Goal: Book appointment/travel/reservation: Book appointment/travel/reservation

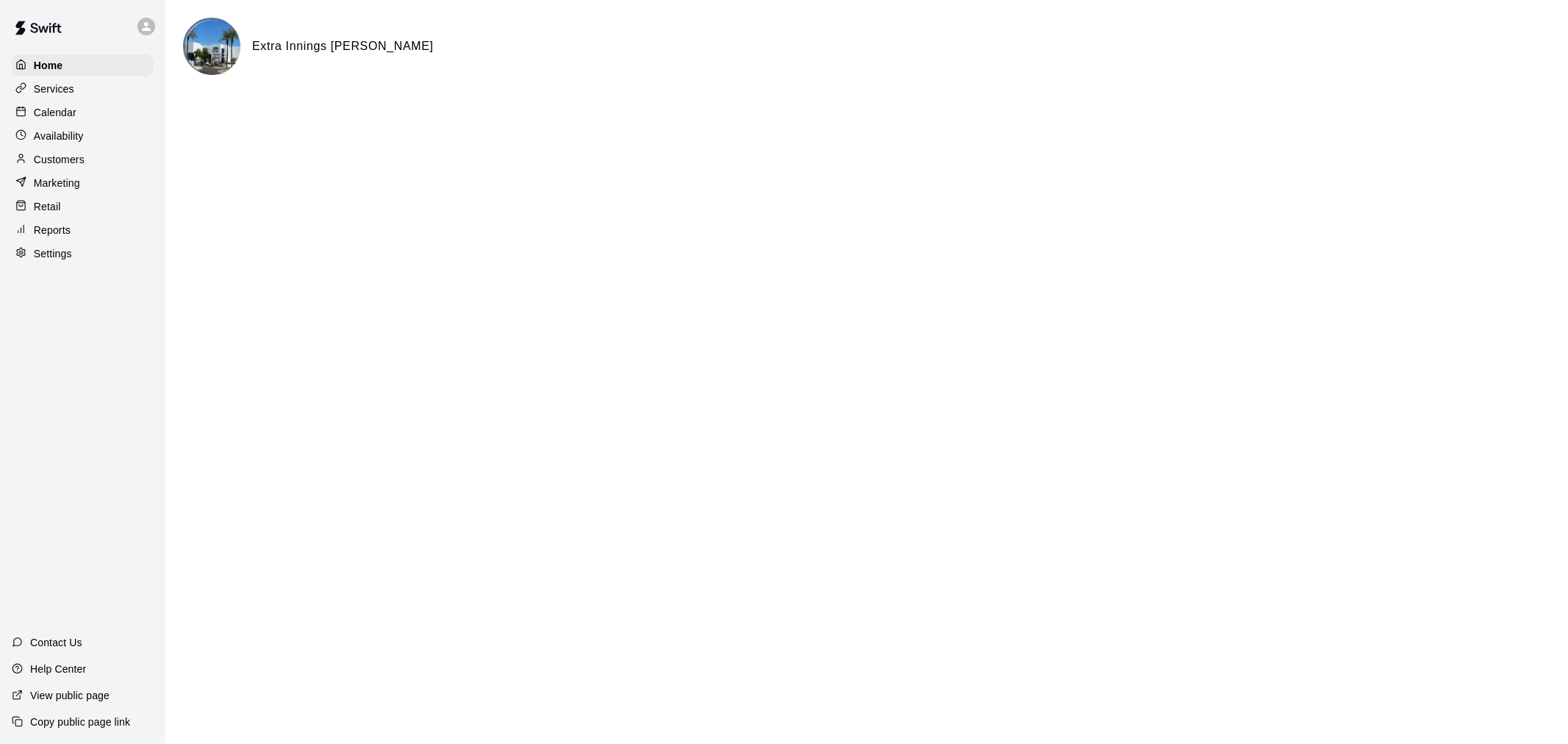
click at [59, 115] on p "Calendar" at bounding box center [54, 113] width 43 height 15
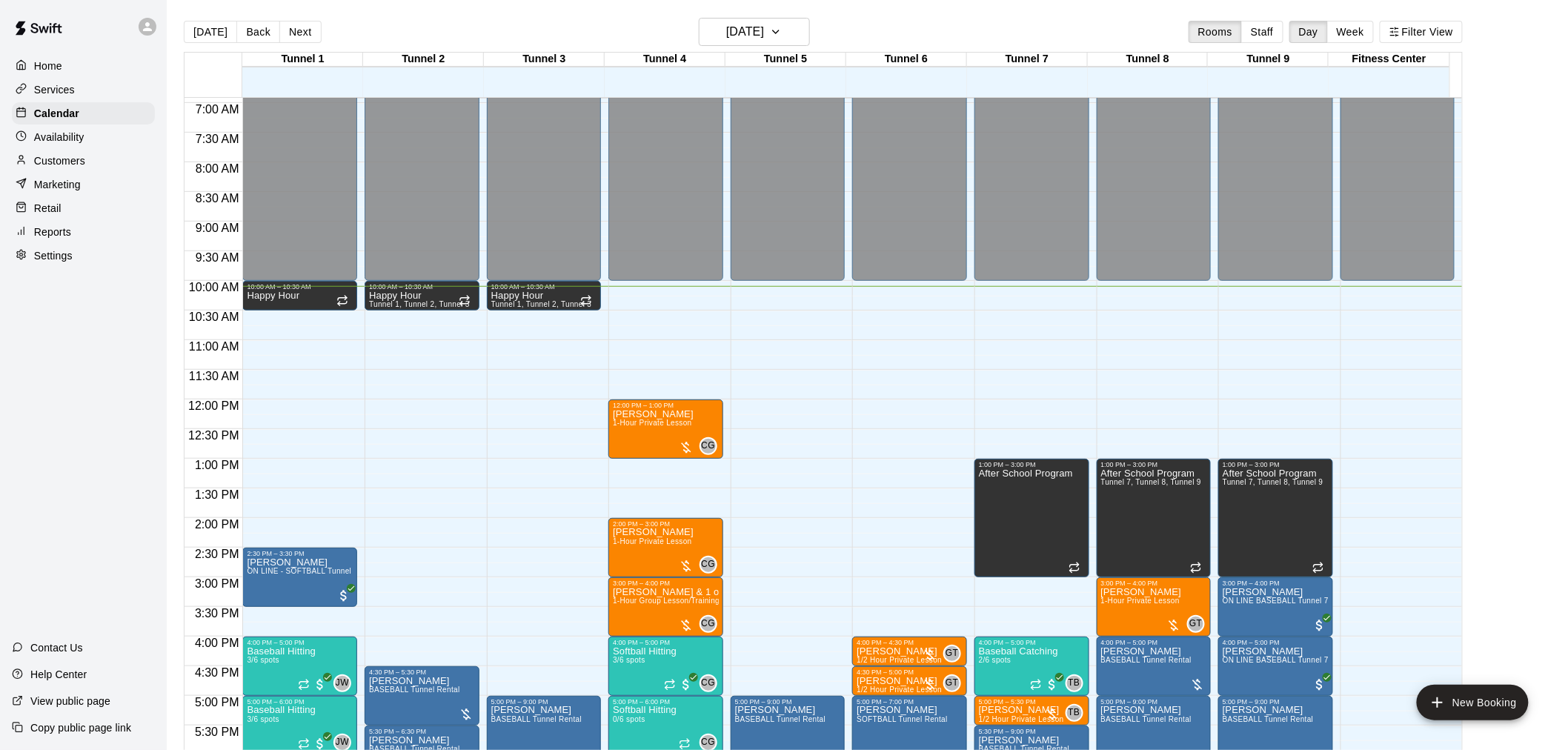
scroll to position [426, 0]
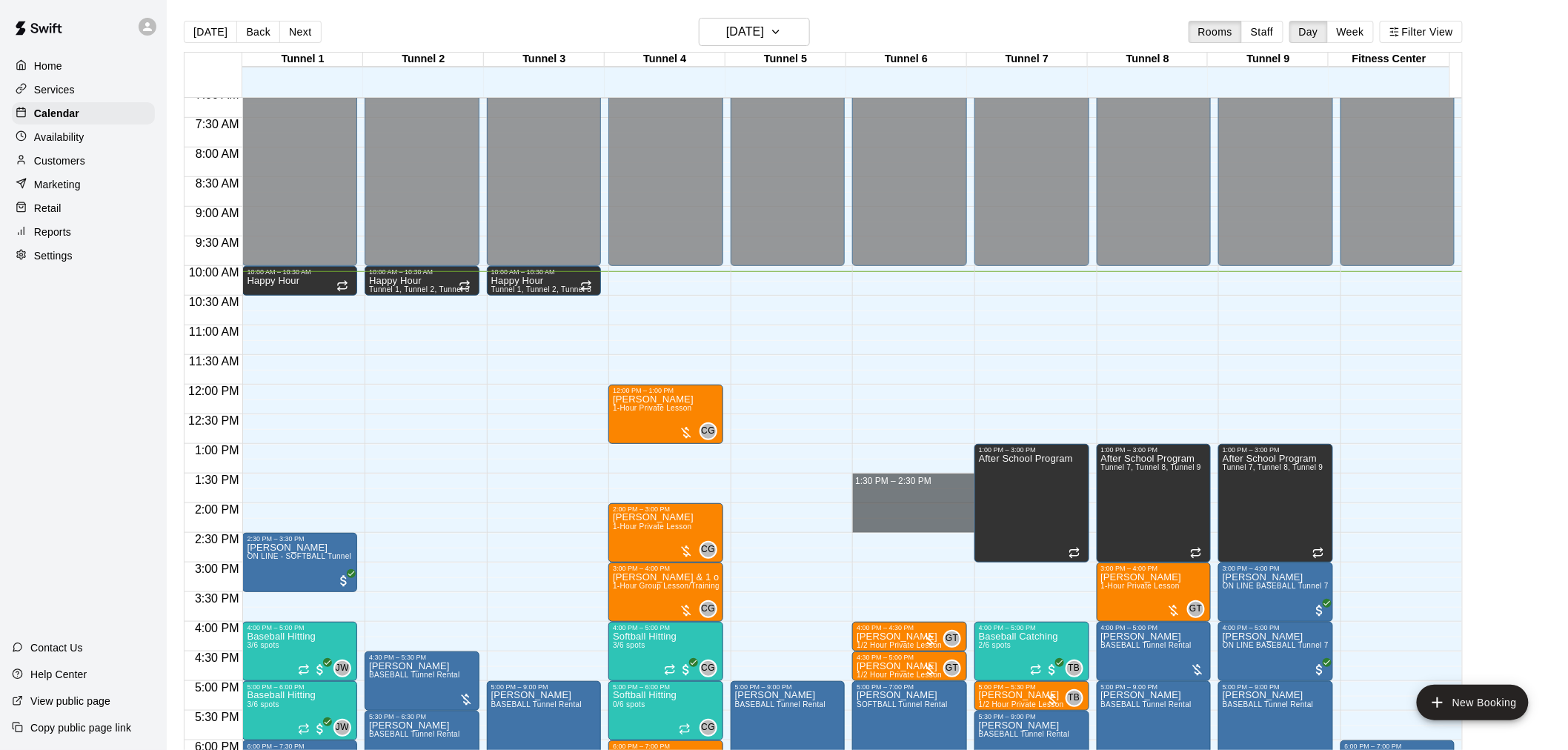
drag, startPoint x: 886, startPoint y: 479, endPoint x: 885, endPoint y: 528, distance: 49.0
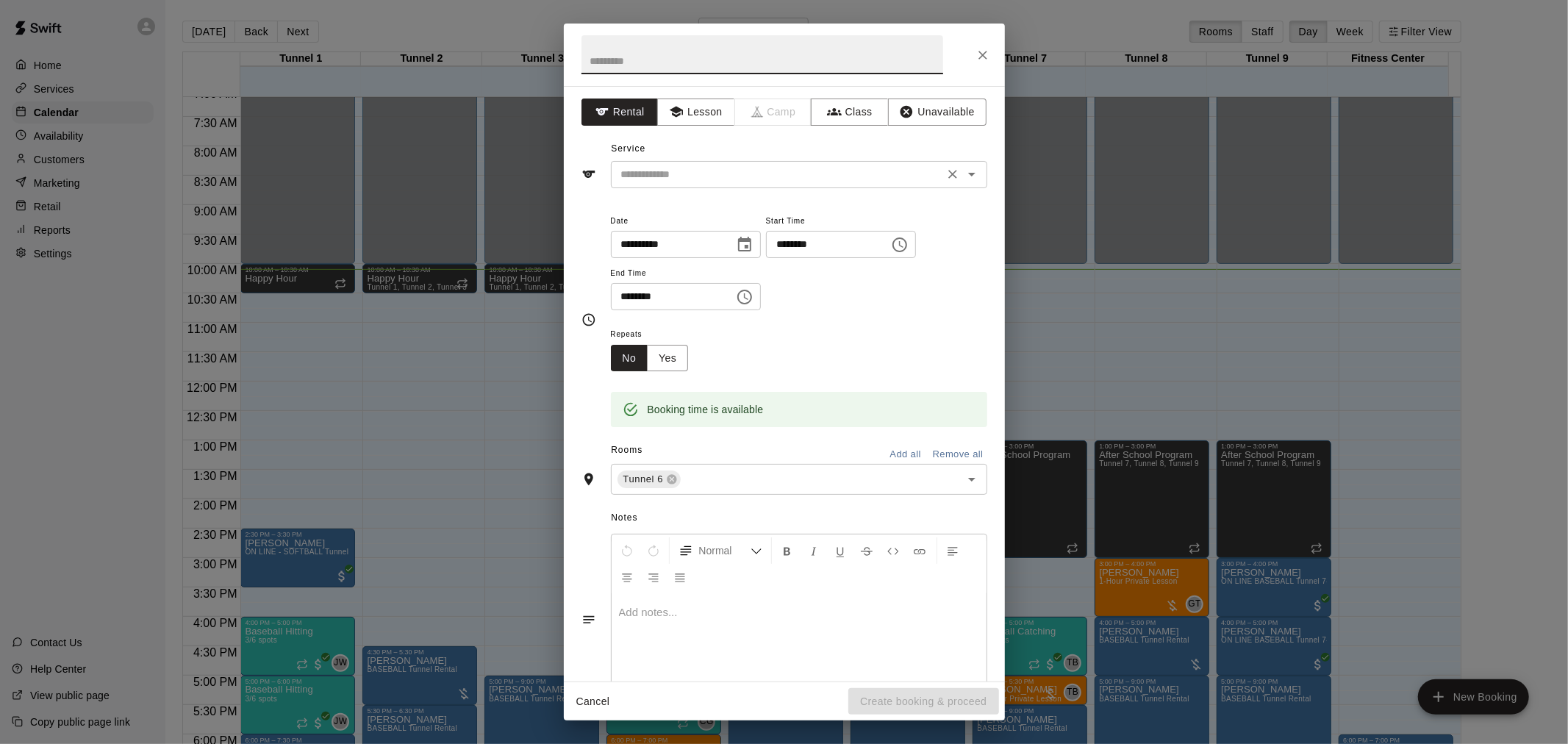
click at [693, 161] on div "​" at bounding box center [799, 175] width 376 height 28
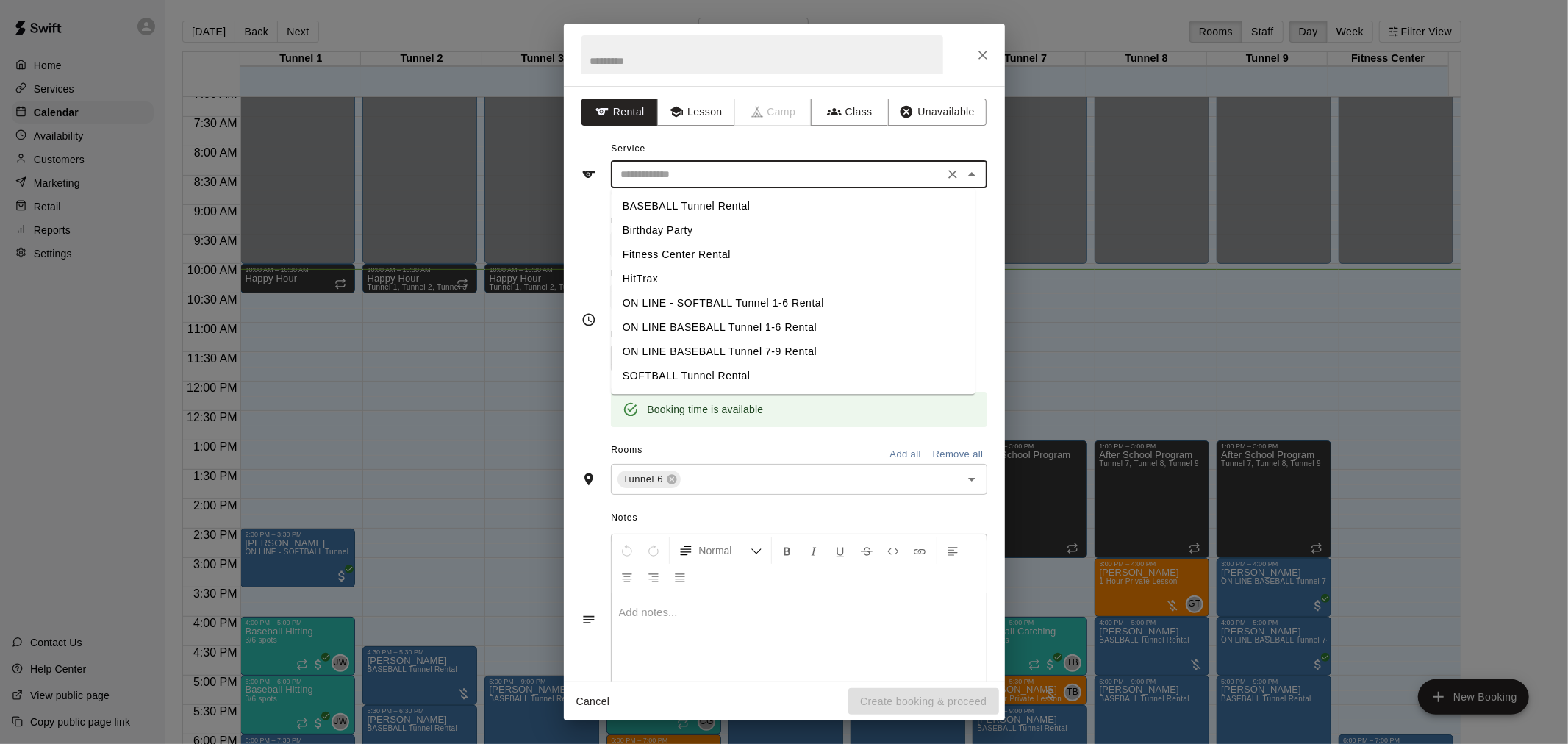
click at [718, 369] on li "SOFTBALL Tunnel Rental" at bounding box center [793, 375] width 364 height 24
type input "**********"
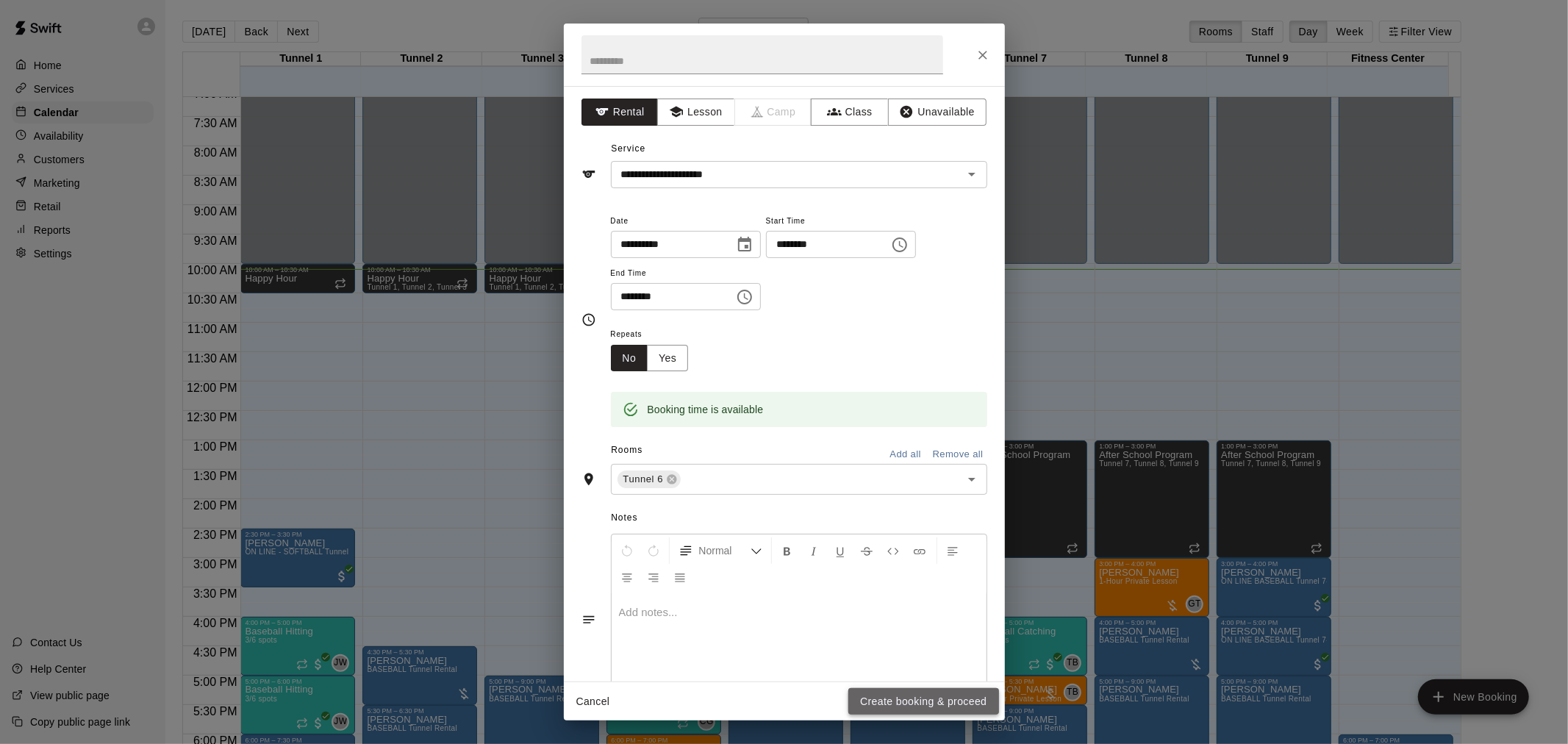
click at [910, 710] on button "Create booking & proceed" at bounding box center [923, 701] width 150 height 28
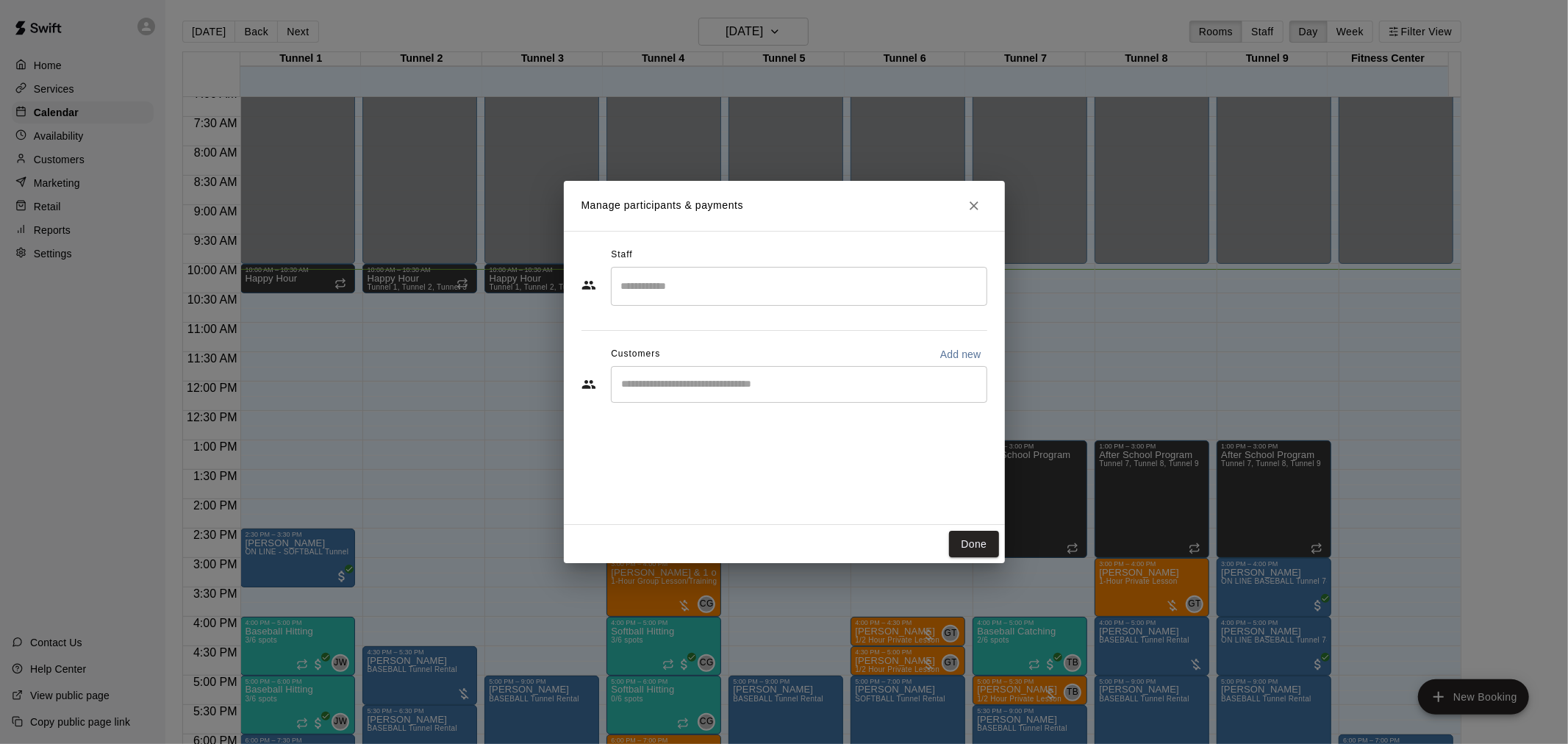
click at [730, 380] on input "Start typing to search customers..." at bounding box center [799, 385] width 363 height 15
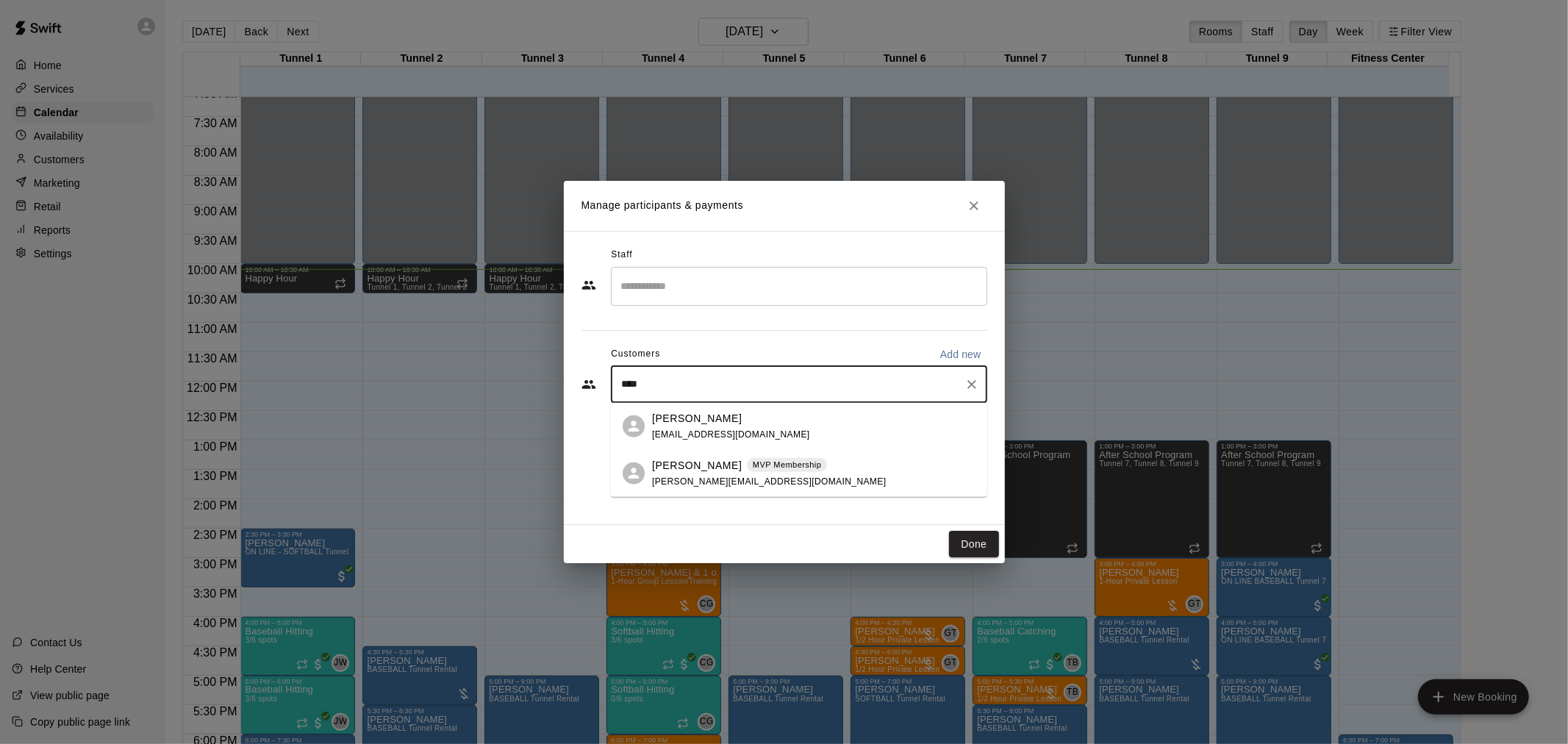
type input "*****"
click at [660, 399] on div "***** ​" at bounding box center [799, 385] width 376 height 37
click at [673, 421] on p "[PERSON_NAME]" at bounding box center [697, 418] width 89 height 15
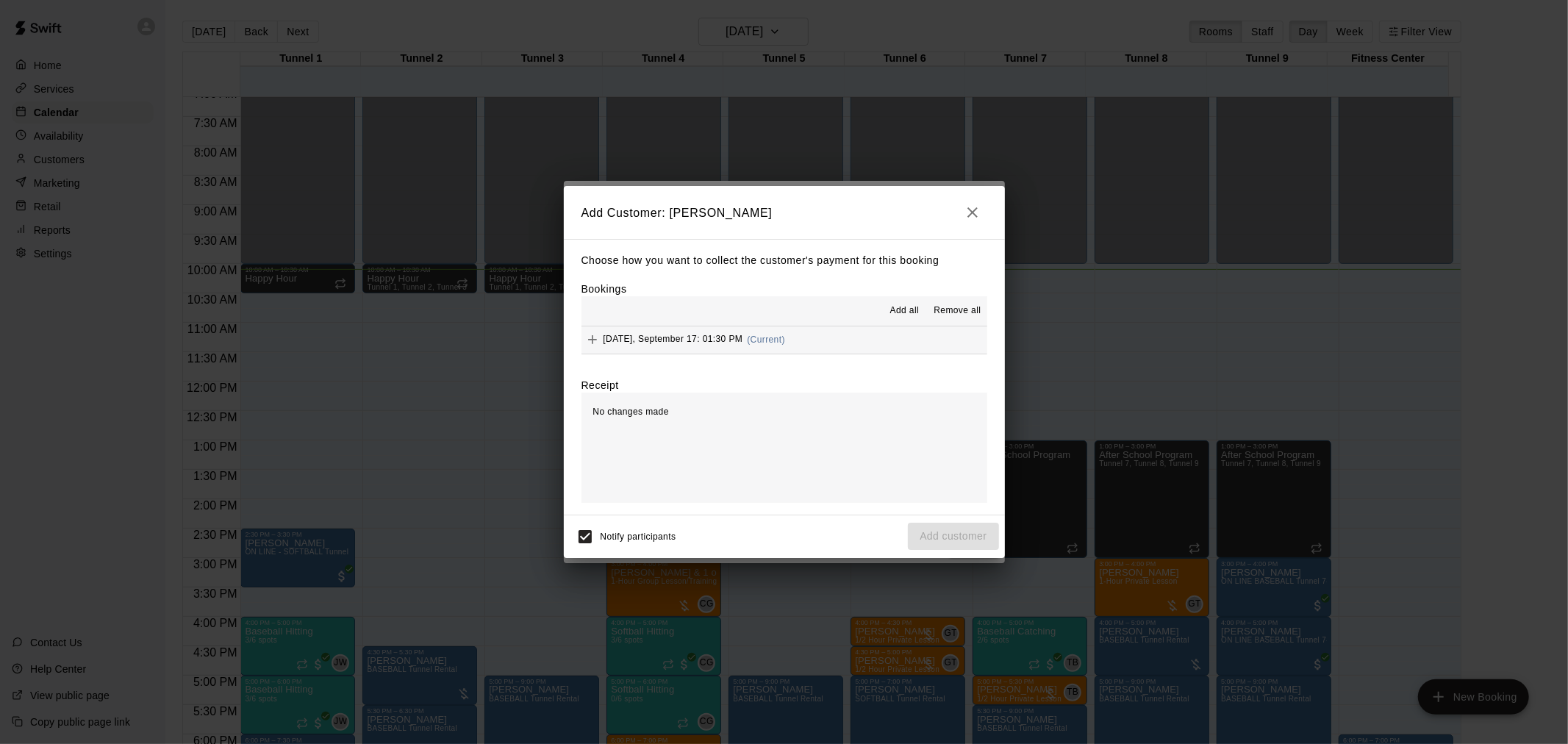
click at [717, 350] on div "Wednesday, September 17: 01:30 PM (Current)" at bounding box center [683, 339] width 204 height 22
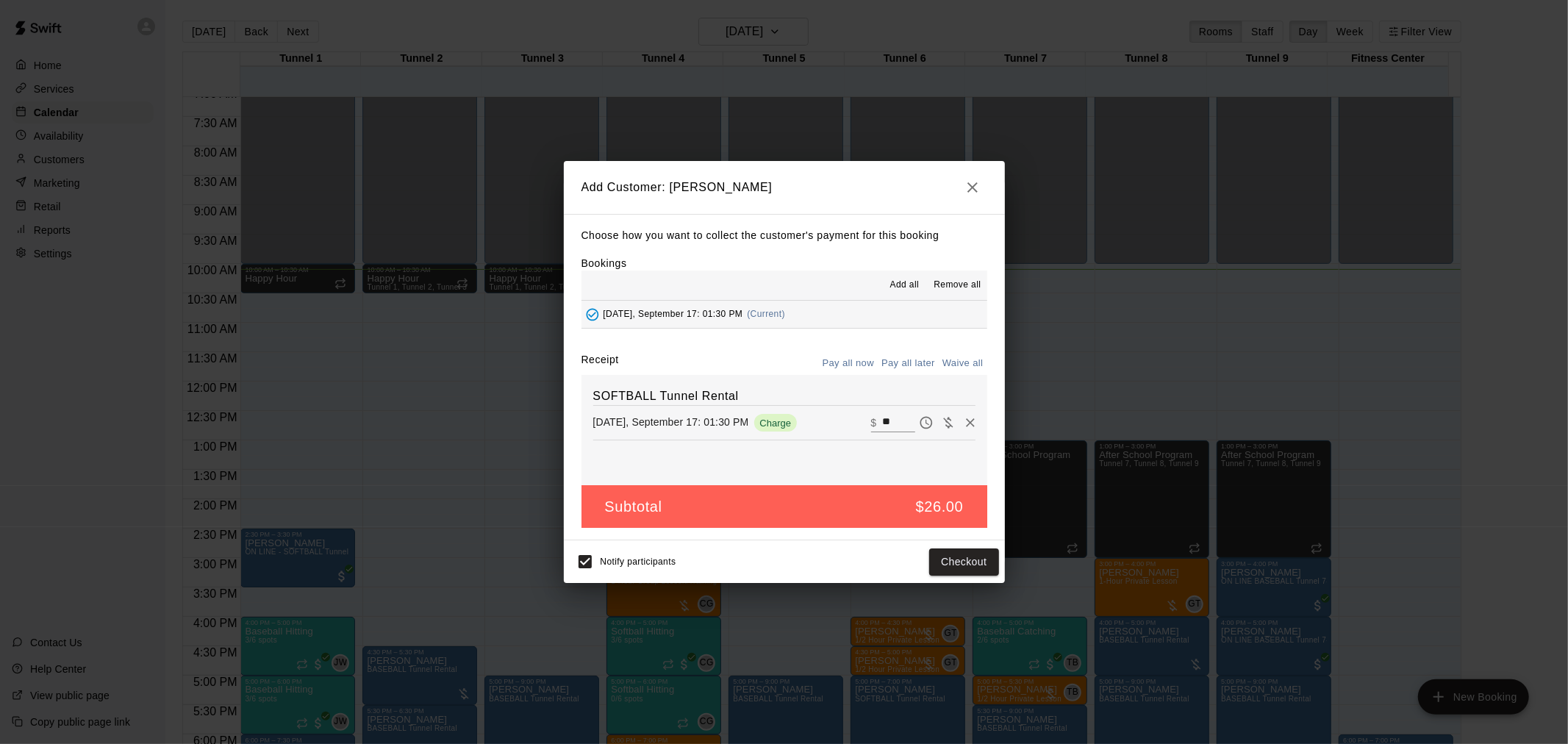
click at [907, 366] on button "Pay all later" at bounding box center [908, 363] width 61 height 23
click at [937, 557] on button "Add customer" at bounding box center [953, 562] width 90 height 28
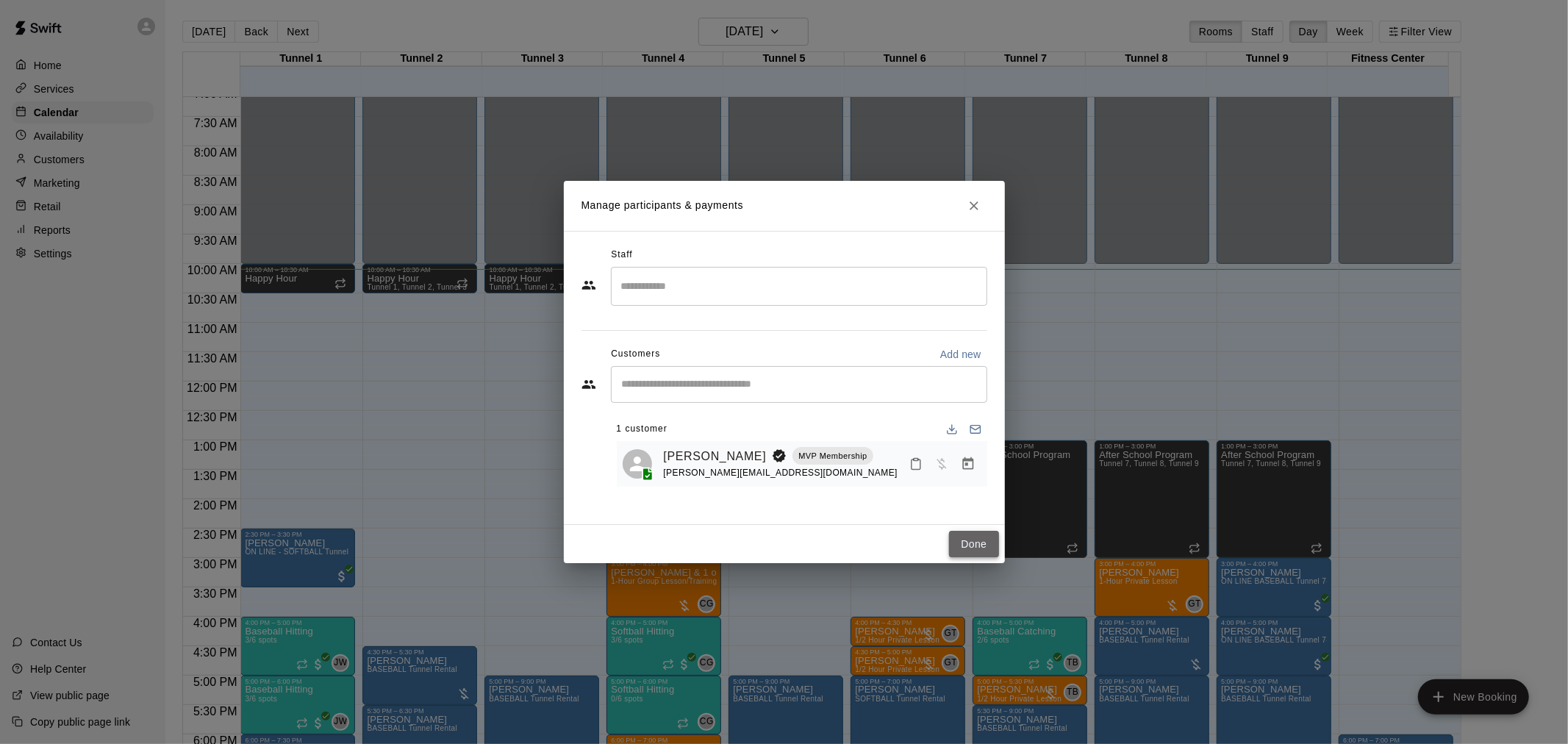
click at [956, 535] on button "Done" at bounding box center [973, 544] width 49 height 28
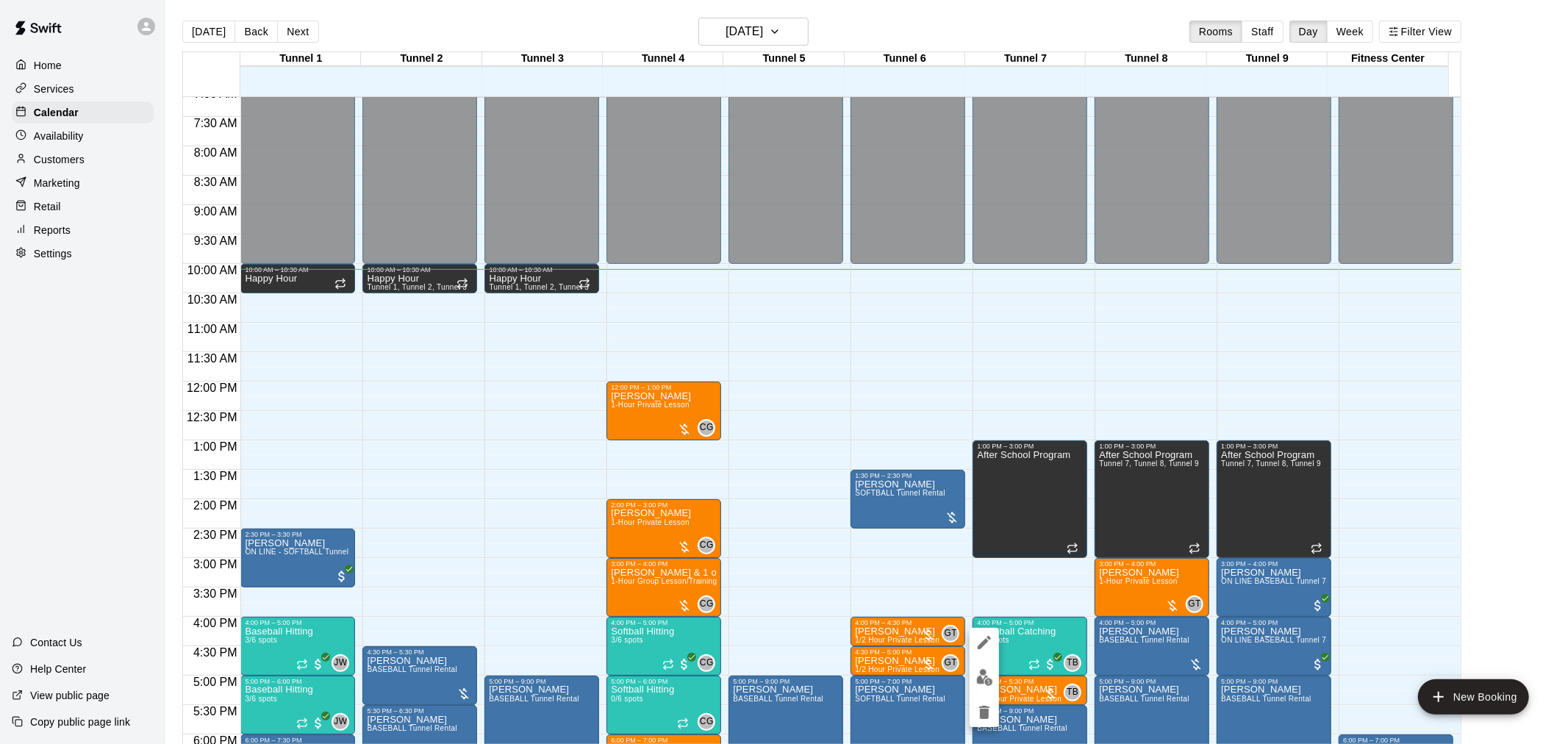
click at [983, 678] on img "edit" at bounding box center [984, 677] width 17 height 17
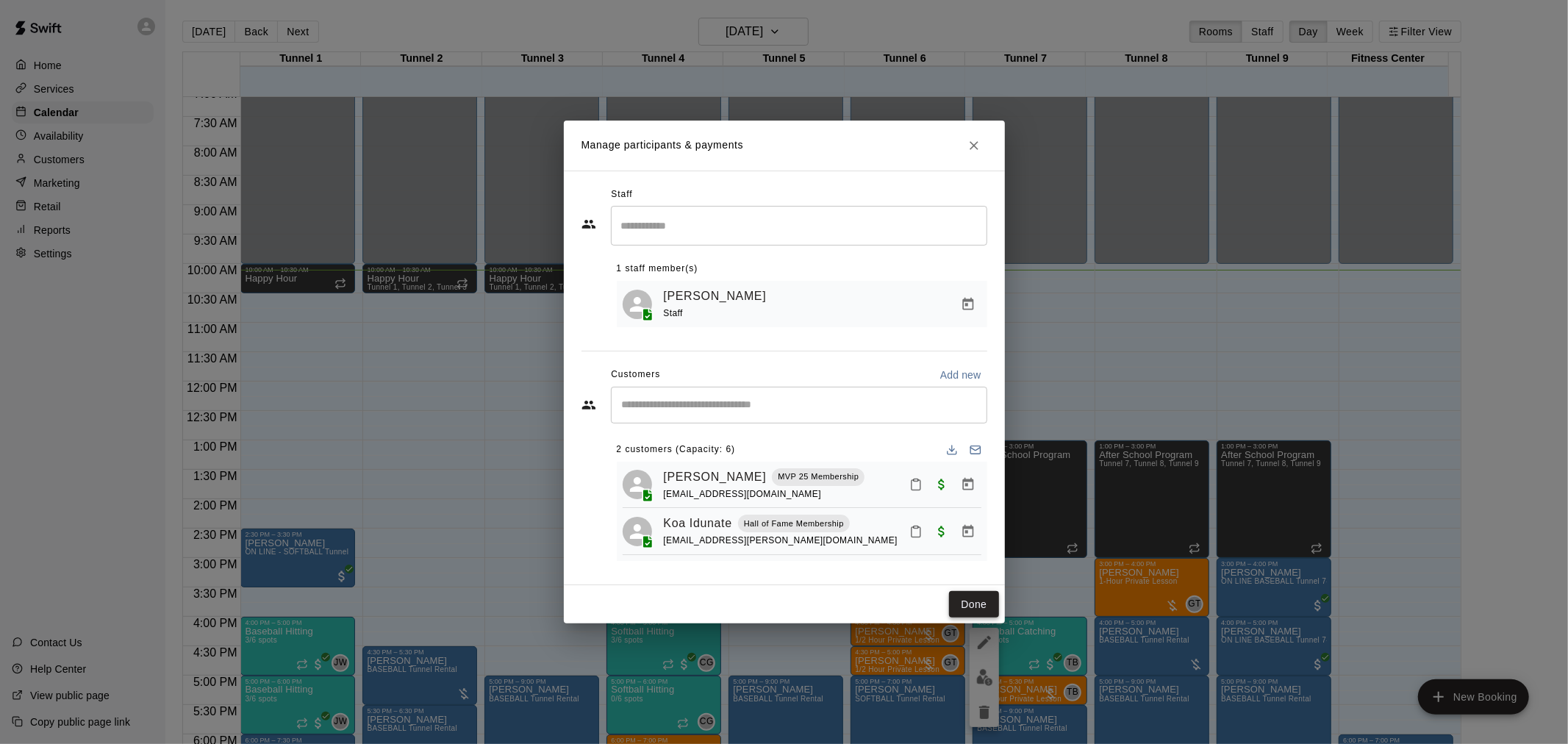
click at [967, 604] on button "Done" at bounding box center [973, 604] width 49 height 28
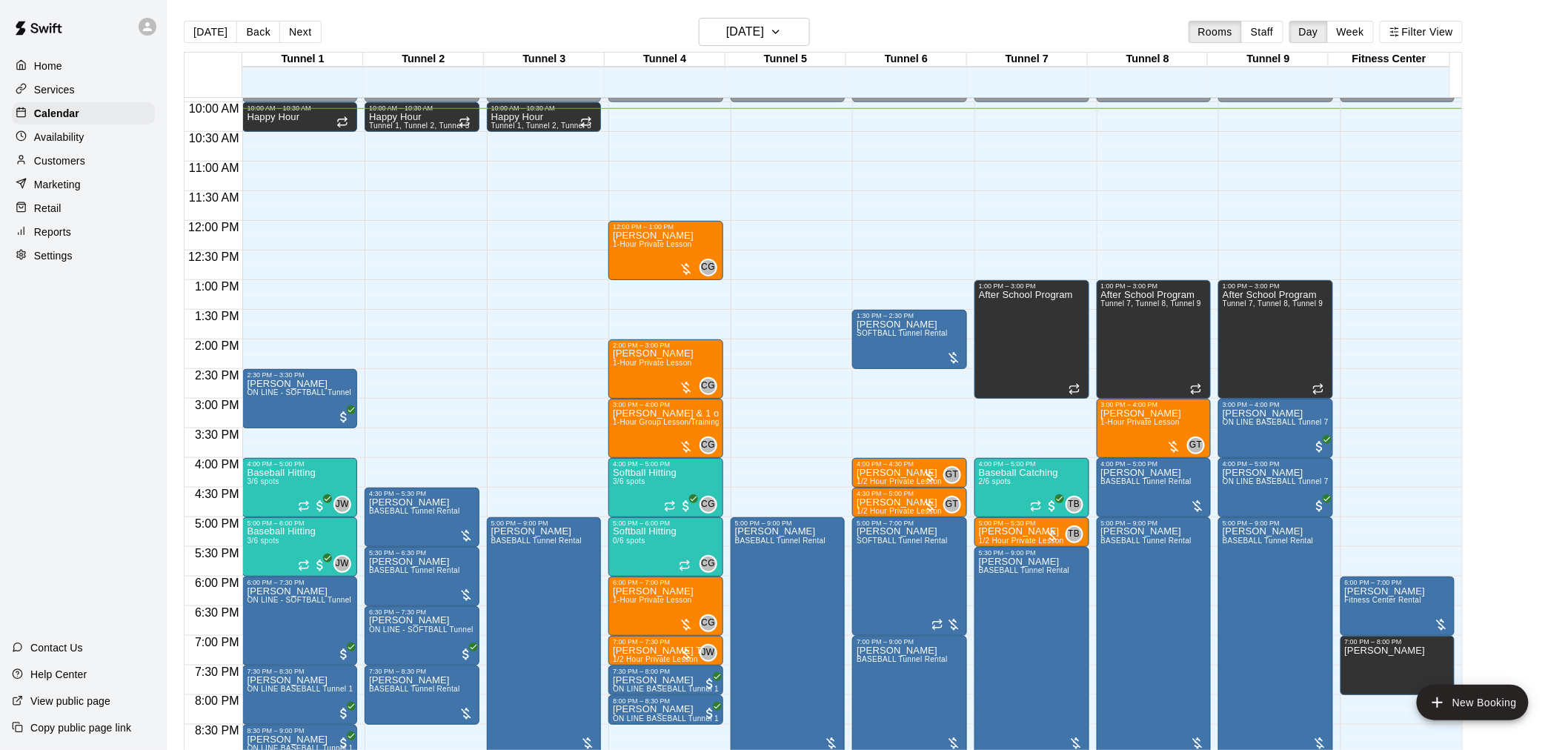
scroll to position [590, 0]
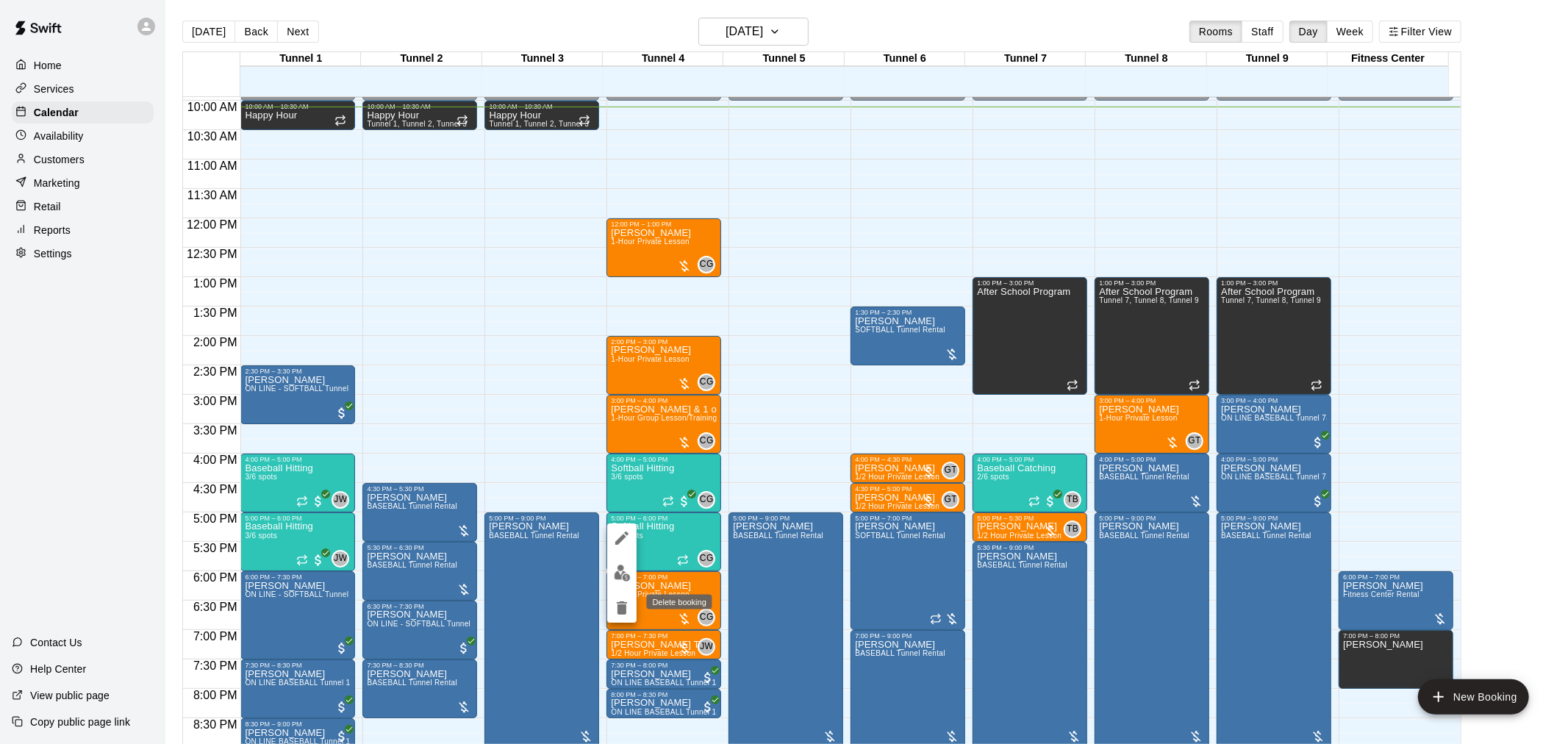
click at [623, 607] on icon "delete" at bounding box center [622, 608] width 10 height 13
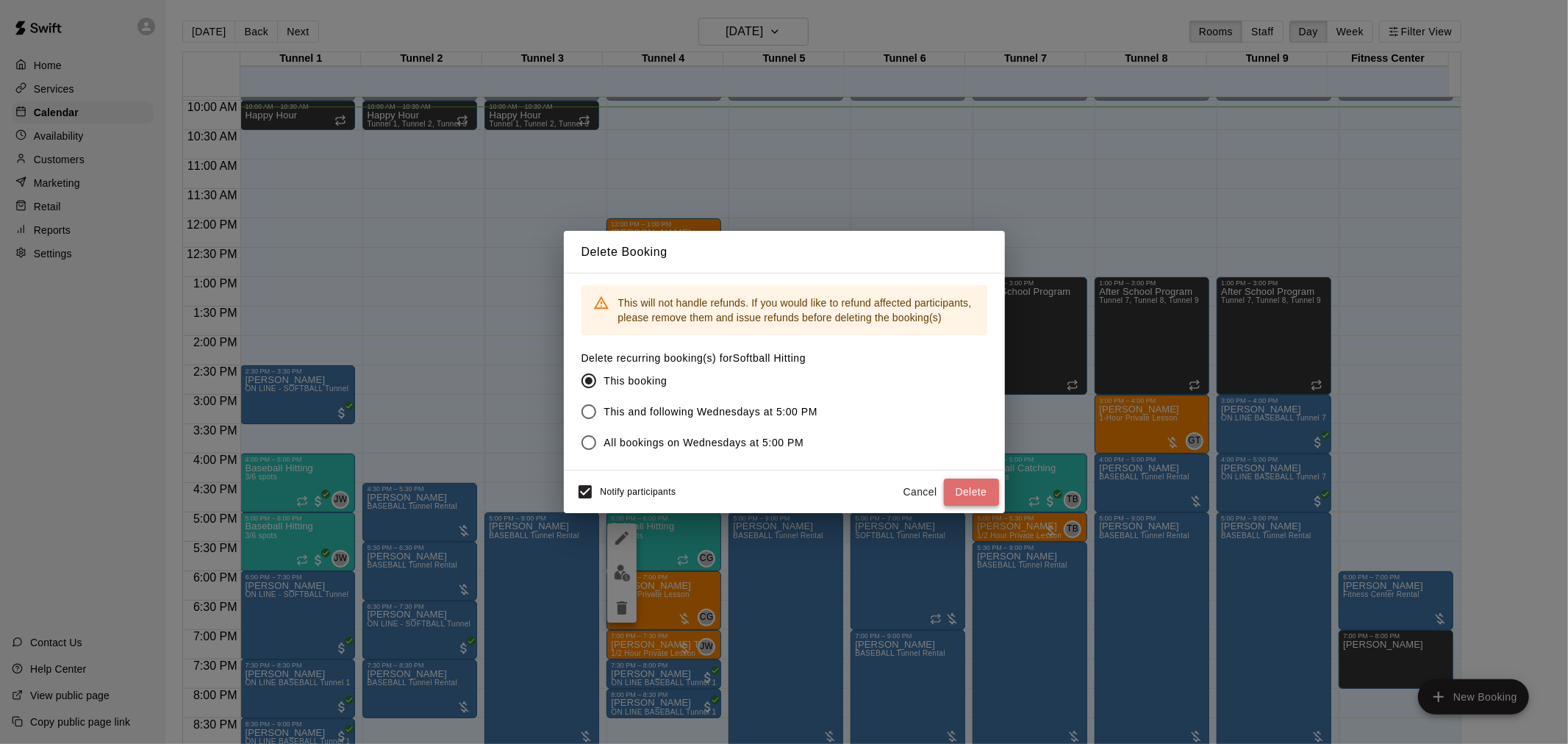
click at [973, 496] on button "Delete" at bounding box center [972, 492] width 55 height 28
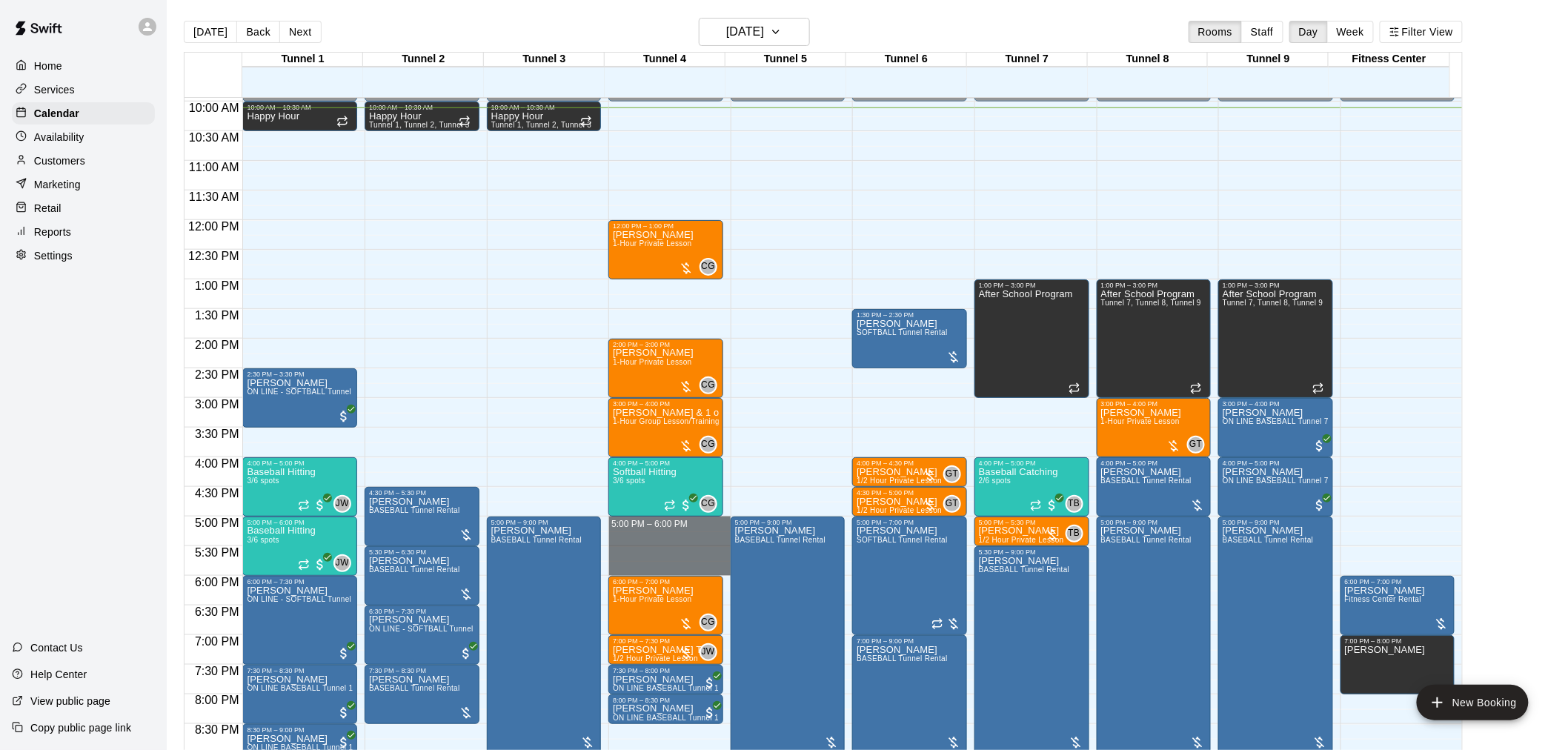
drag, startPoint x: 630, startPoint y: 524, endPoint x: 628, endPoint y: 567, distance: 43.0
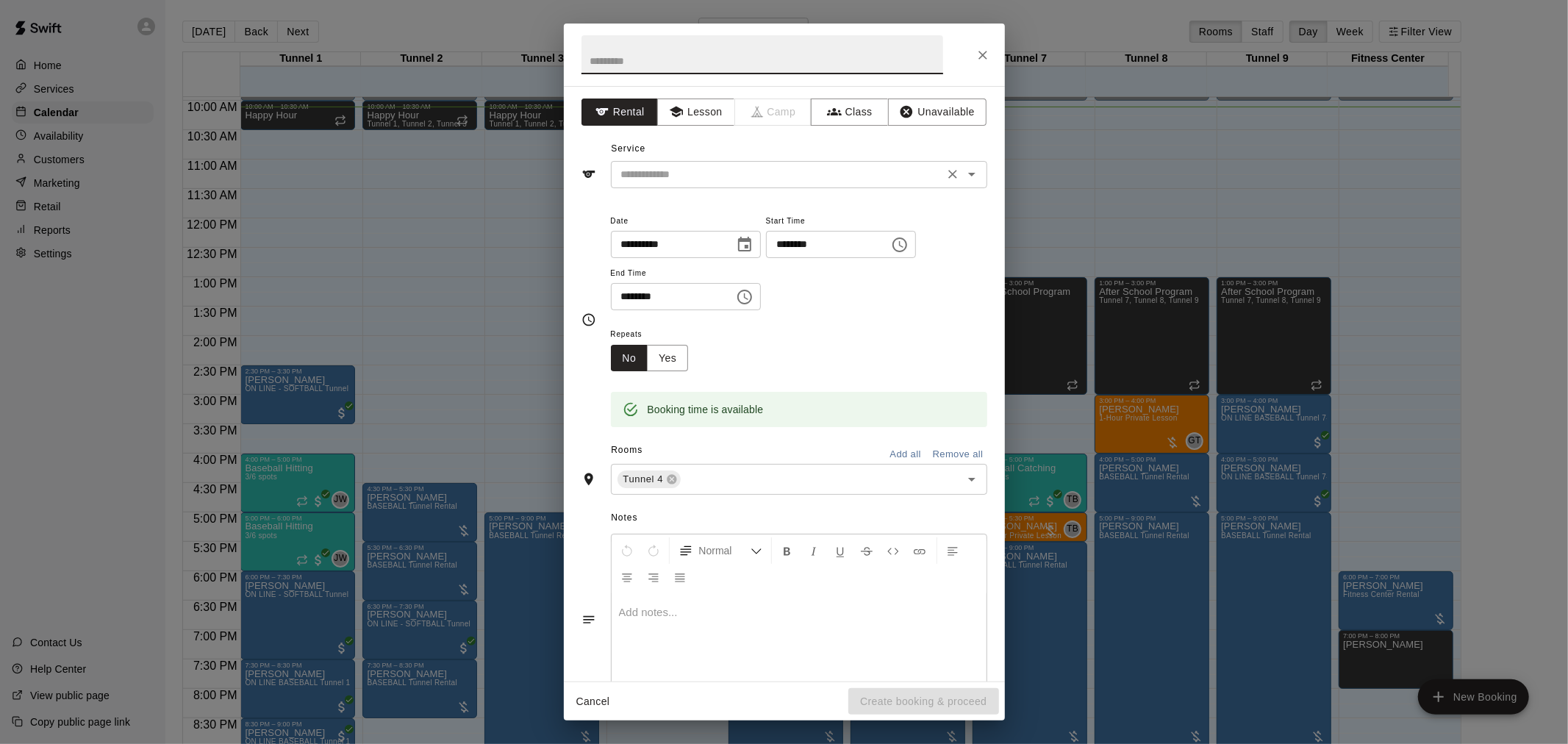
click at [738, 166] on input "text" at bounding box center [778, 175] width 324 height 18
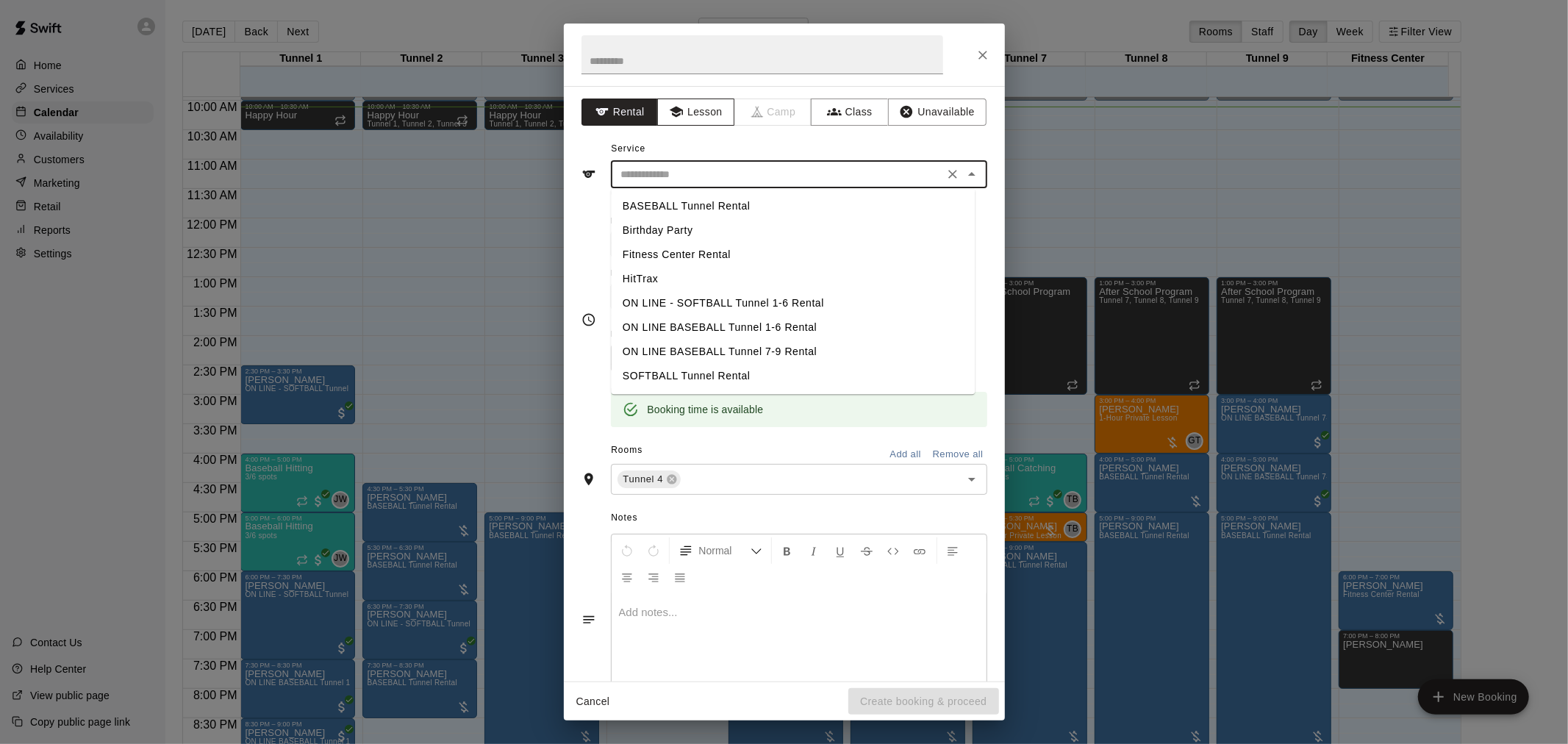
click at [681, 121] on button "Lesson" at bounding box center [696, 112] width 77 height 28
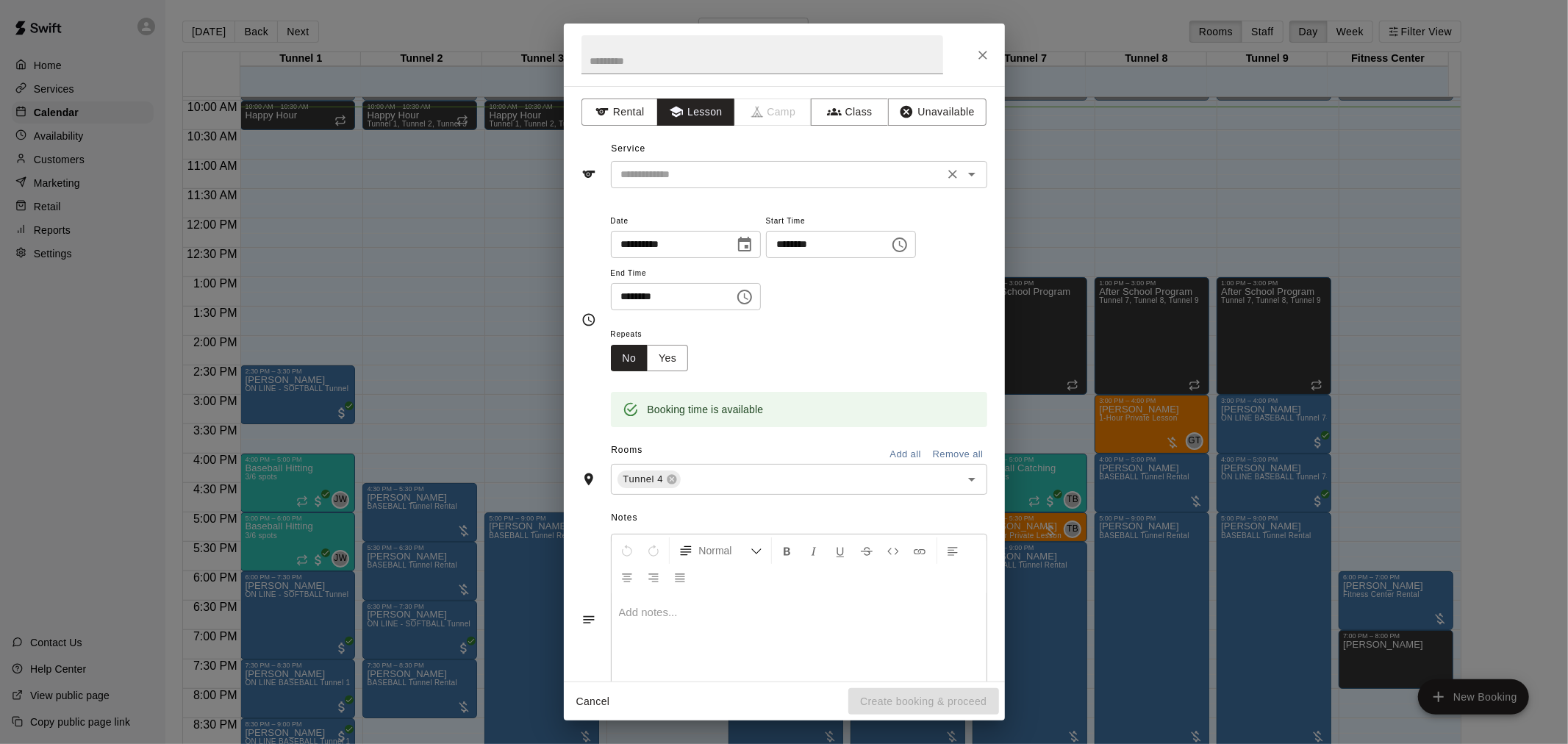
click at [810, 171] on input "text" at bounding box center [778, 175] width 324 height 18
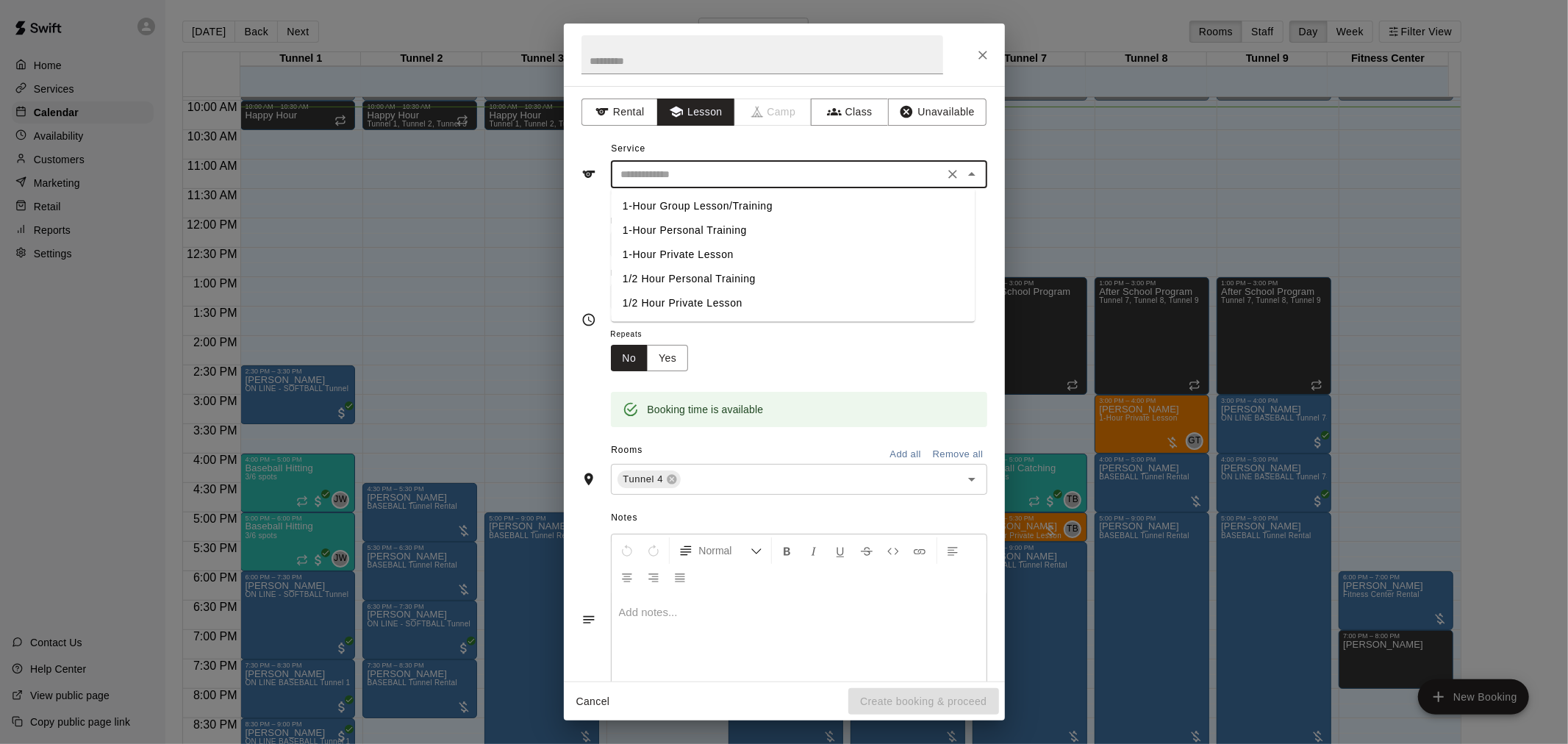
click at [714, 255] on li "1-Hour Private Lesson" at bounding box center [793, 254] width 364 height 24
type input "**********"
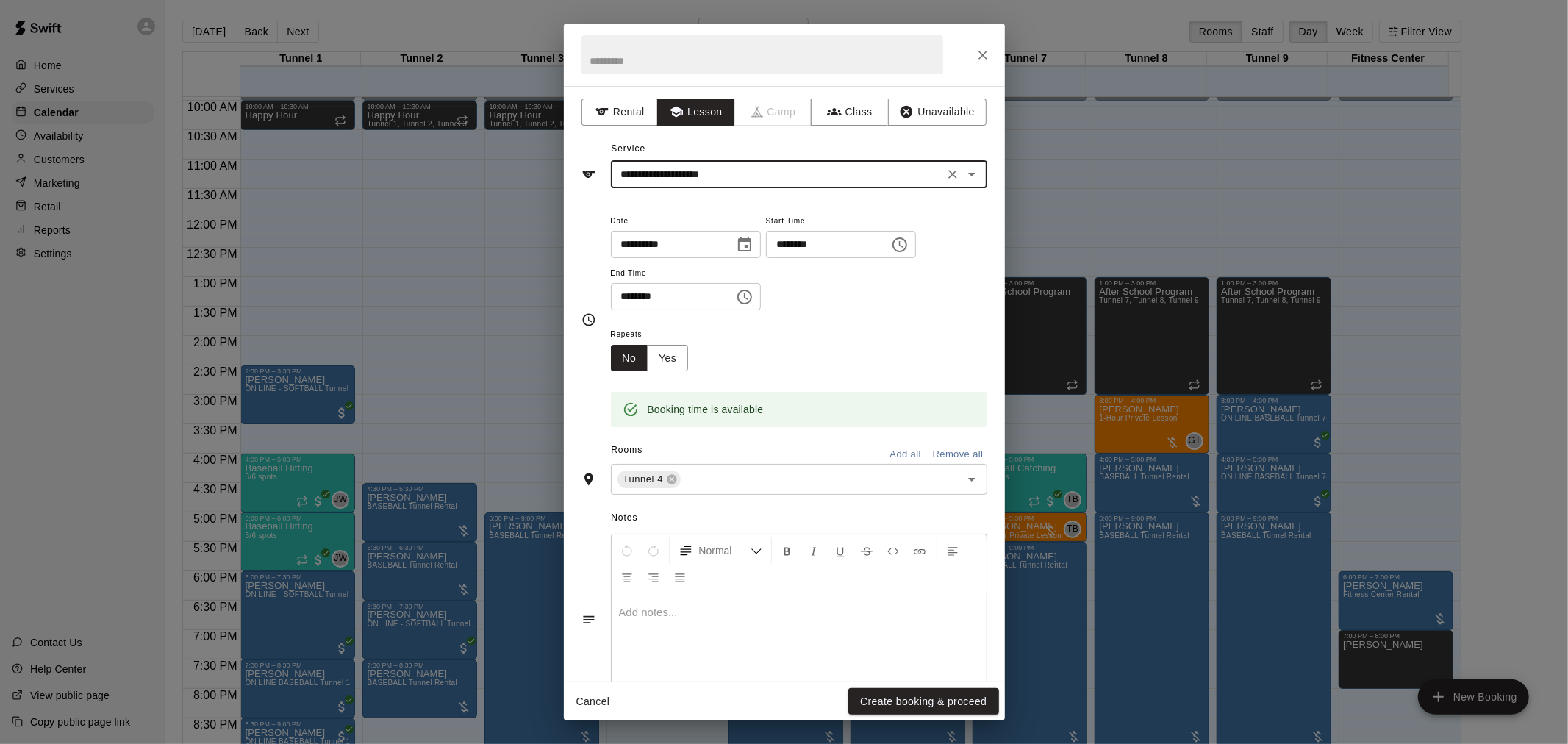
click at [897, 715] on div "Cancel Create booking & proceed" at bounding box center [784, 701] width 441 height 39
click at [892, 702] on button "Create booking & proceed" at bounding box center [923, 701] width 150 height 28
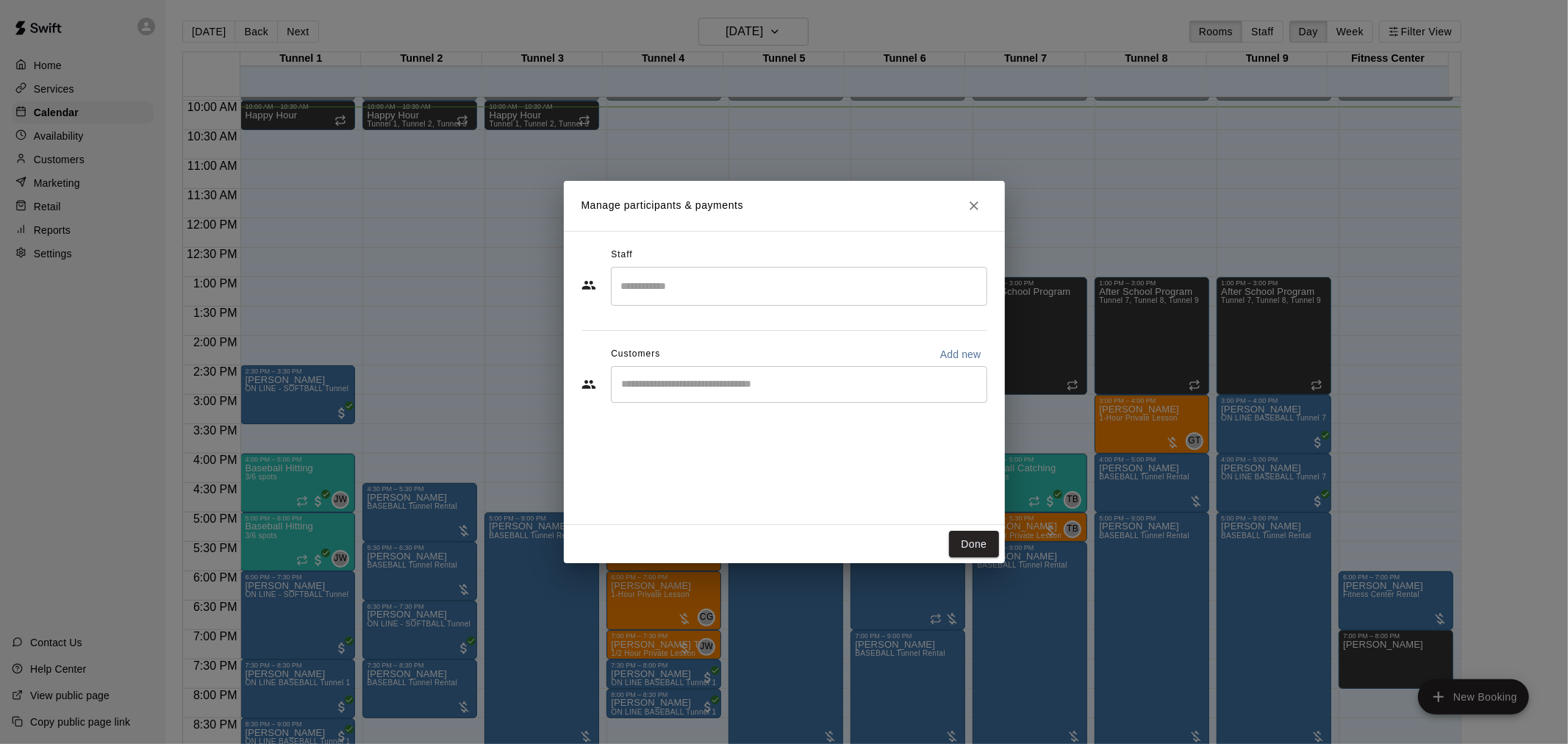
click at [718, 291] on input "Search staff" at bounding box center [799, 286] width 363 height 26
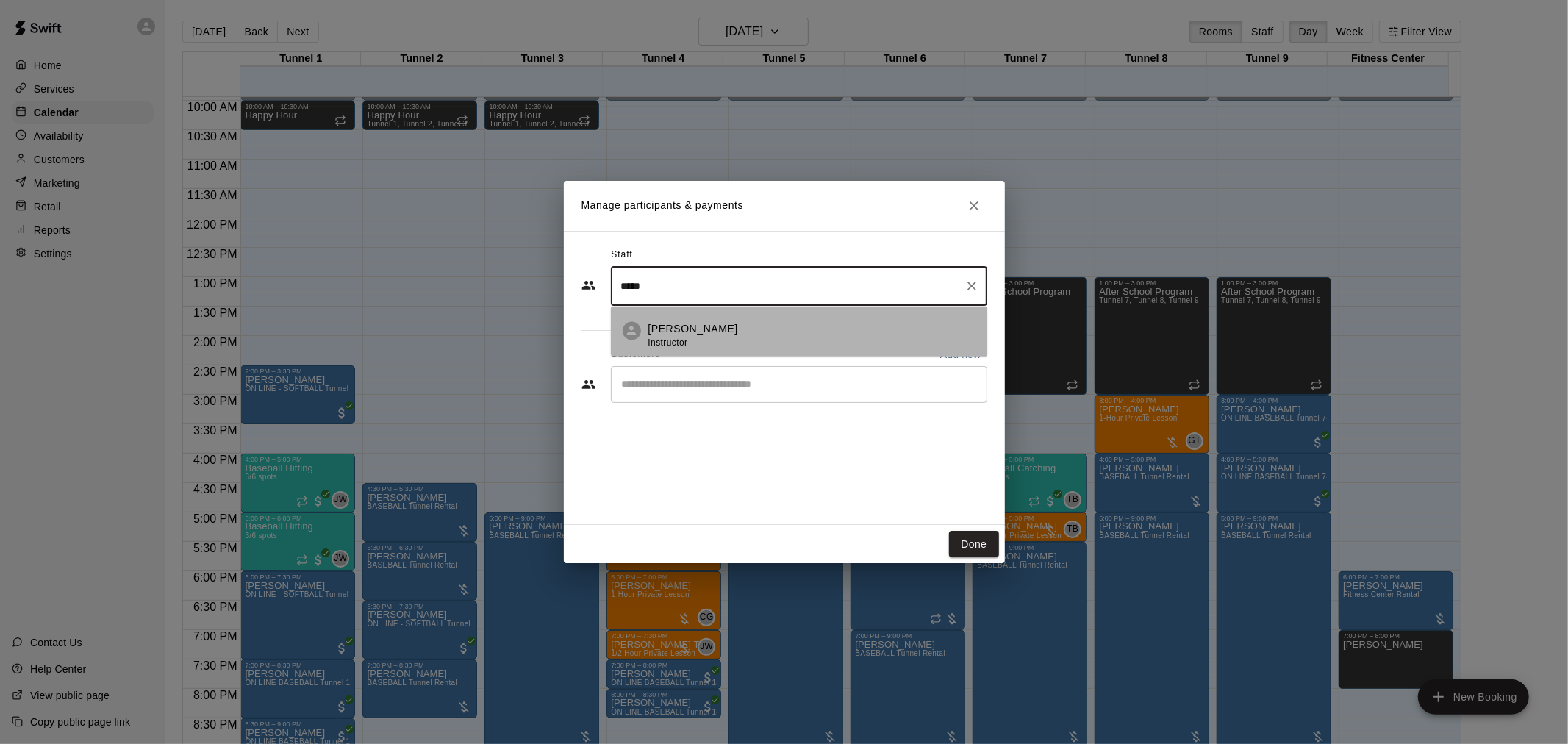
click at [687, 324] on p "Corrin Green" at bounding box center [692, 329] width 89 height 15
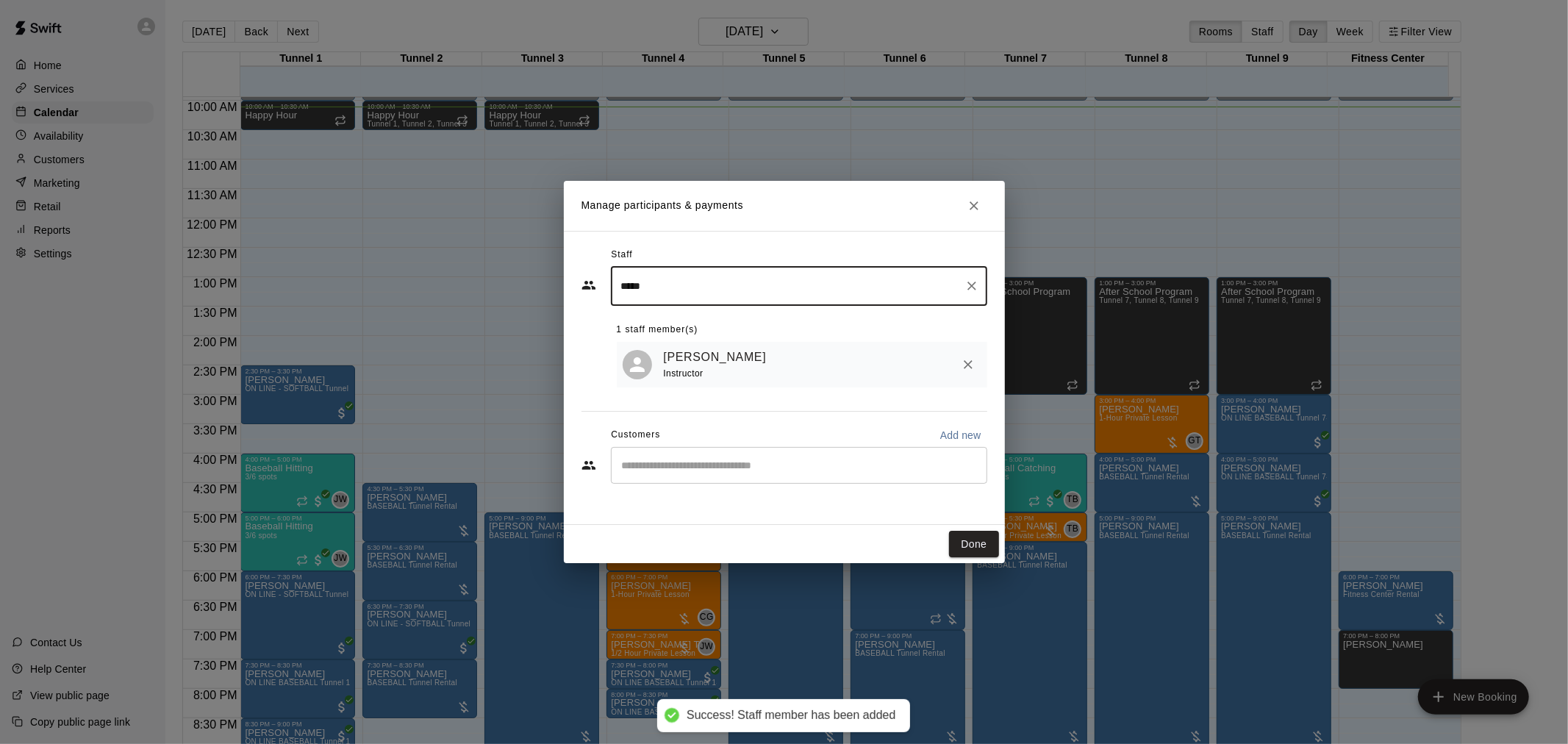
type input "*****"
click at [960, 527] on div "Done" at bounding box center [784, 544] width 441 height 39
click at [973, 544] on button "Done" at bounding box center [973, 544] width 49 height 28
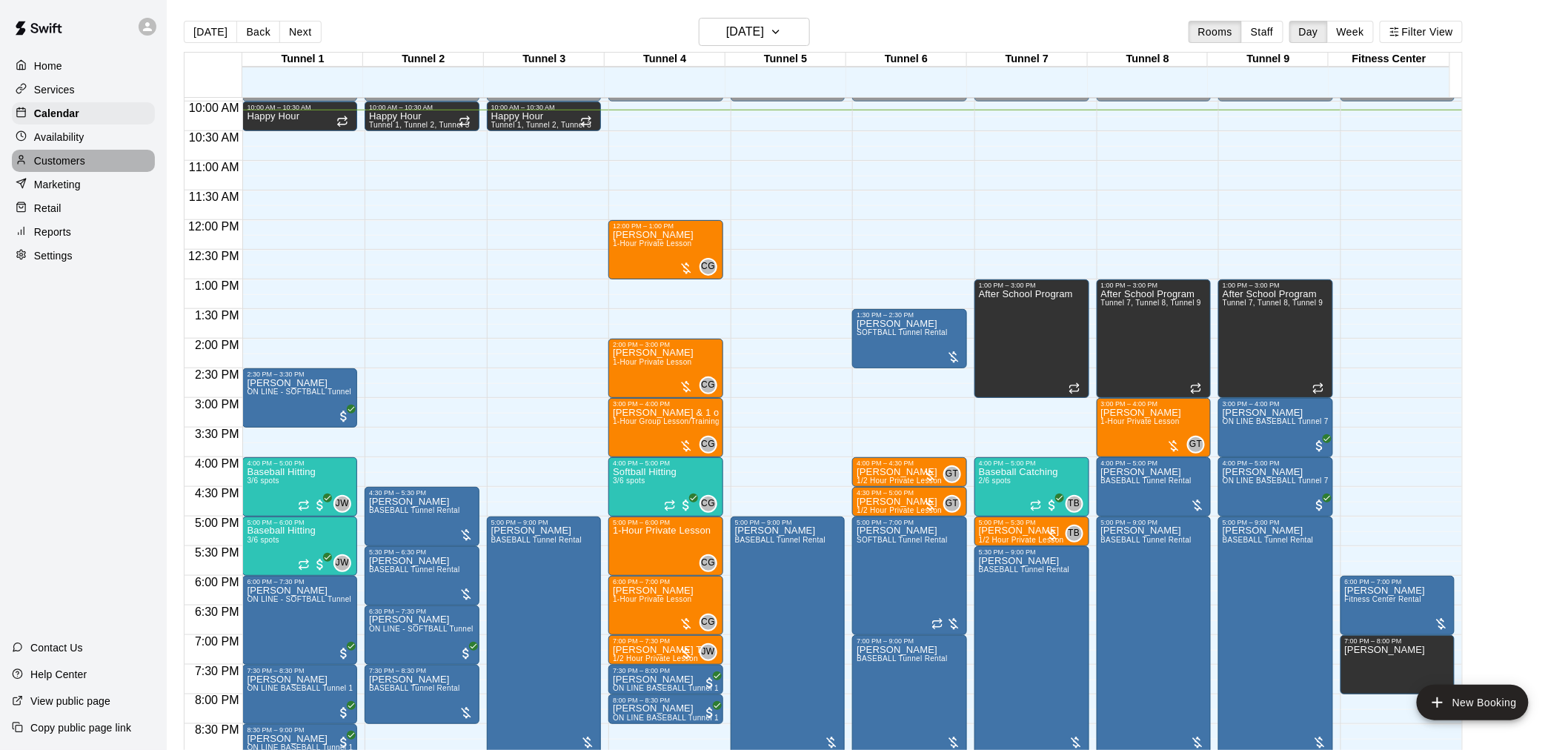
click at [50, 172] on div "Customers" at bounding box center [83, 161] width 143 height 22
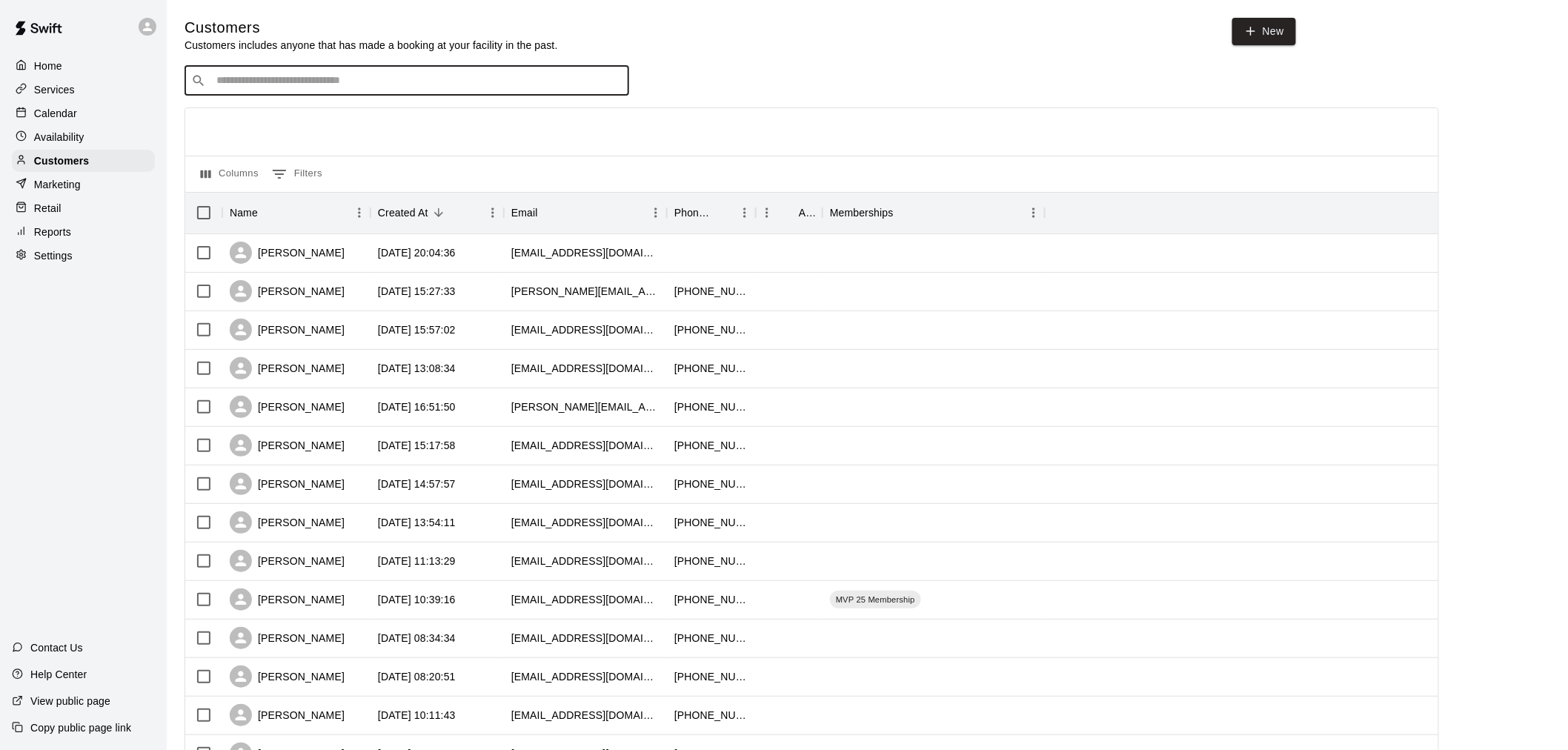
click at [260, 87] on input "Search customers by name or email" at bounding box center [416, 81] width 411 height 15
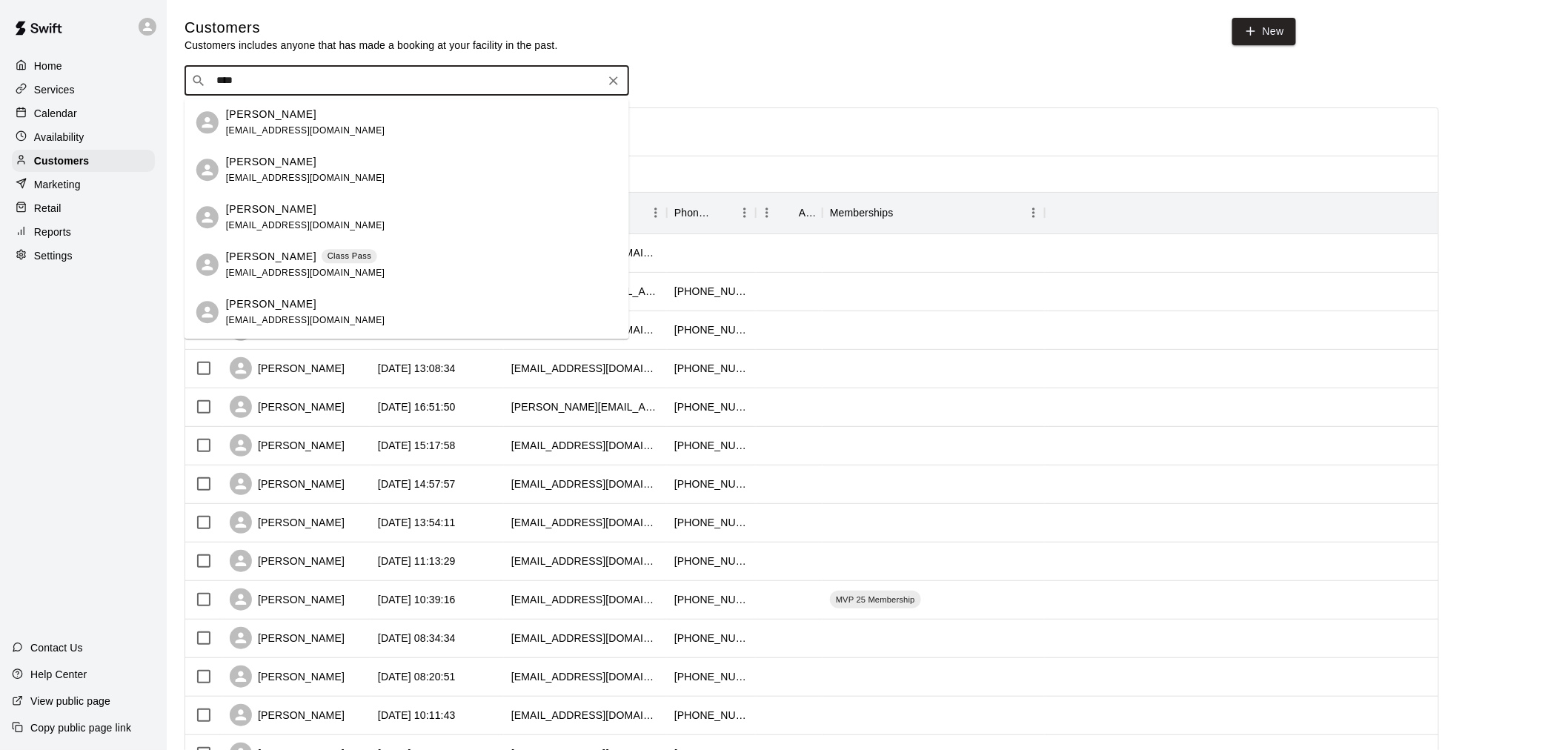
type input "****"
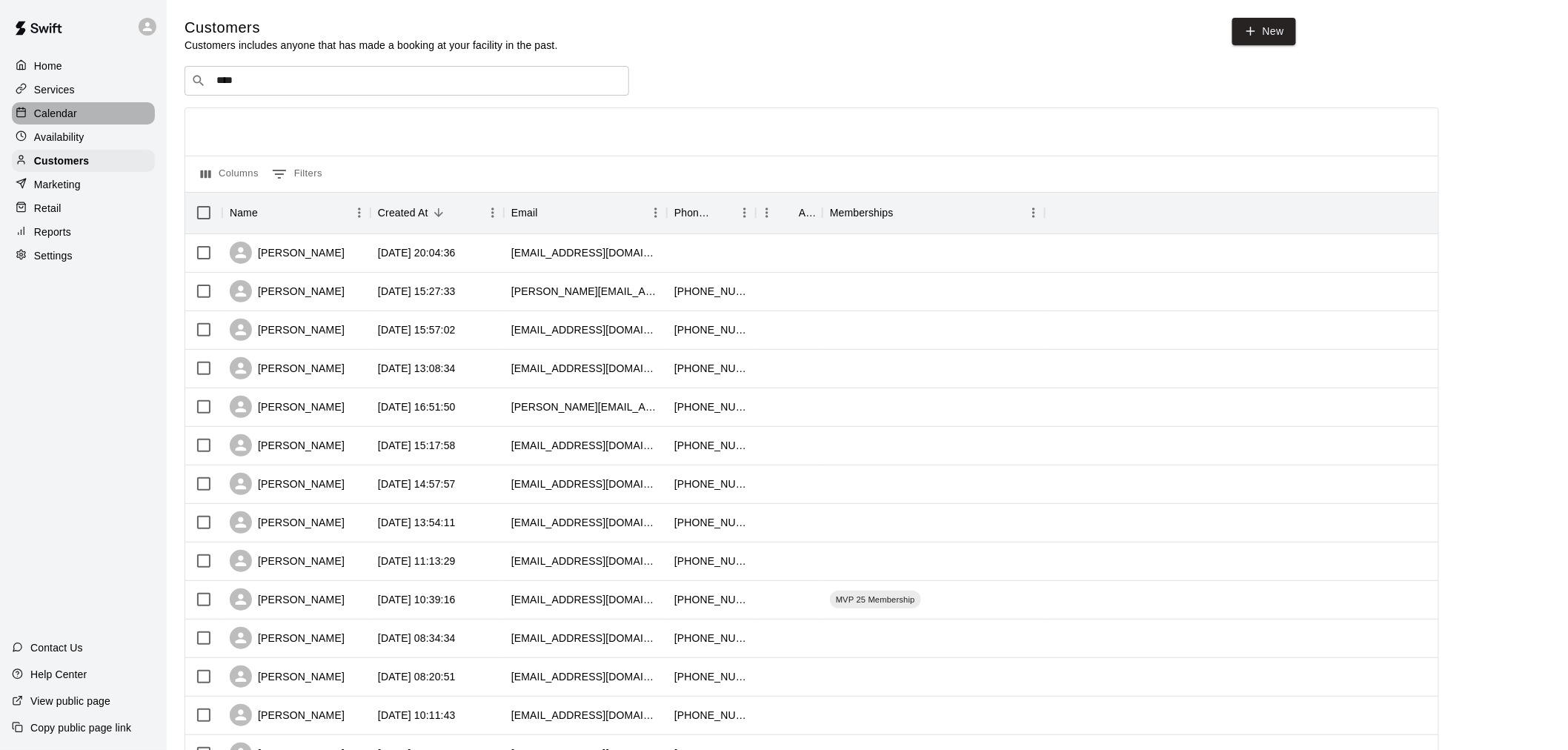
click at [64, 114] on p "Calendar" at bounding box center [55, 114] width 43 height 15
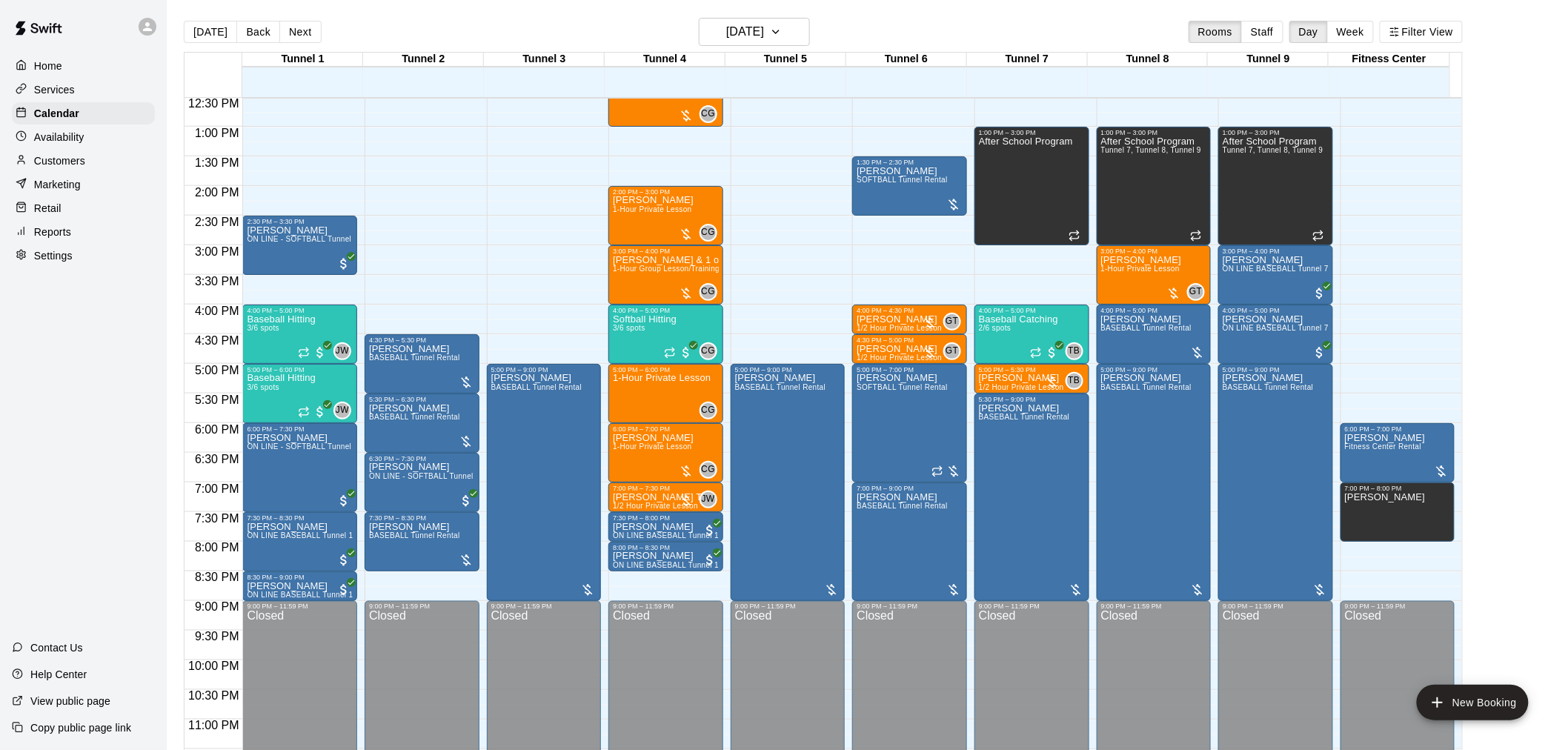
scroll to position [753, 0]
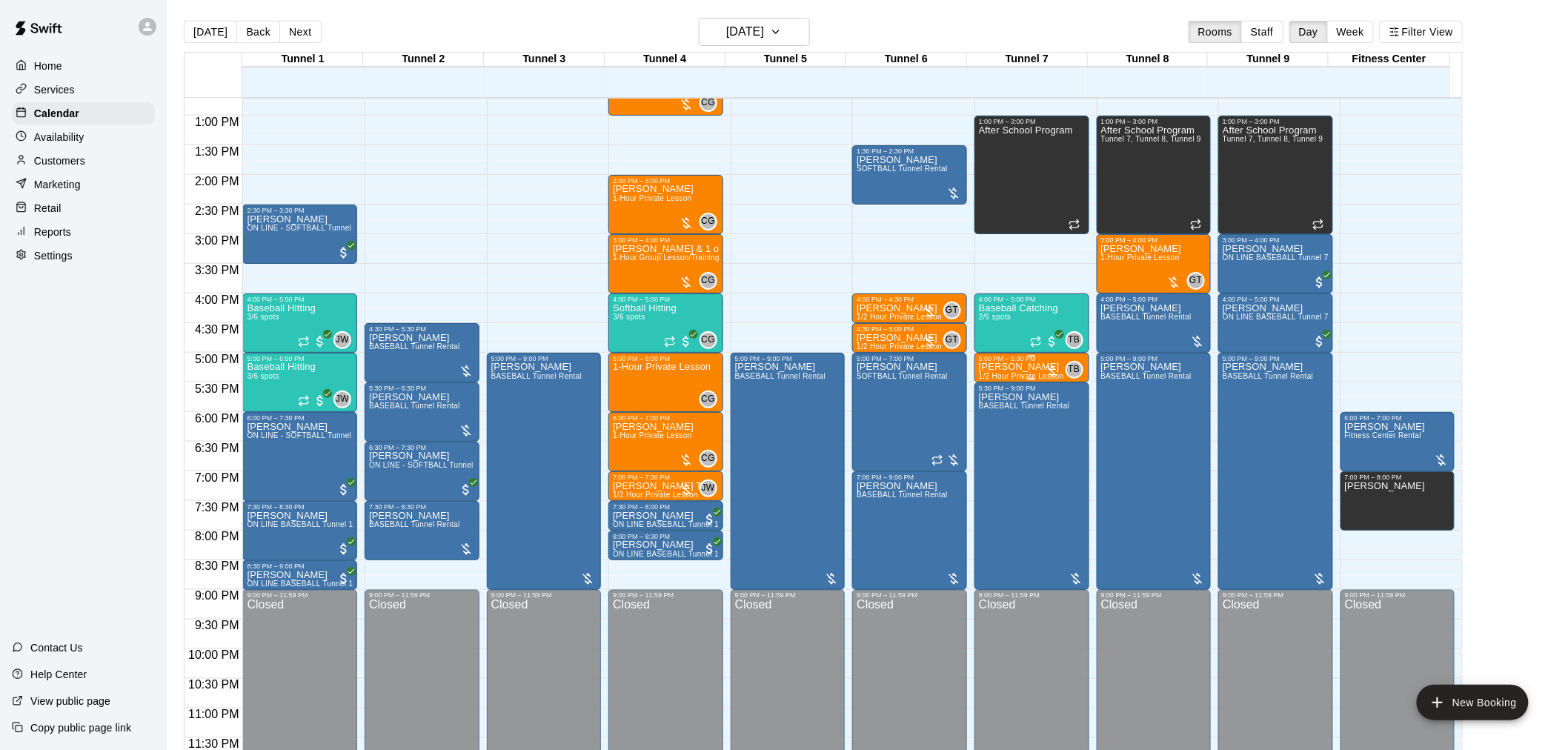
click at [1018, 357] on div "5:00 PM – 5:30 PM" at bounding box center [1032, 358] width 106 height 8
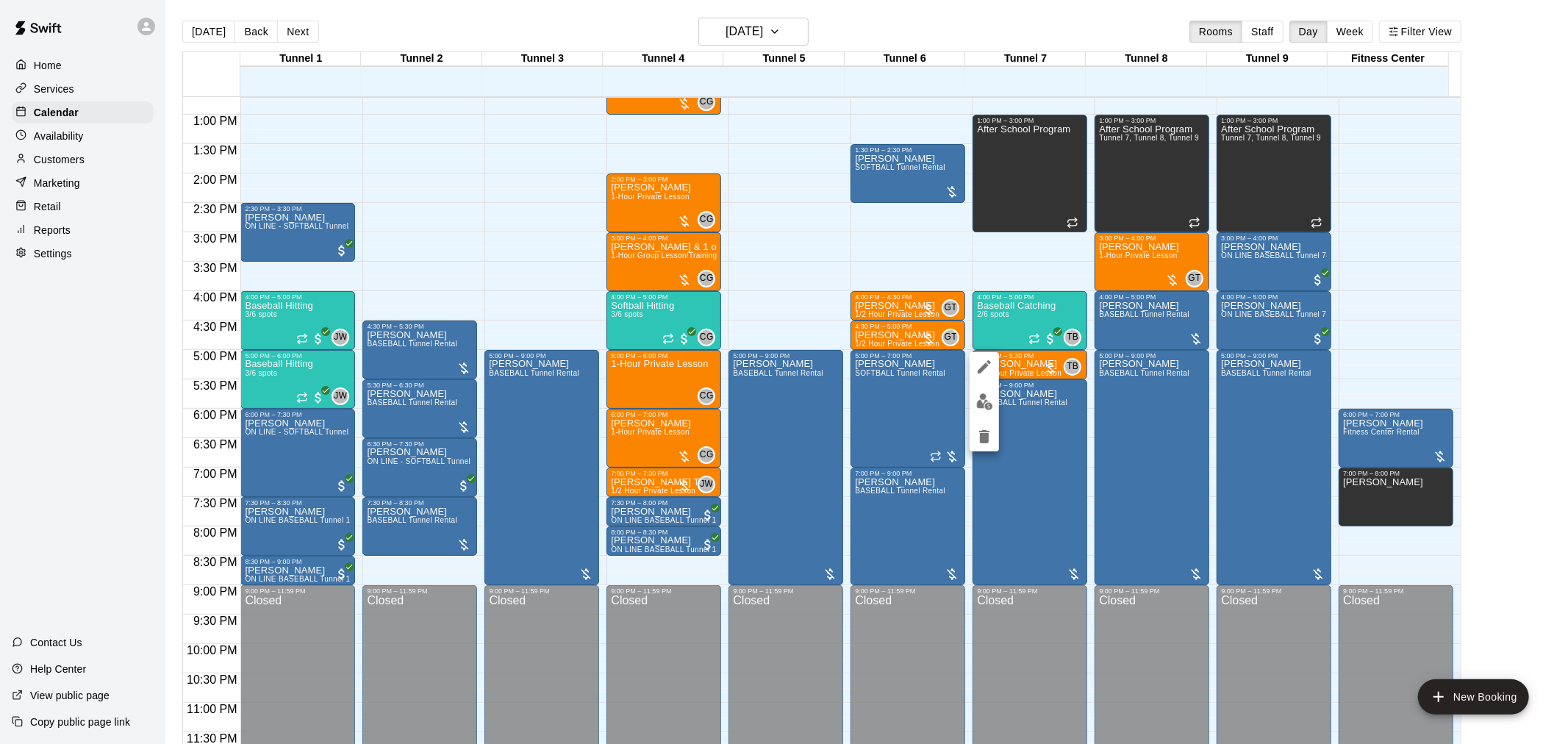
click at [983, 437] on icon "delete" at bounding box center [984, 436] width 10 height 13
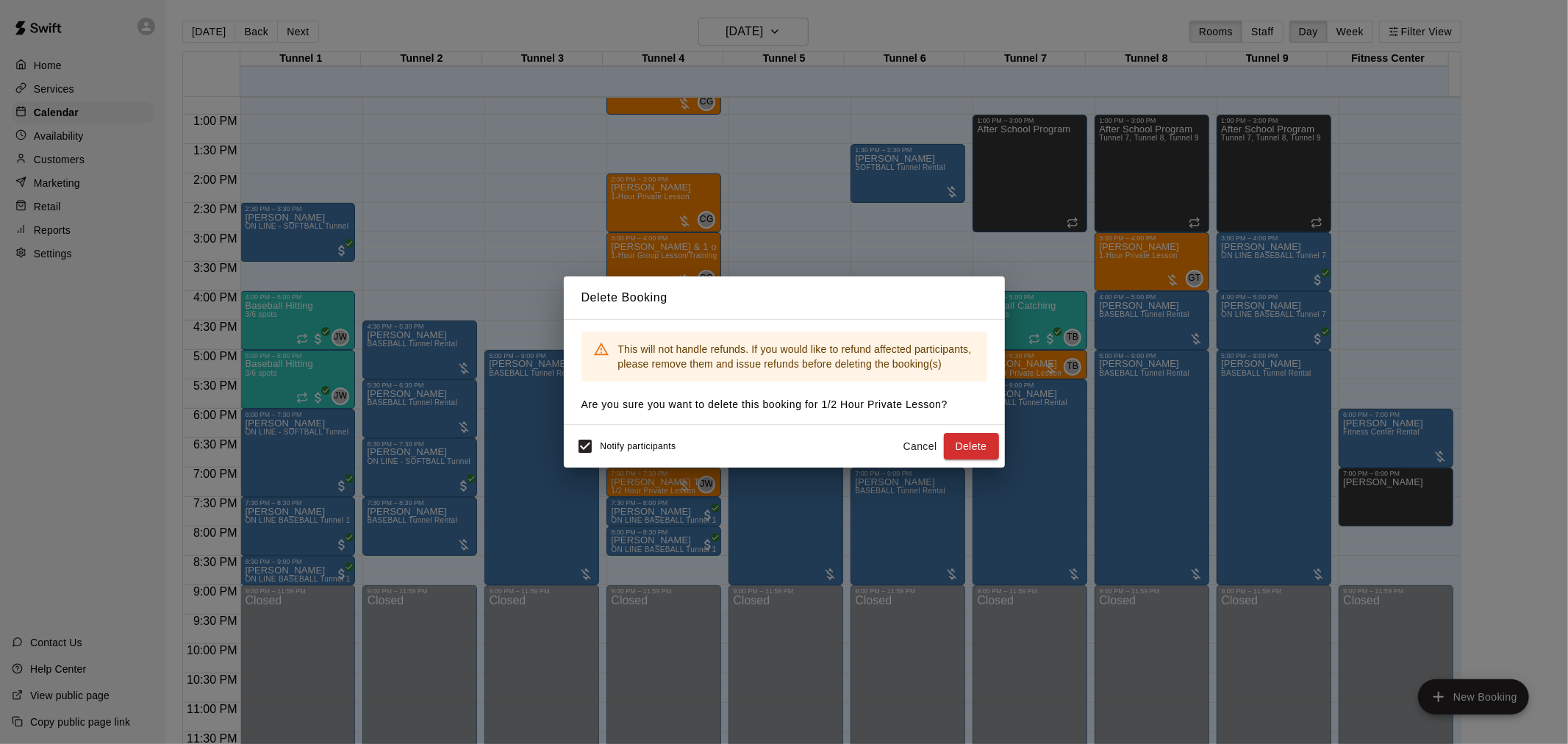
click at [966, 446] on button "Delete" at bounding box center [972, 446] width 55 height 28
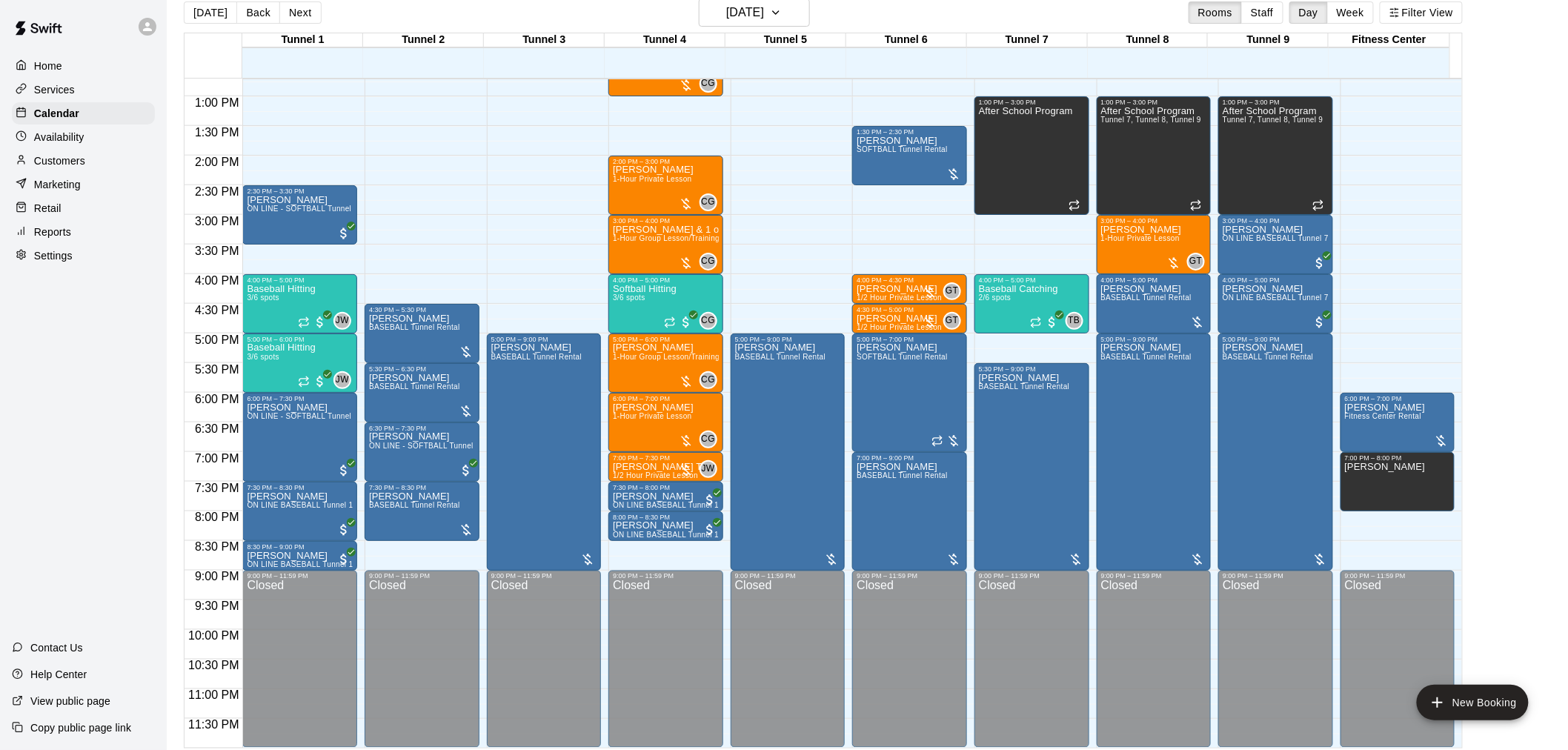
scroll to position [24, 0]
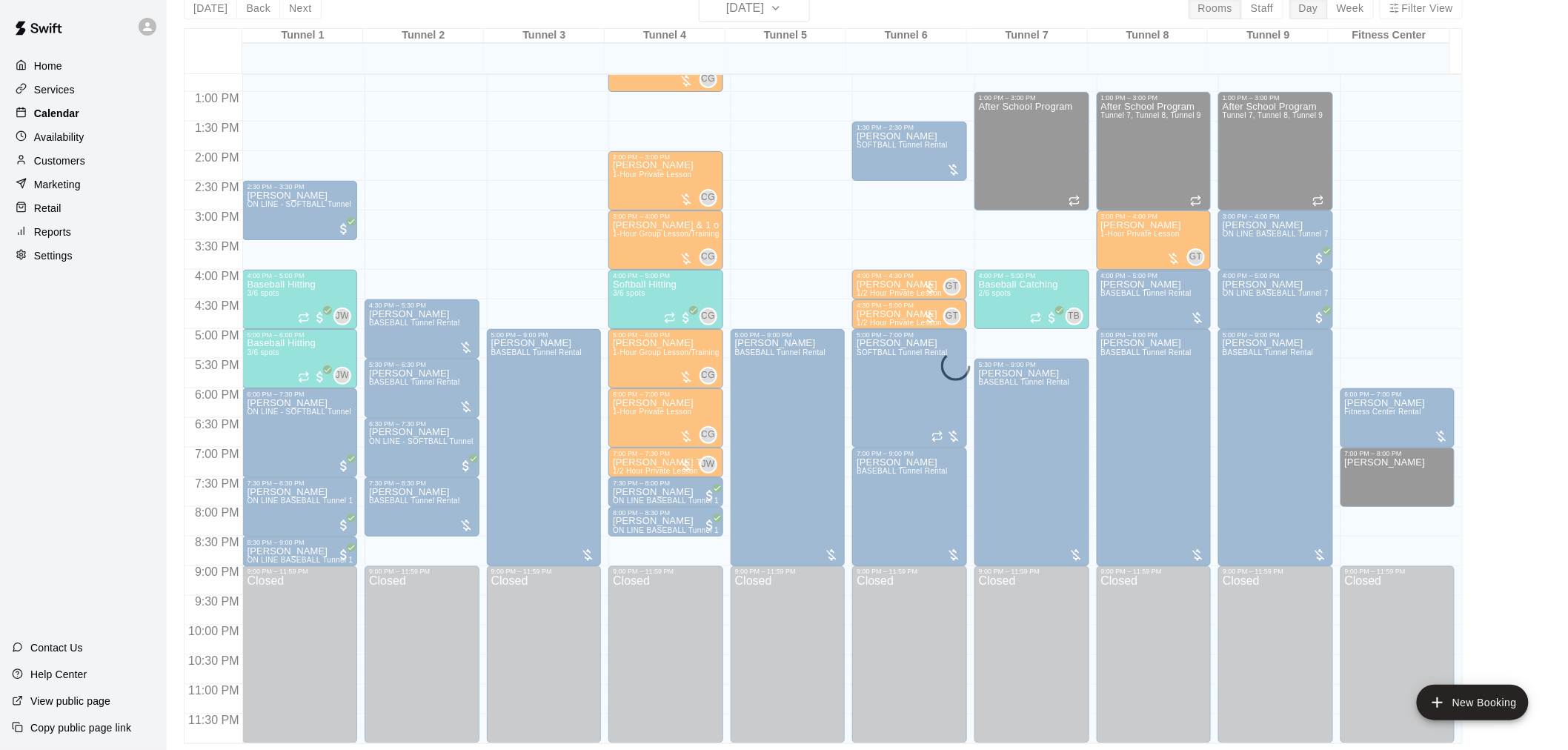
click at [68, 116] on p "Calendar" at bounding box center [56, 114] width 46 height 15
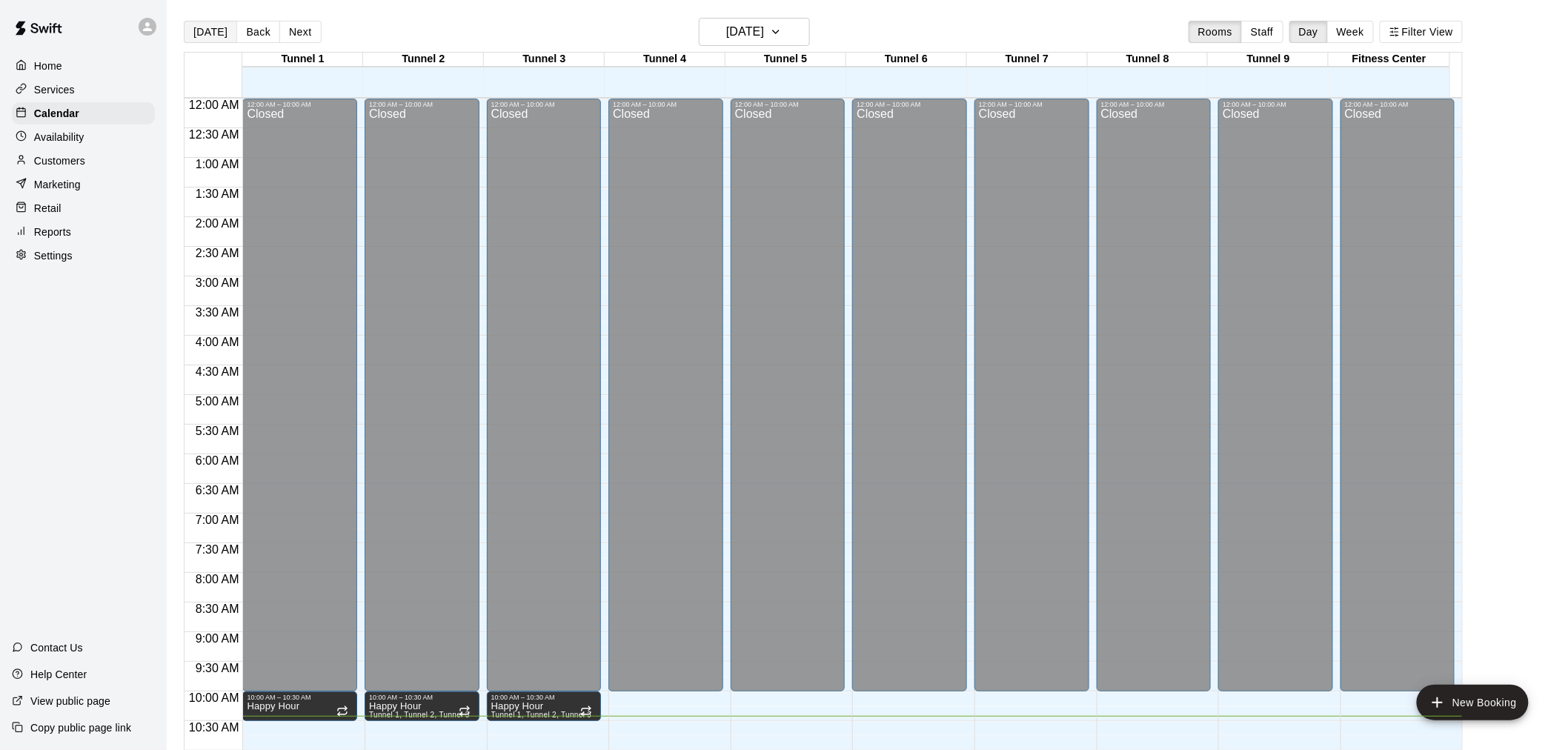
click at [211, 27] on button "[DATE]" at bounding box center [210, 32] width 53 height 22
click at [71, 172] on div "Customers" at bounding box center [83, 161] width 143 height 22
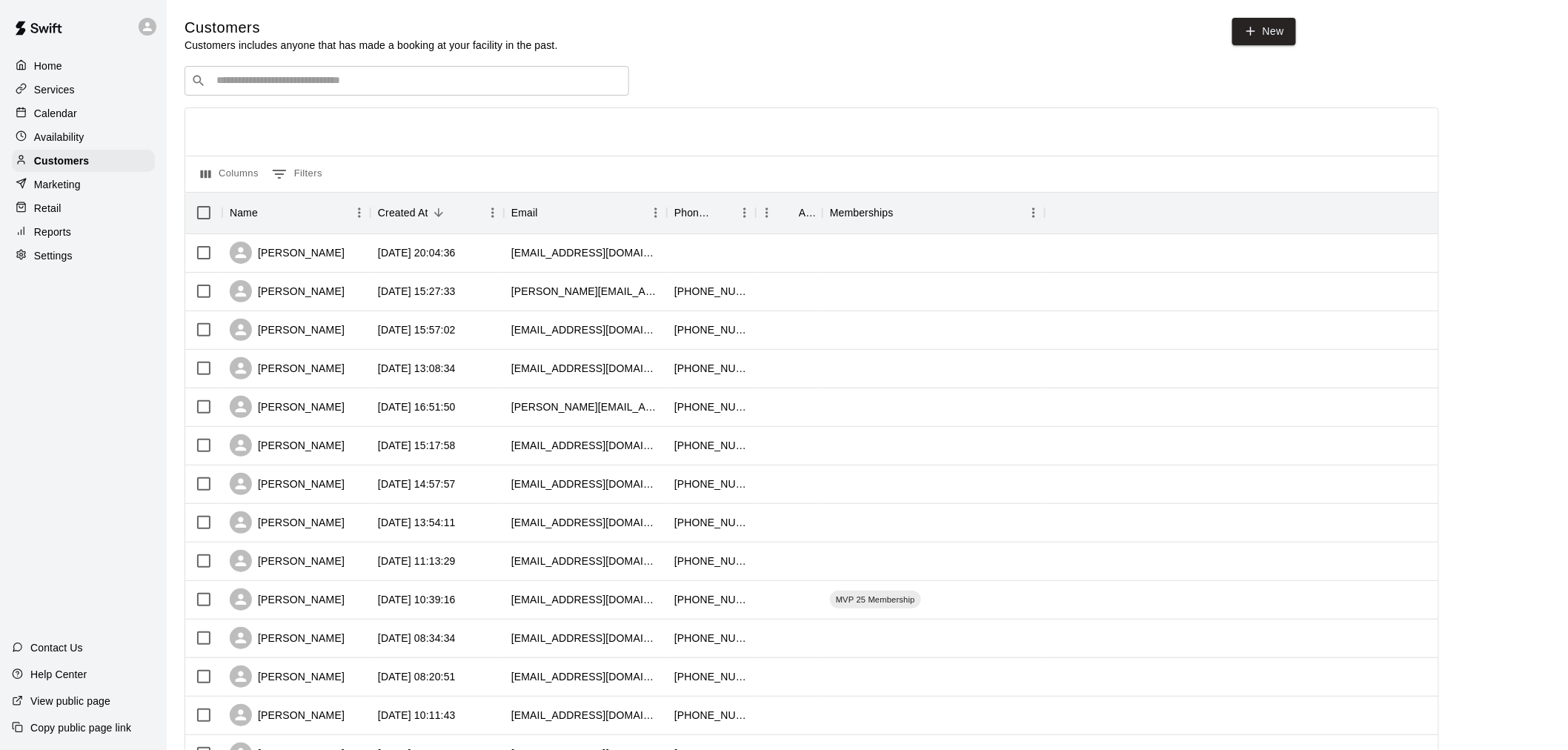
click at [265, 94] on div "​ ​" at bounding box center [406, 80] width 444 height 29
type input "******"
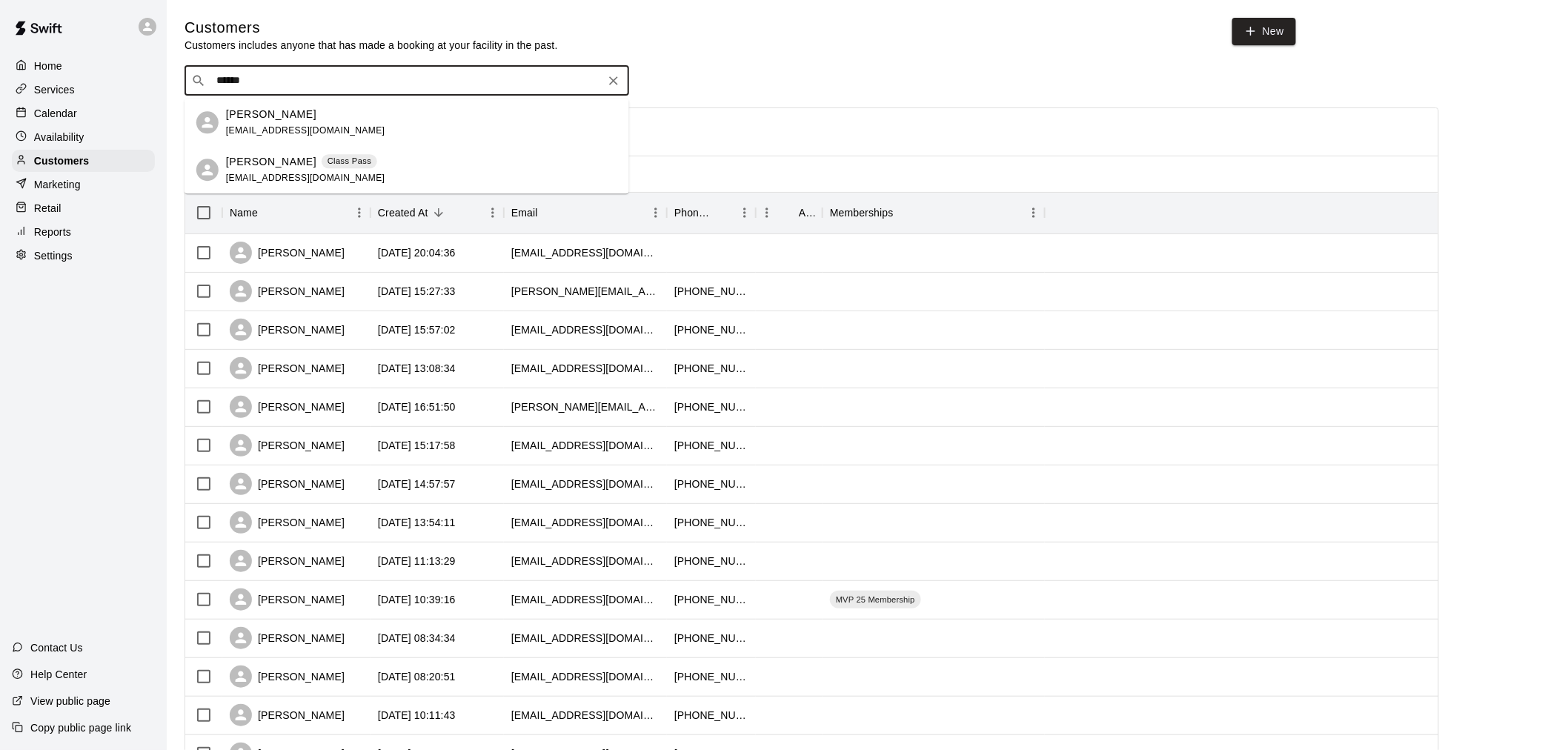
click at [283, 157] on p "[PERSON_NAME]" at bounding box center [271, 162] width 90 height 15
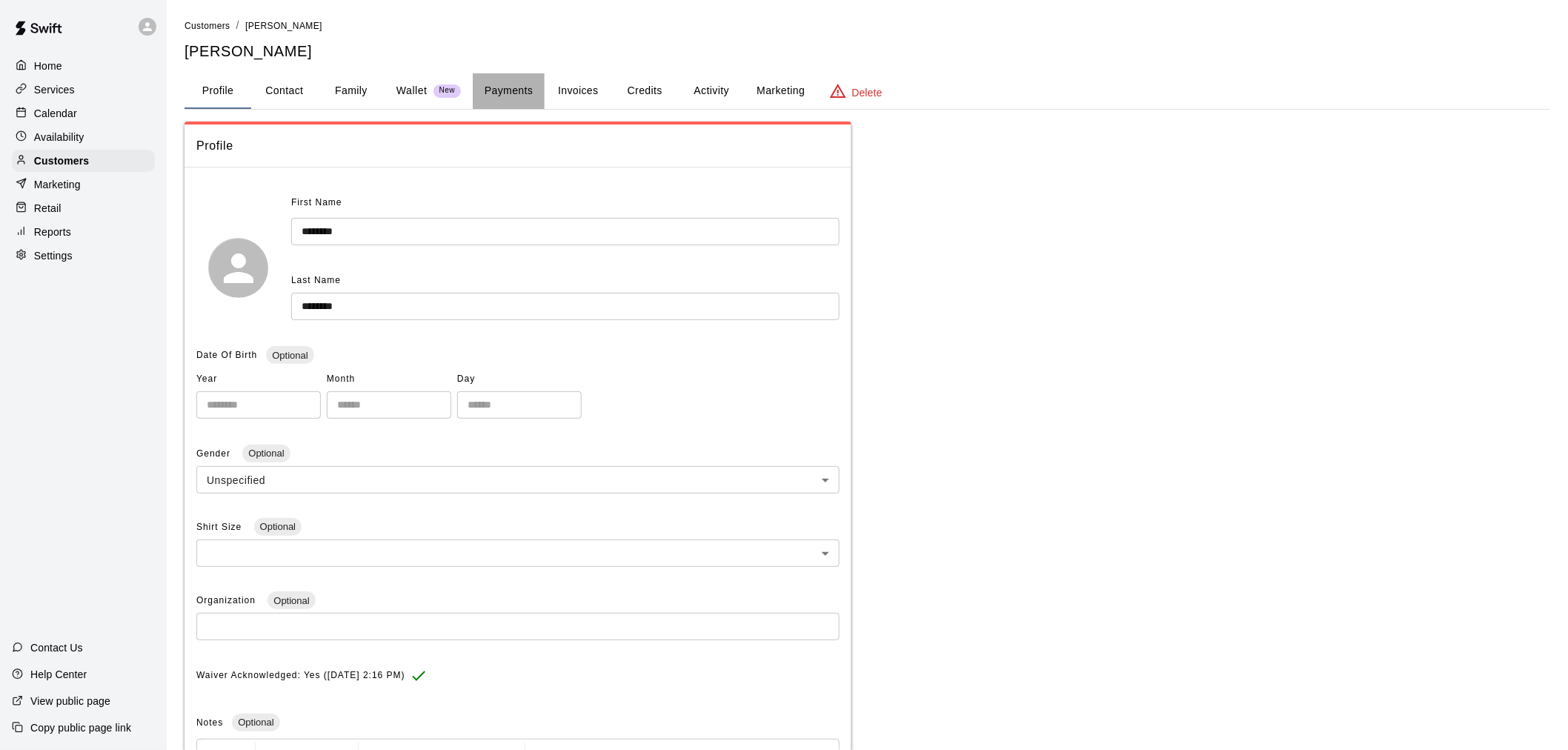
click at [529, 86] on button "Payments" at bounding box center [508, 91] width 72 height 35
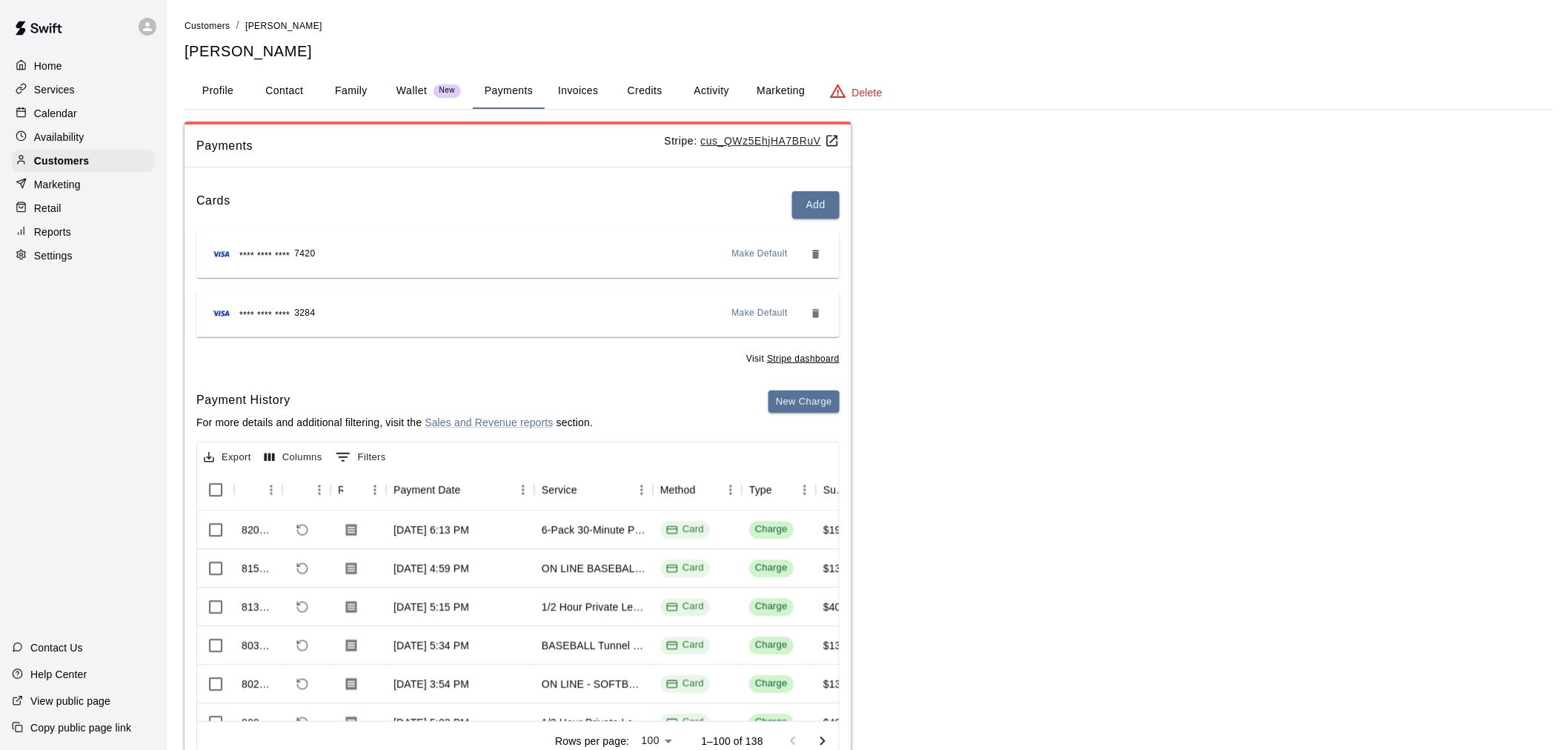
click at [632, 83] on button "Credits" at bounding box center [644, 91] width 67 height 35
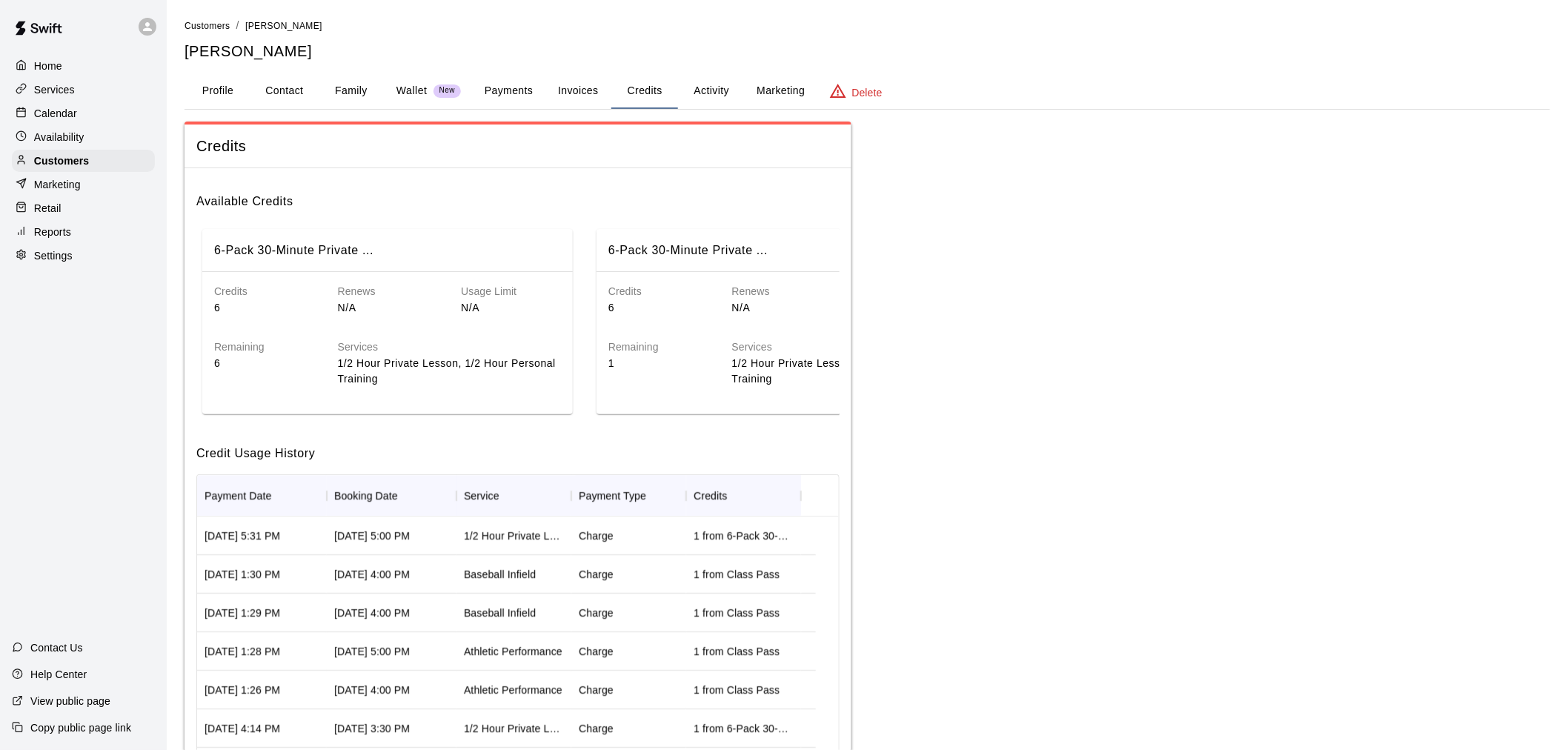
click at [677, 88] on button "Credits" at bounding box center [644, 91] width 67 height 35
click at [712, 93] on button "Activity" at bounding box center [711, 91] width 67 height 35
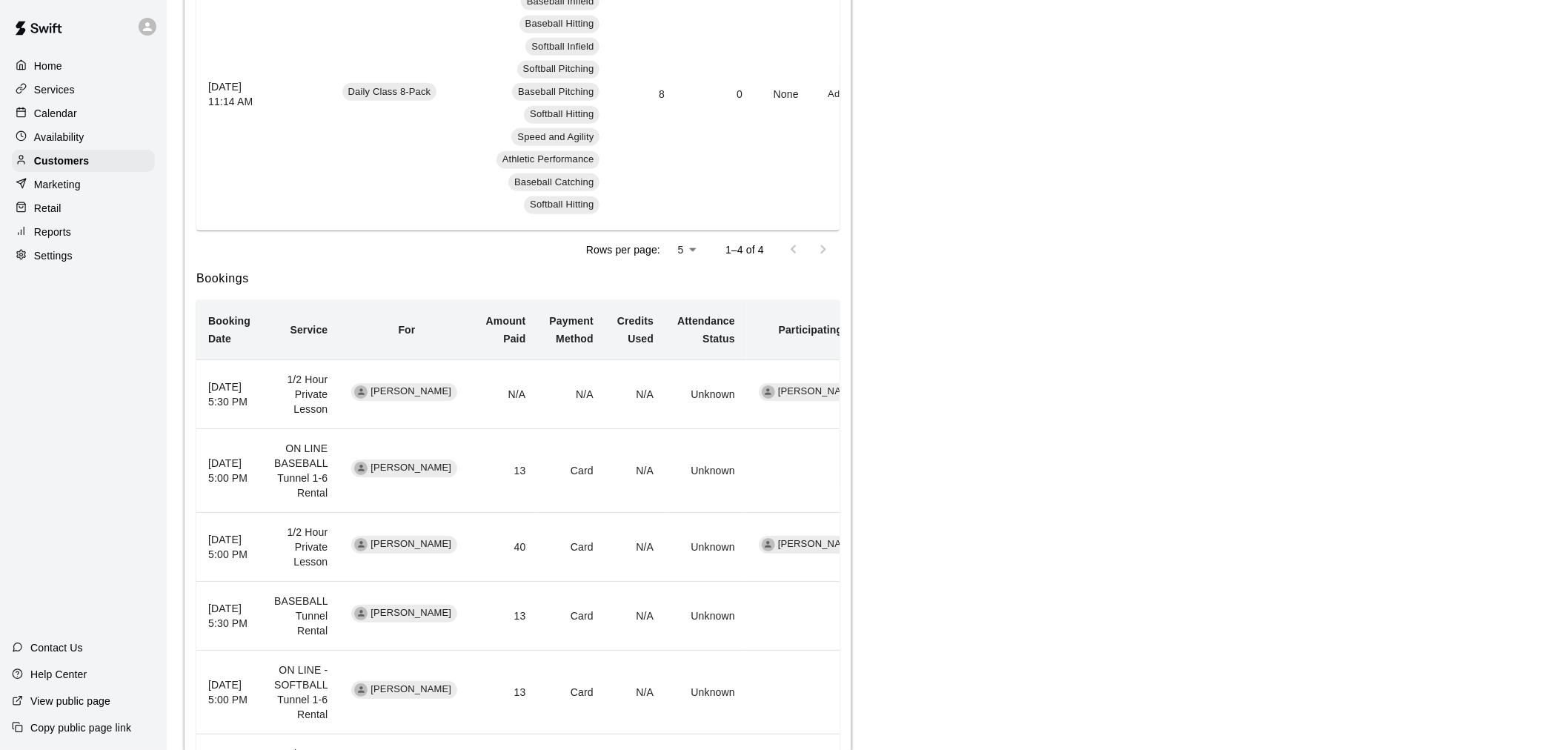
scroll to position [741, 0]
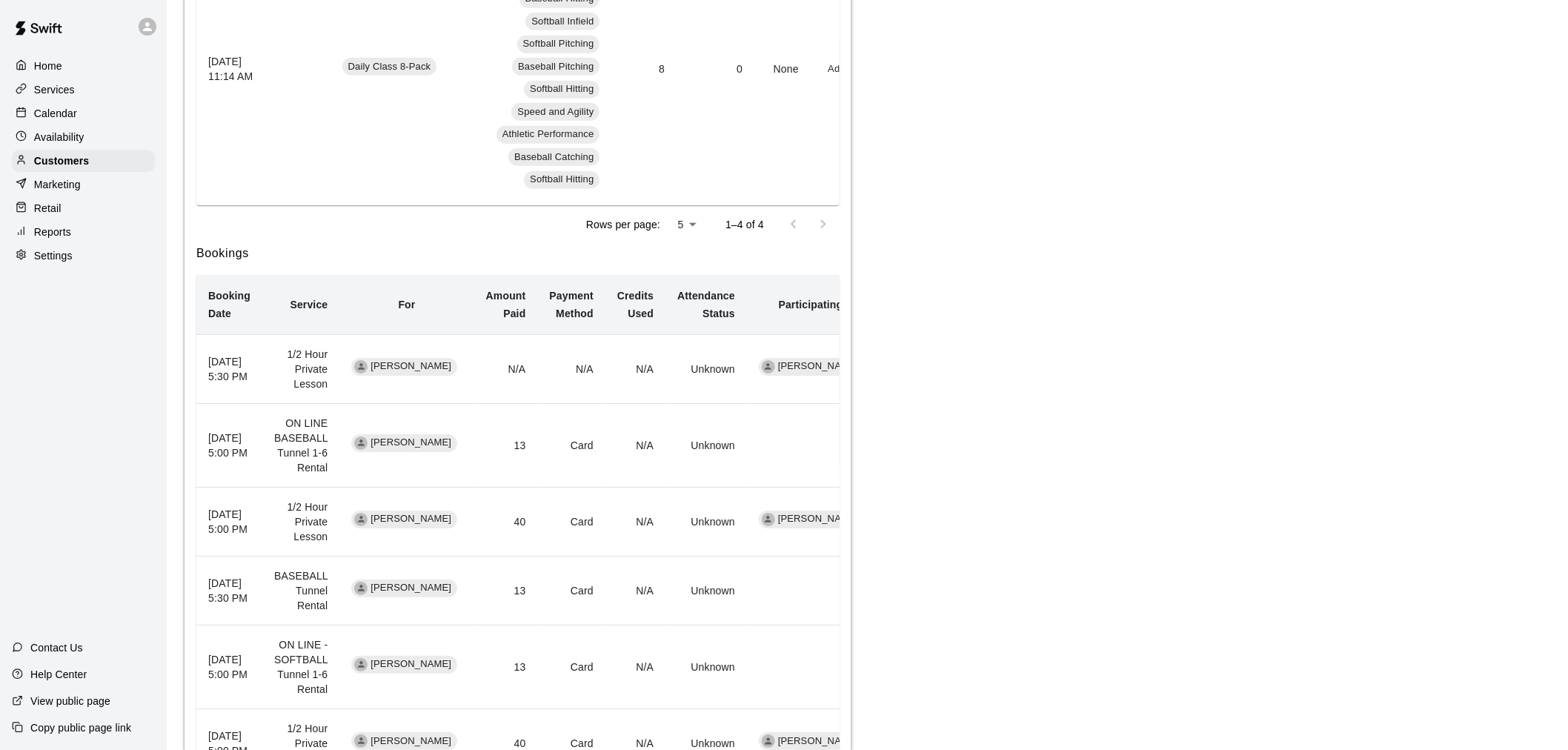
click at [67, 119] on p "Calendar" at bounding box center [55, 114] width 43 height 15
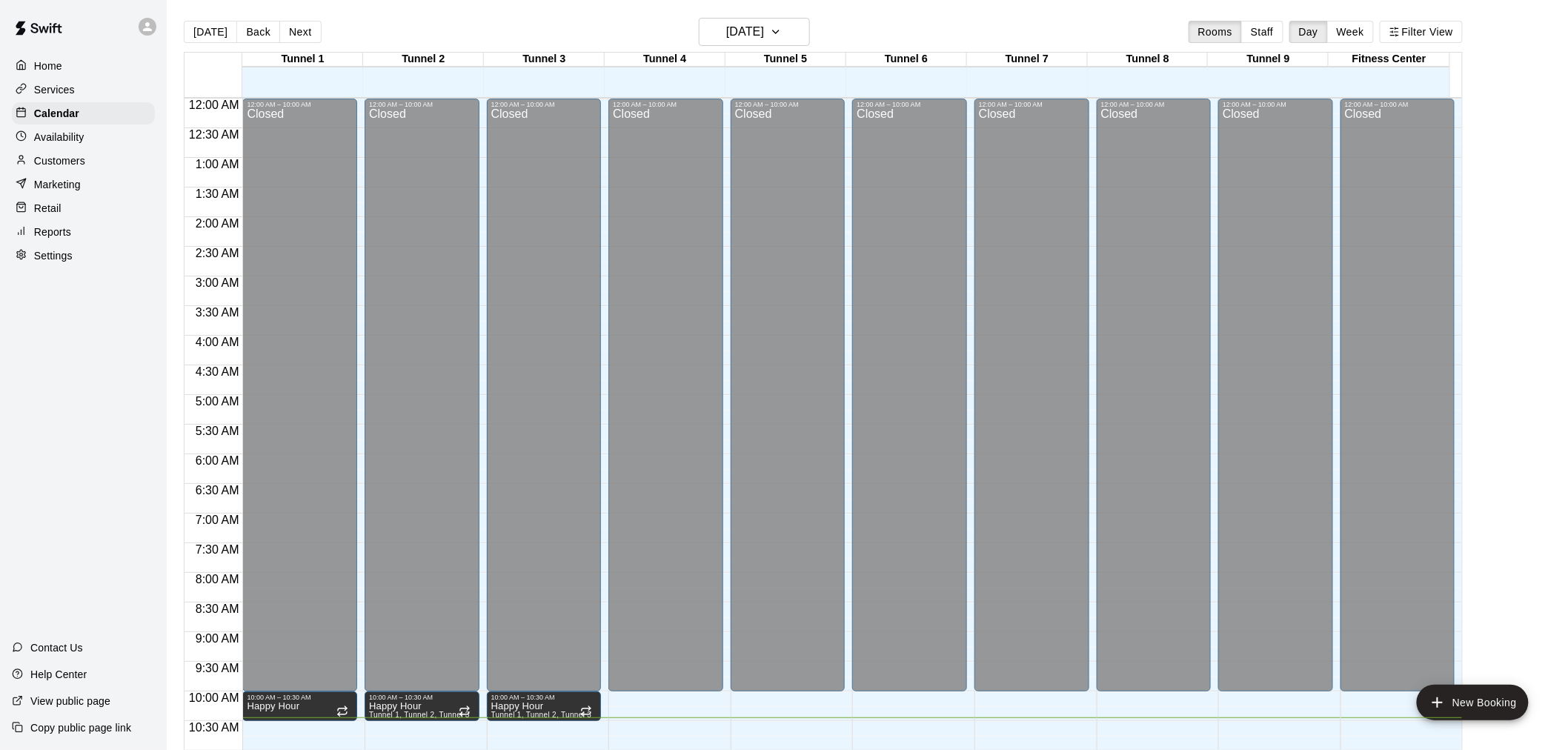
scroll to position [619, 0]
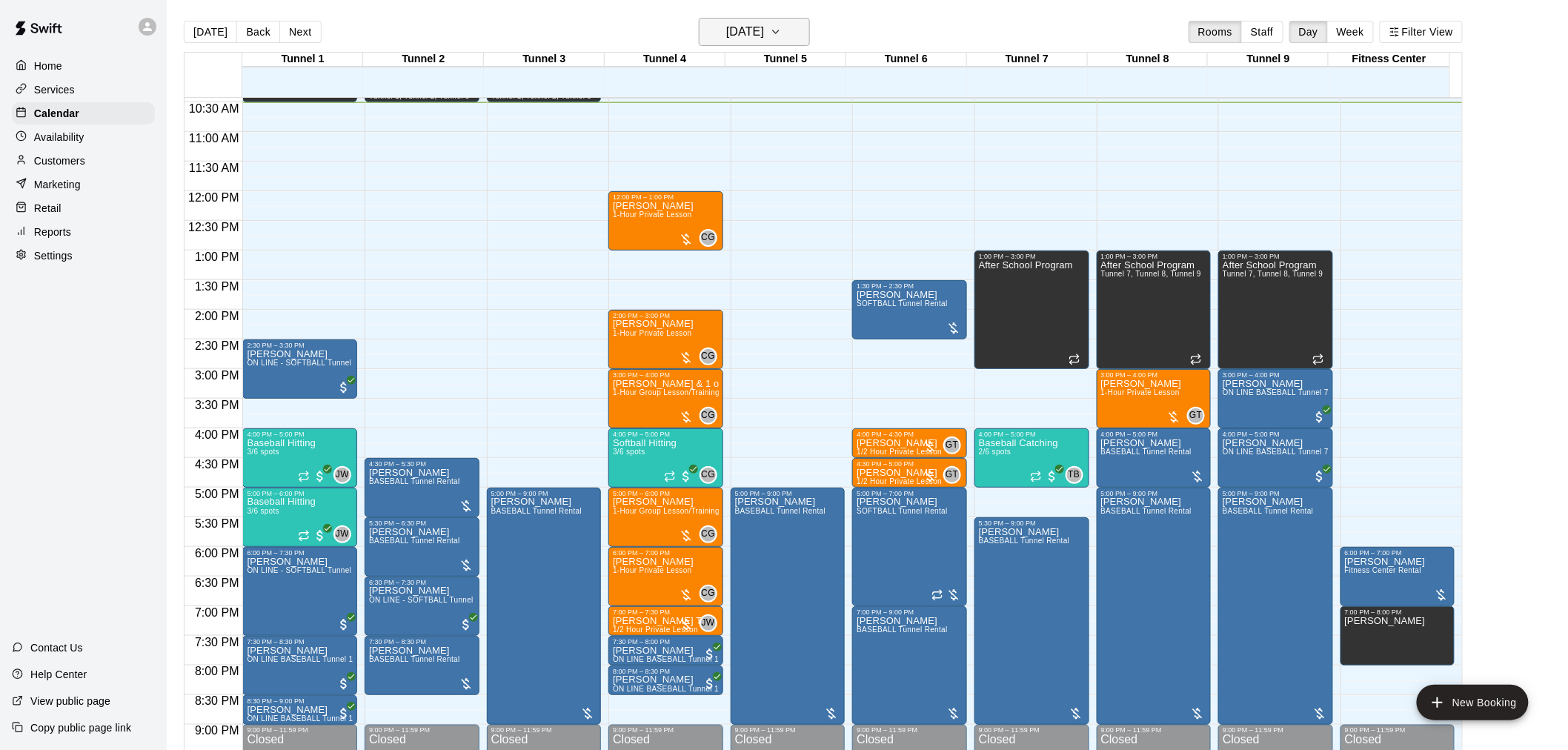
click at [738, 31] on h6 "[DATE]" at bounding box center [745, 31] width 38 height 21
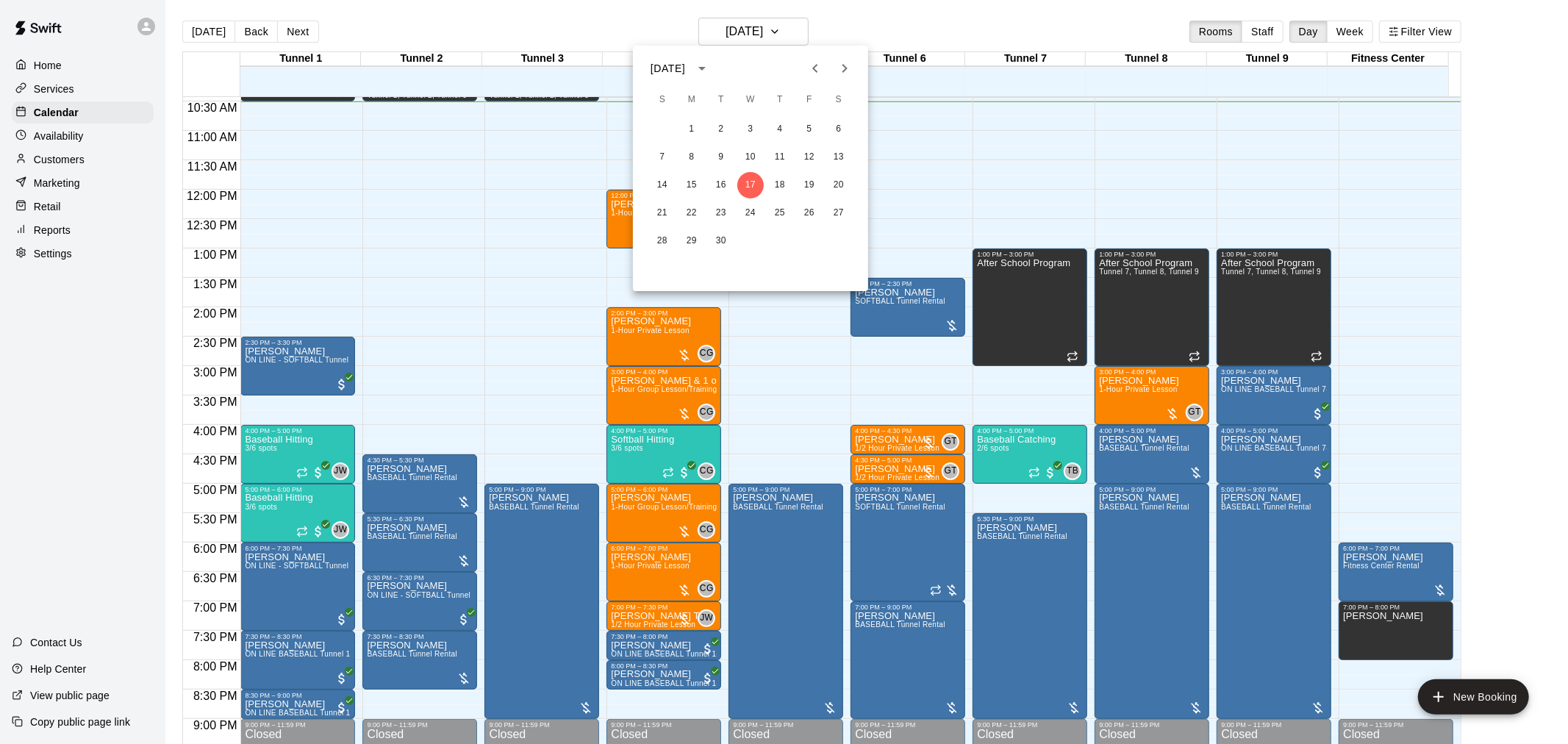
click at [841, 64] on icon "Next month" at bounding box center [845, 68] width 18 height 18
click at [728, 46] on div "[DATE] S M T W T F S 1 2 3 4 5 6 7 8 9 10 11 12 13 14 15 16 17 18 19 20 21 22 2…" at bounding box center [750, 169] width 235 height 246
click at [181, 13] on div at bounding box center [784, 372] width 1568 height 744
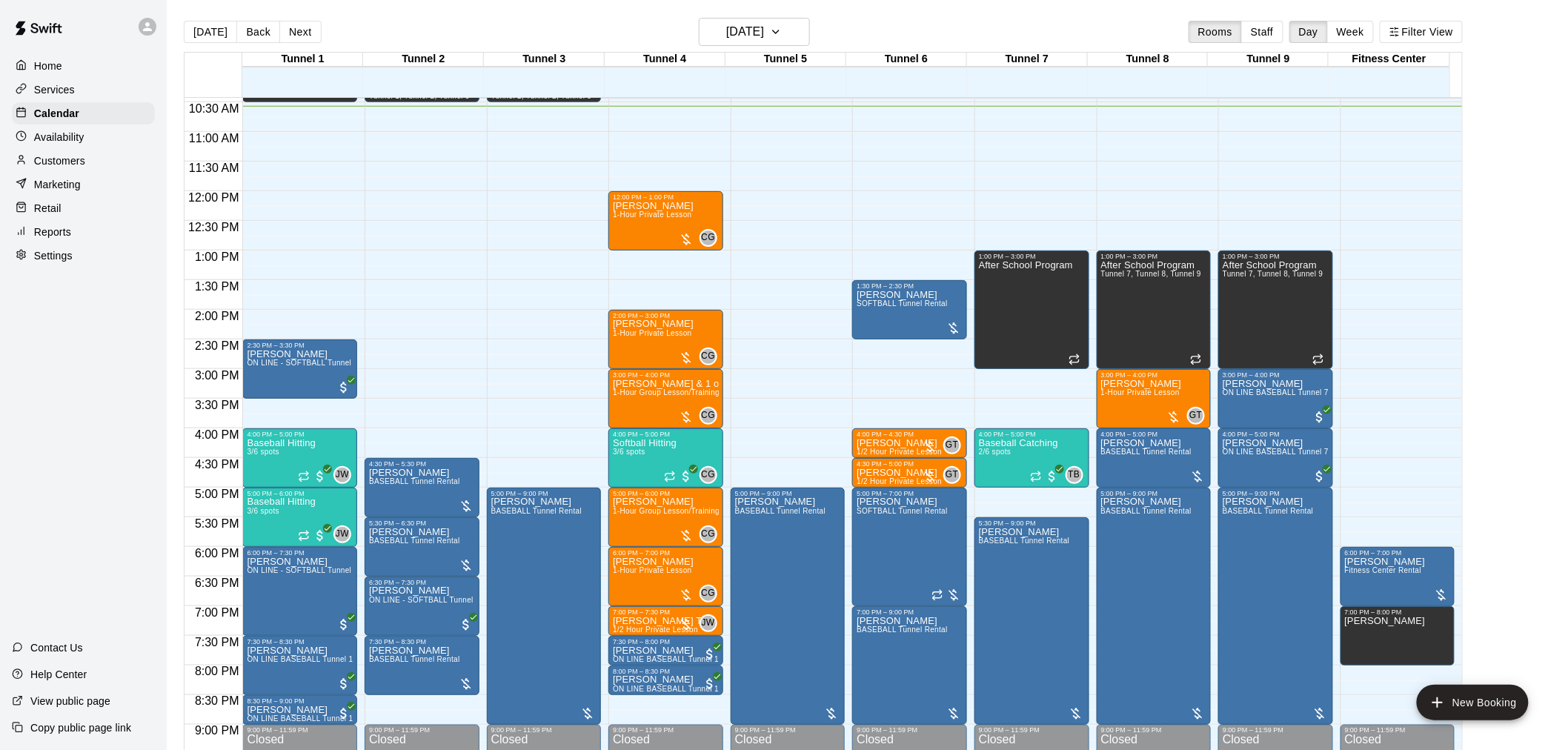
click at [197, 27] on button "[DATE]" at bounding box center [210, 32] width 53 height 22
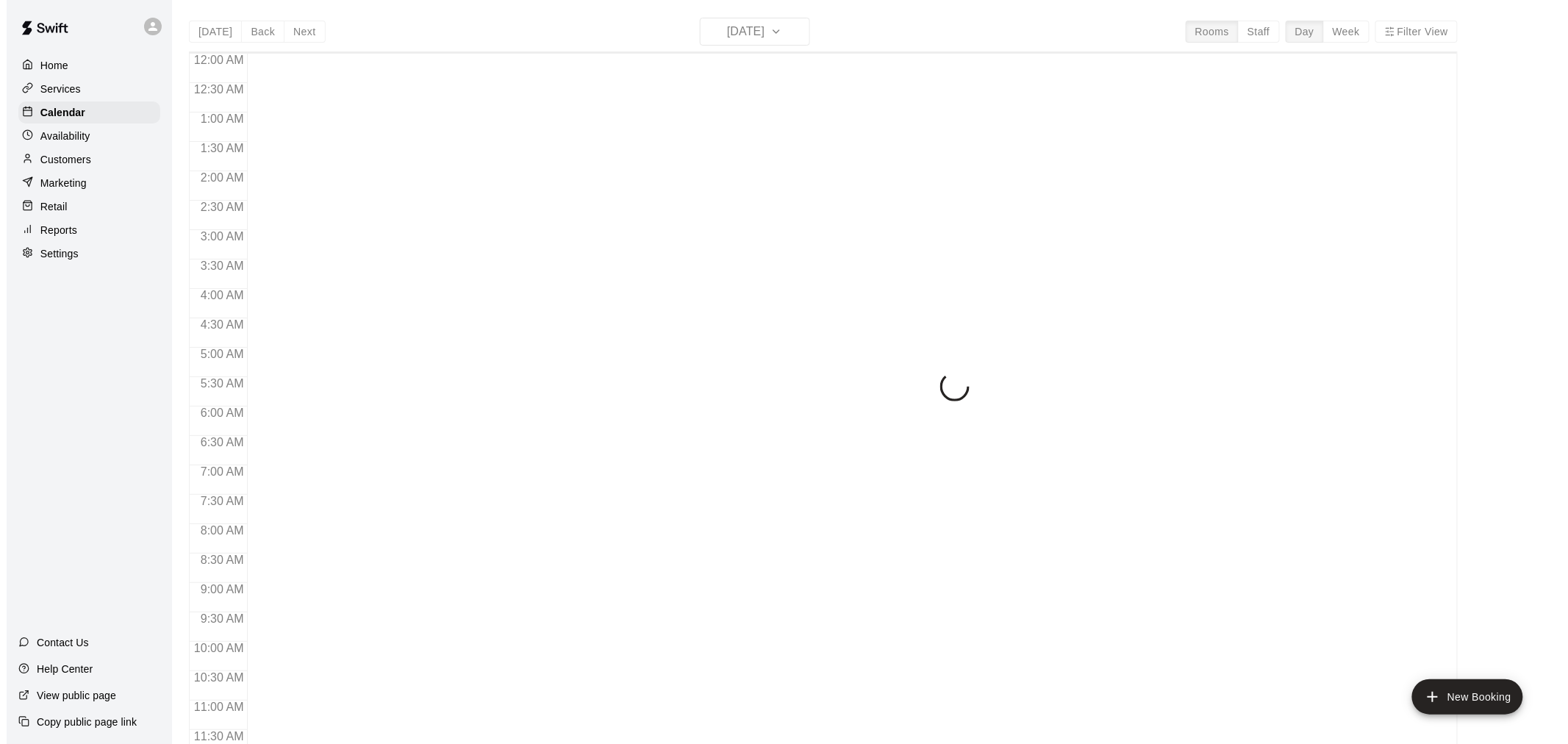
scroll to position [622, 0]
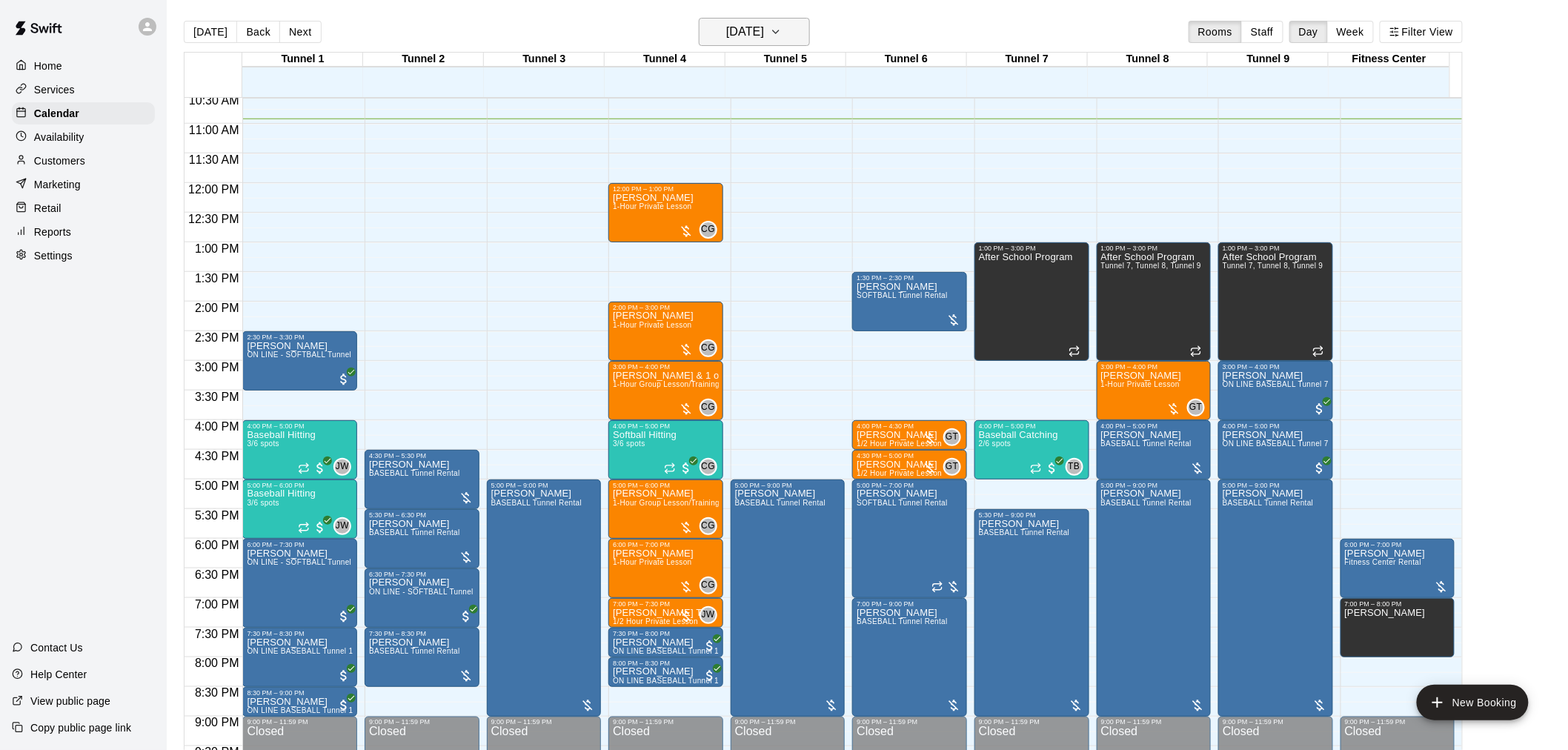
click at [764, 38] on h6 "[DATE]" at bounding box center [745, 31] width 38 height 21
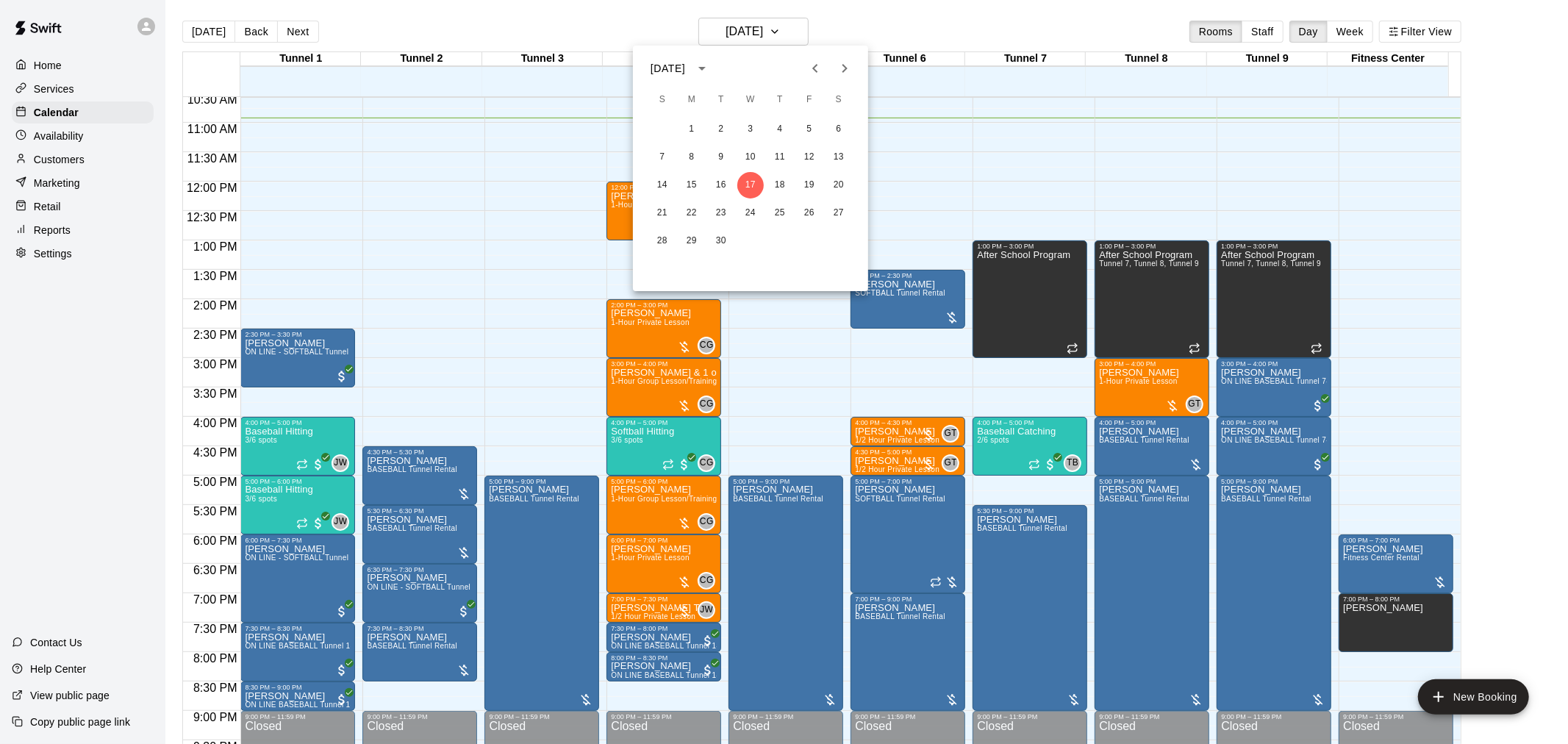
click at [840, 62] on icon "Next month" at bounding box center [845, 68] width 18 height 18
click at [209, 23] on div at bounding box center [784, 372] width 1568 height 744
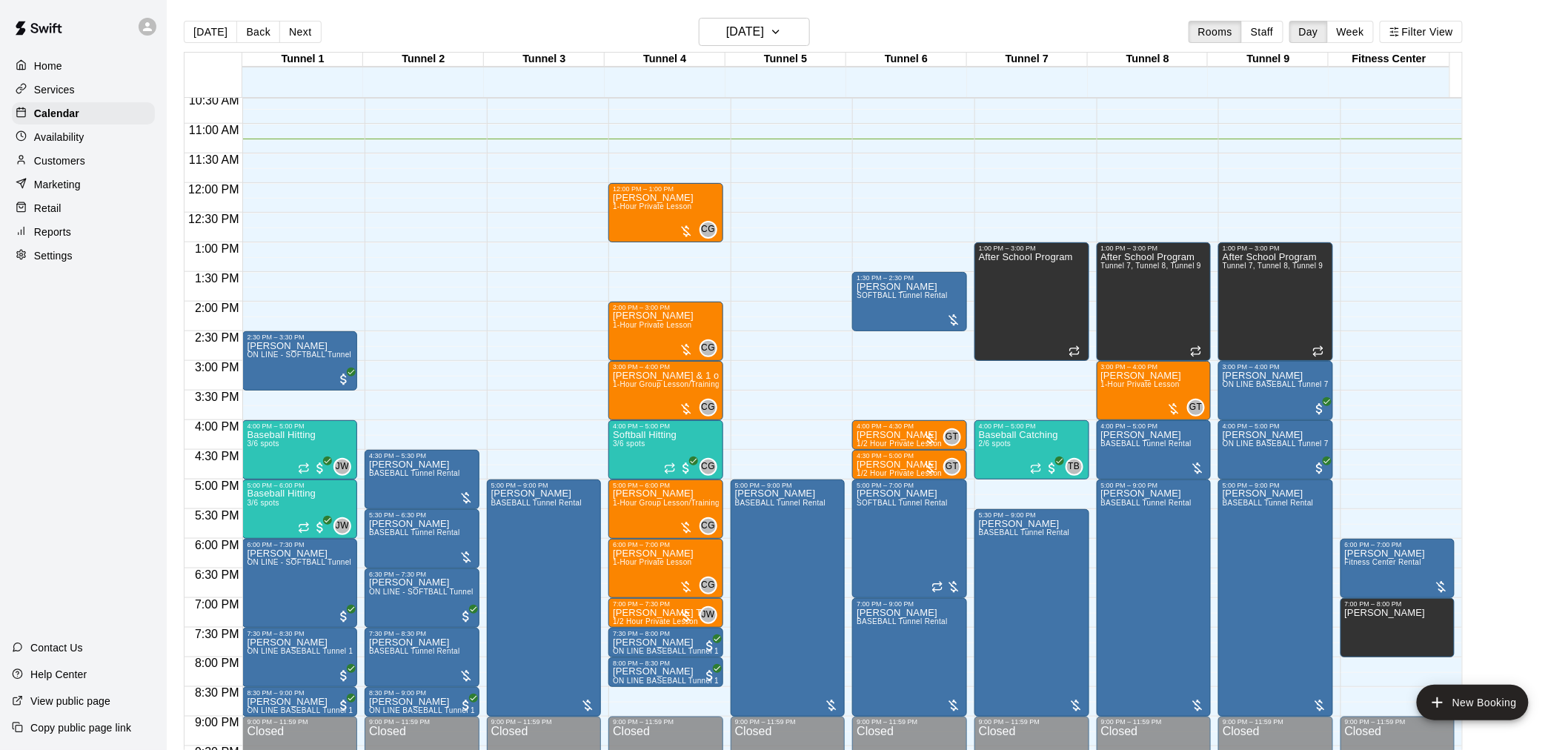
click at [219, 46] on div "Today Back Next Wednesday Sep 17 Rooms Staff Day Week Filter View" at bounding box center [823, 35] width 1279 height 34
click at [210, 31] on button "[DATE]" at bounding box center [210, 32] width 53 height 22
click at [671, 435] on p "Softball Hitting" at bounding box center [645, 435] width 64 height 0
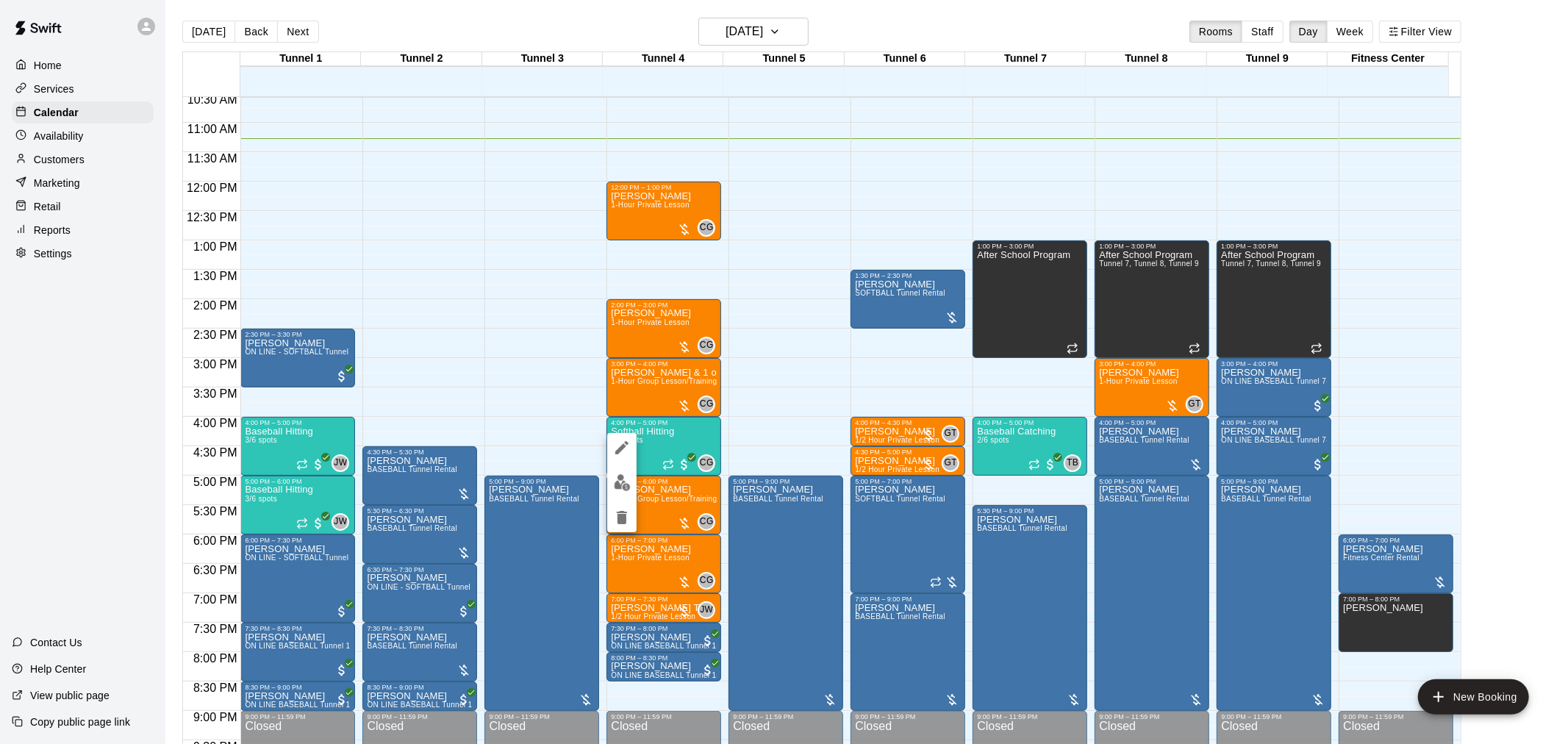
click at [626, 478] on img "edit" at bounding box center [622, 482] width 17 height 17
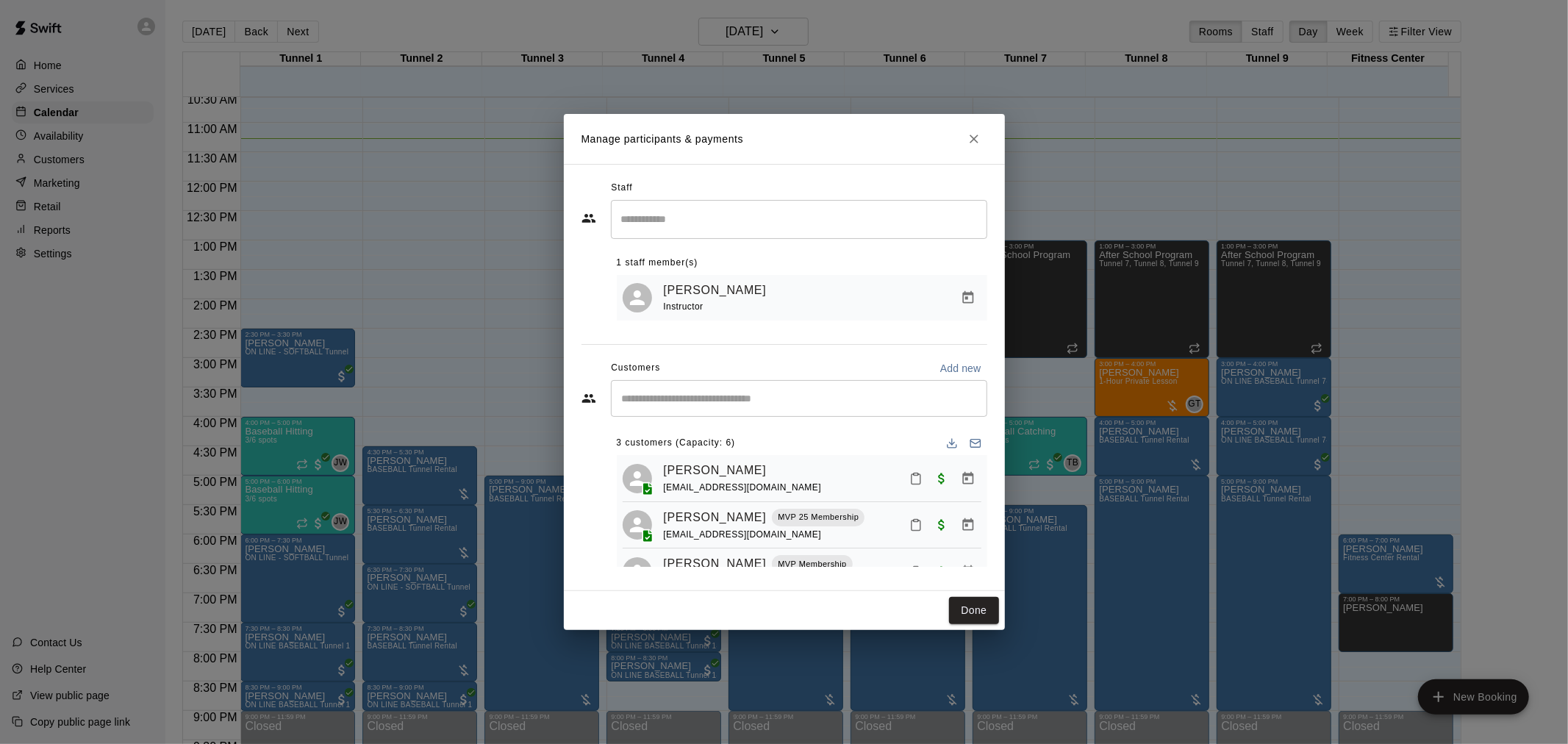
click at [684, 398] on input "Start typing to search customers..." at bounding box center [799, 399] width 363 height 15
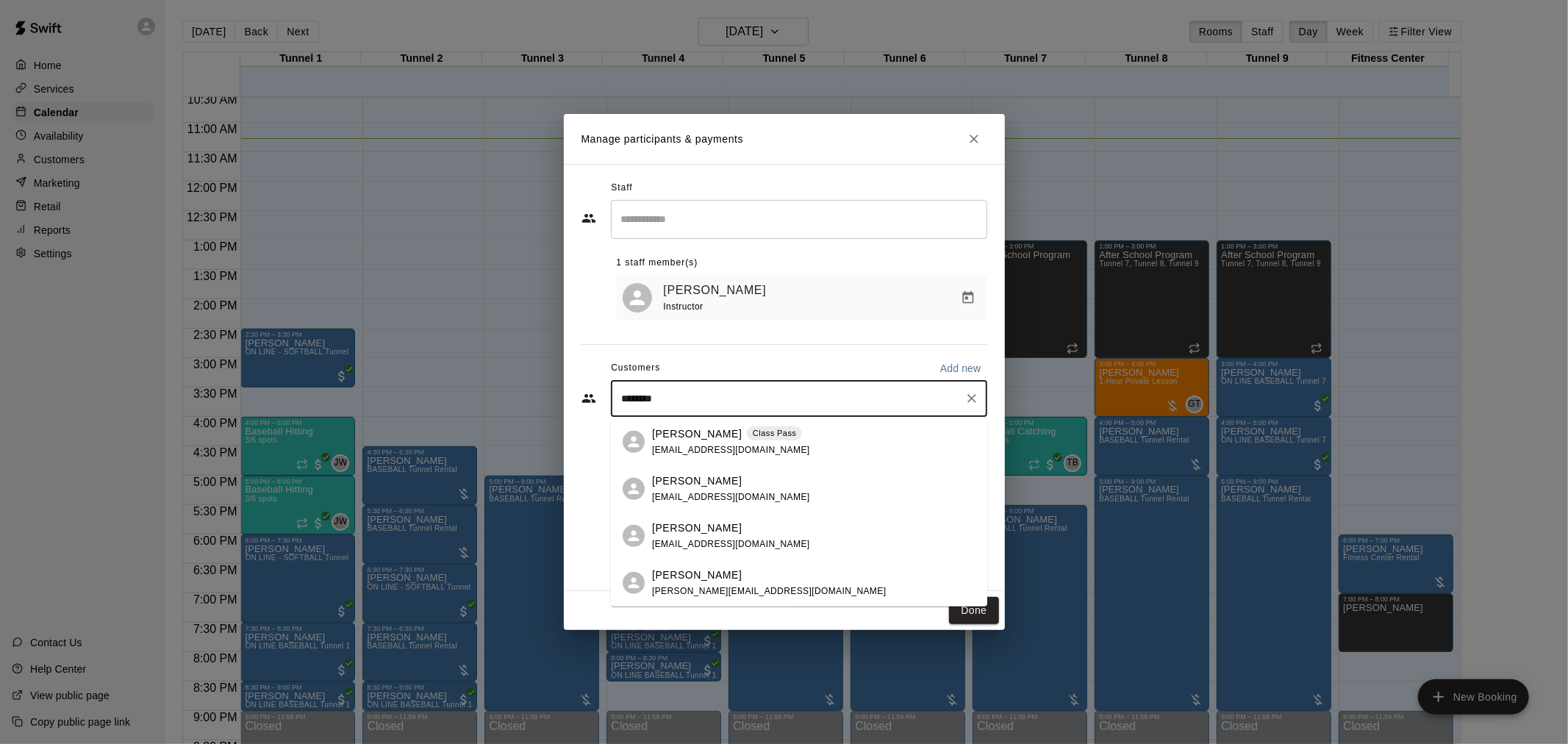
type input "*********"
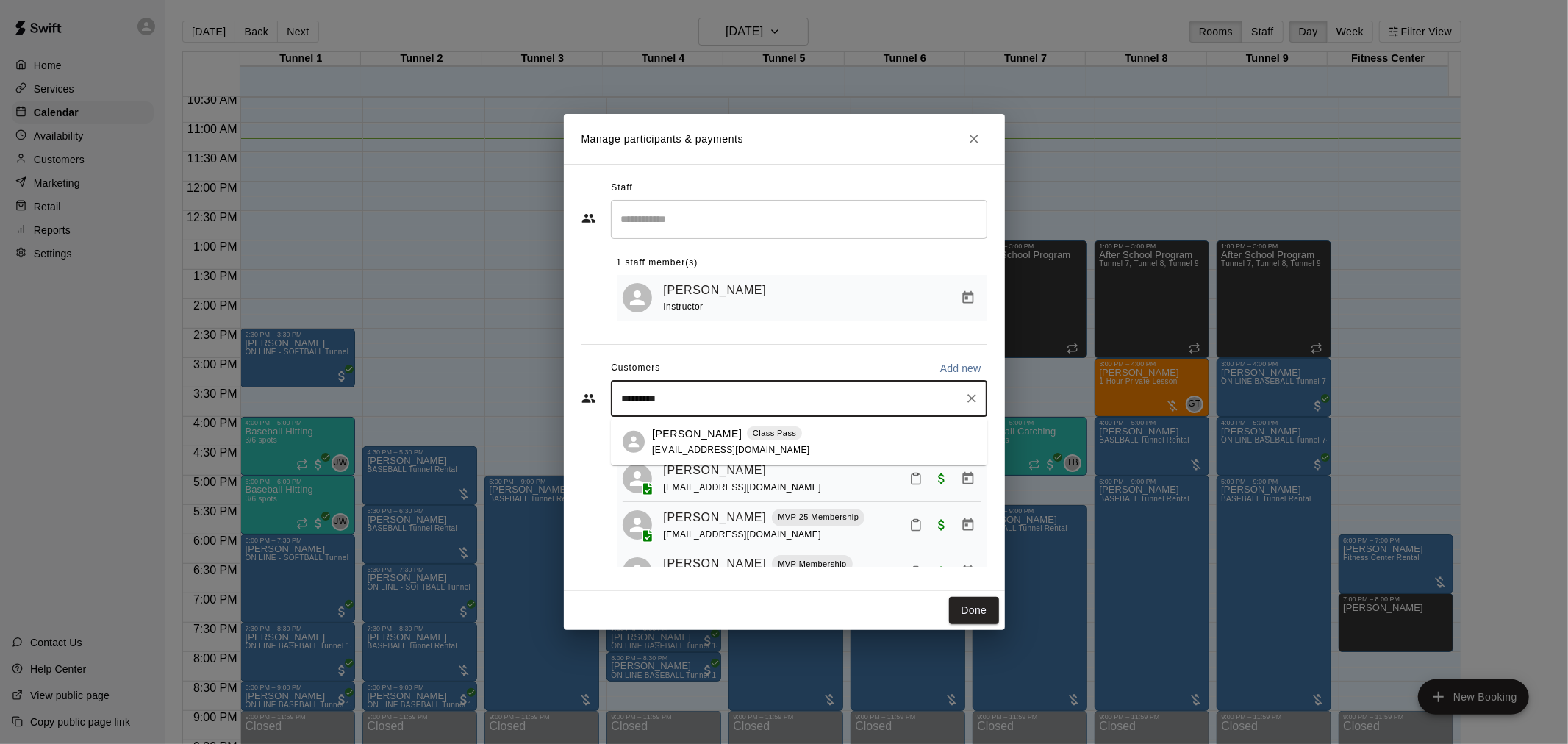
click at [753, 432] on p "Class Pass" at bounding box center [774, 433] width 43 height 13
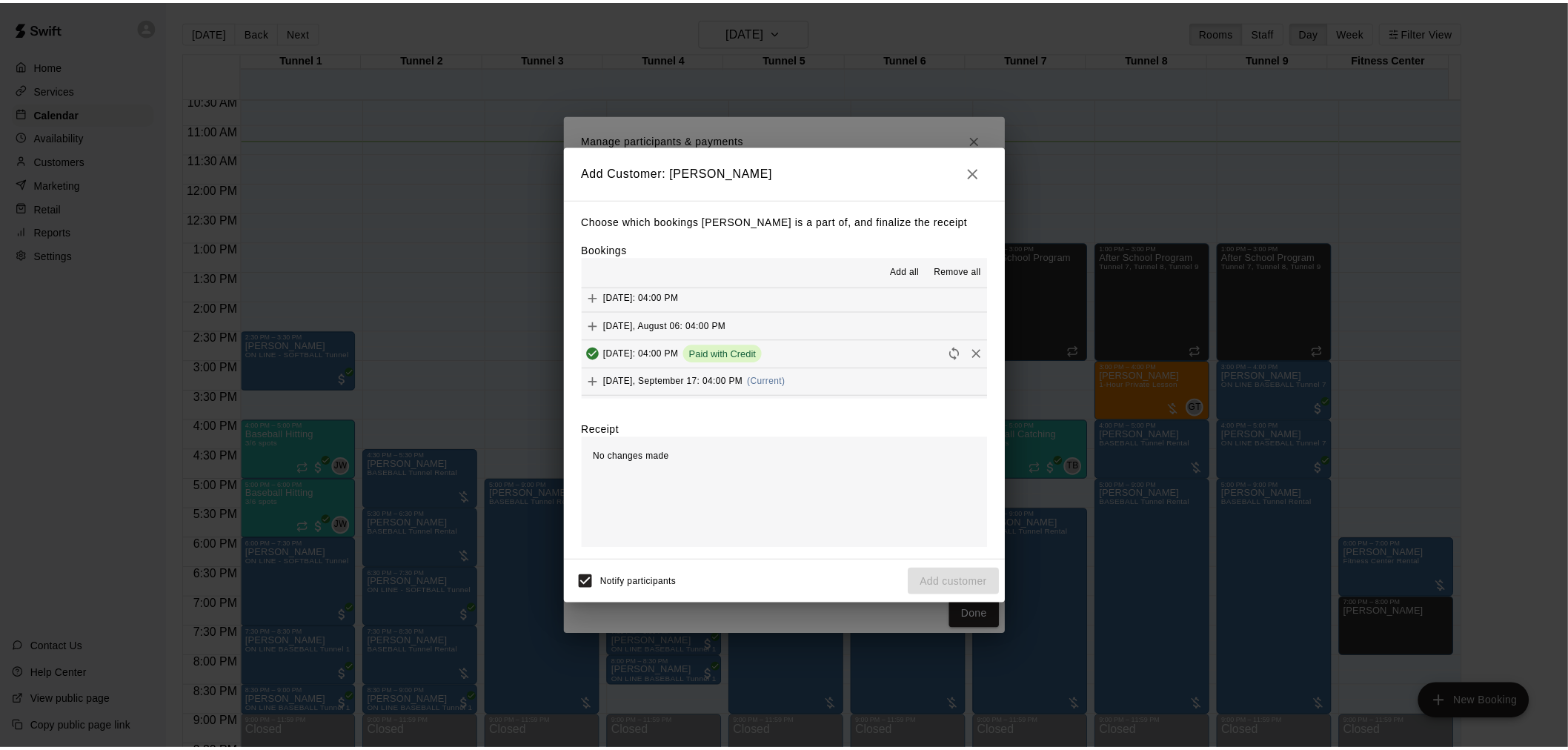
scroll to position [164, 0]
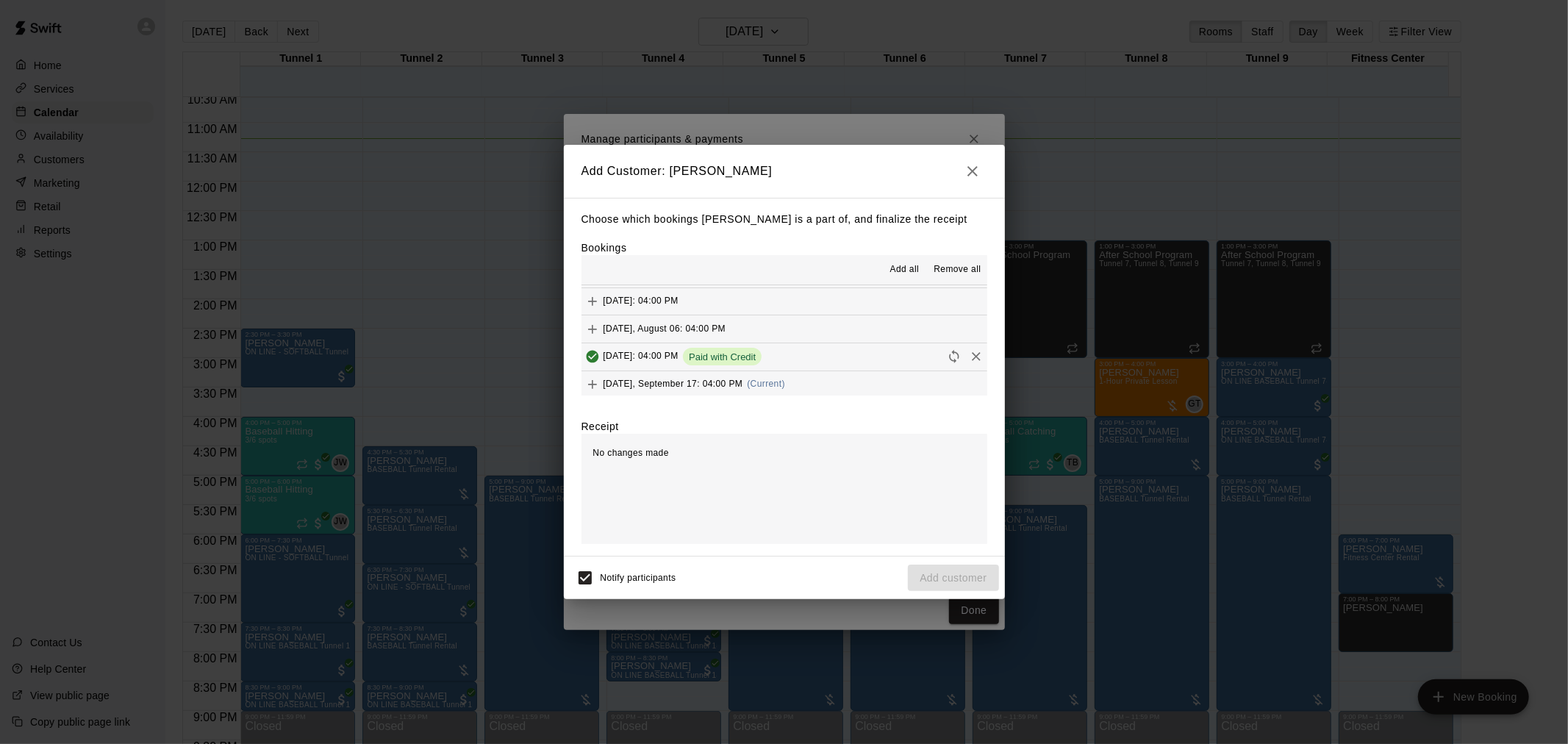
click at [785, 391] on div "Wednesday, September 17: 04:00 PM (Current)" at bounding box center [683, 385] width 204 height 22
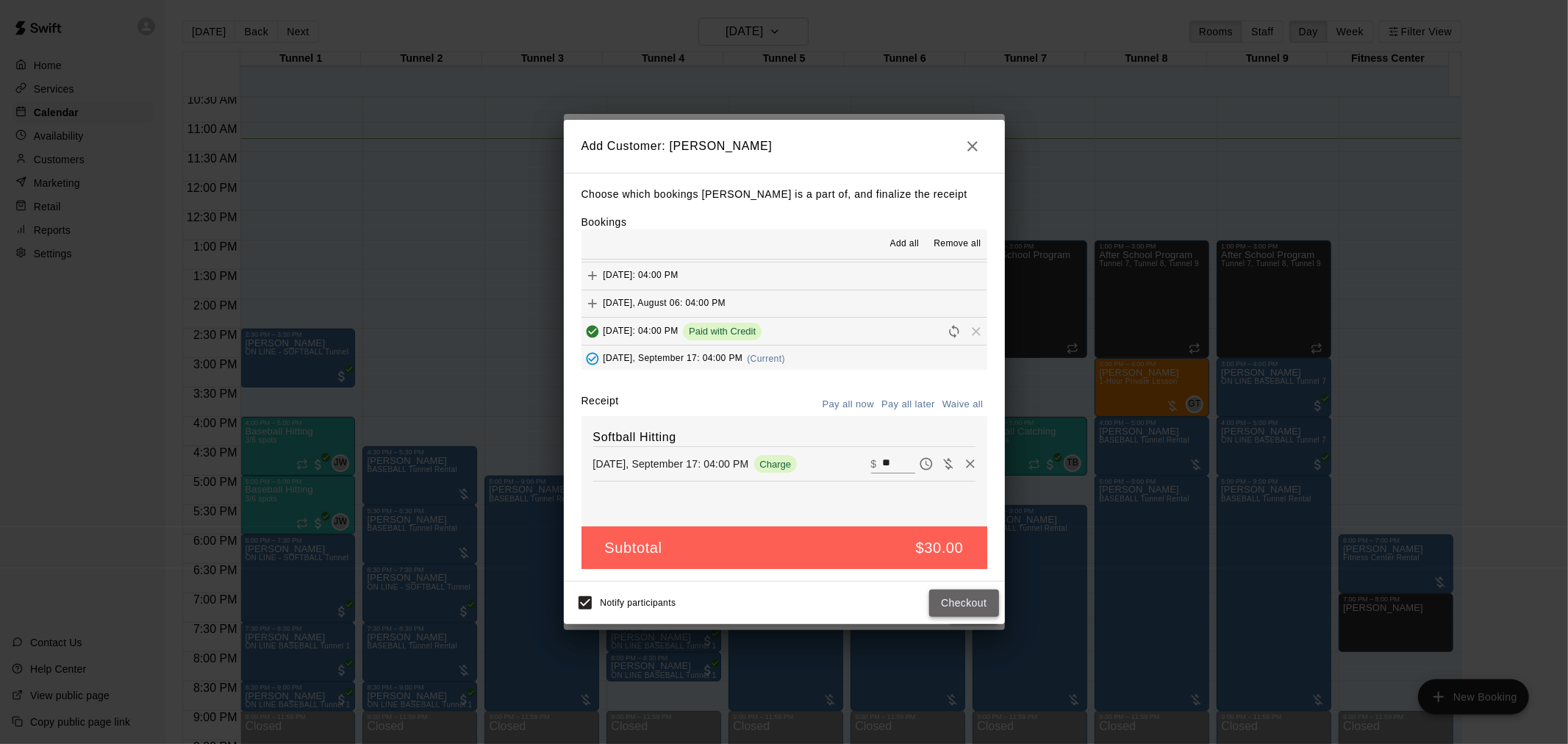
click at [952, 595] on button "Checkout" at bounding box center [963, 603] width 69 height 28
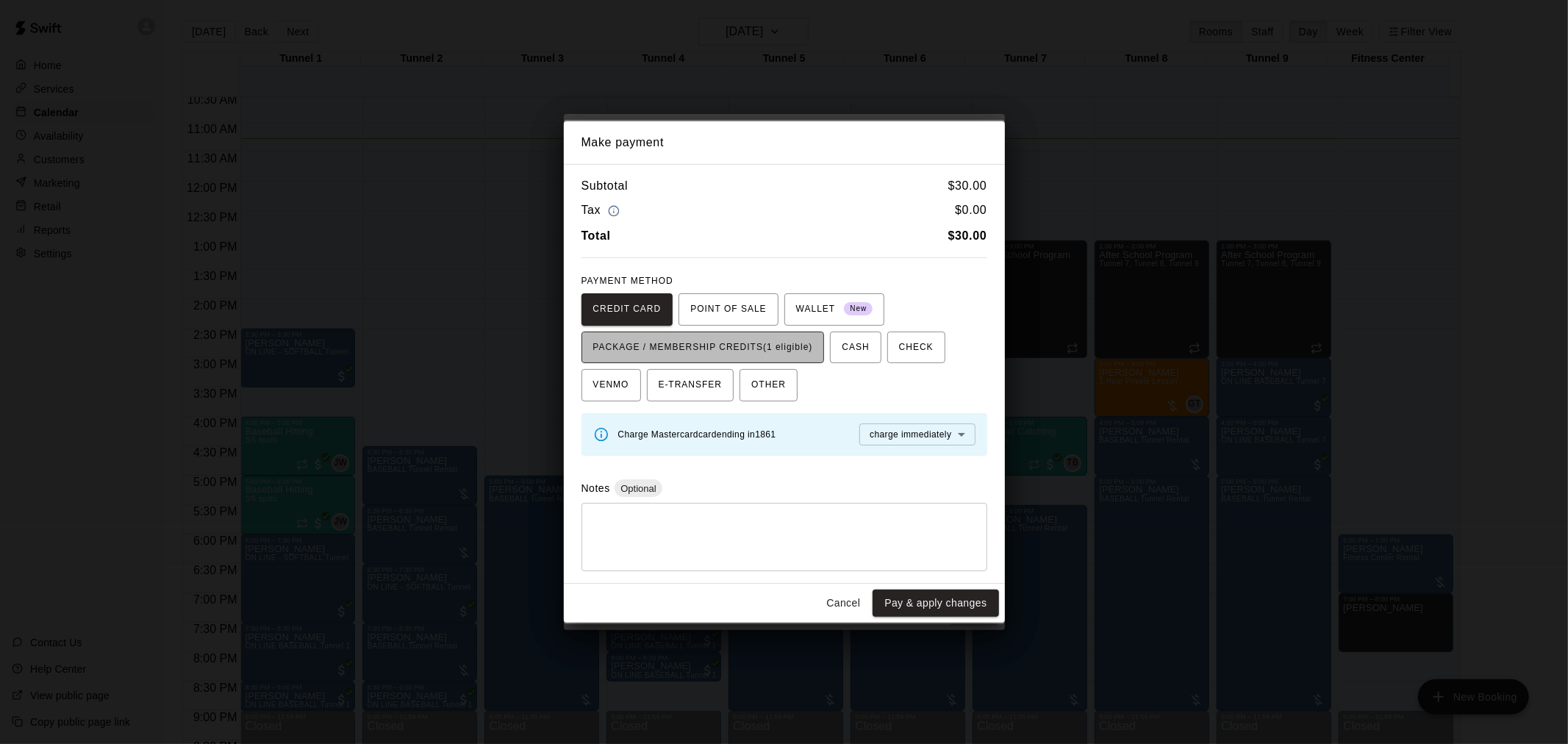
click at [684, 338] on span "PACKAGE / MEMBERSHIP CREDITS (1 eligible)" at bounding box center [702, 348] width 220 height 23
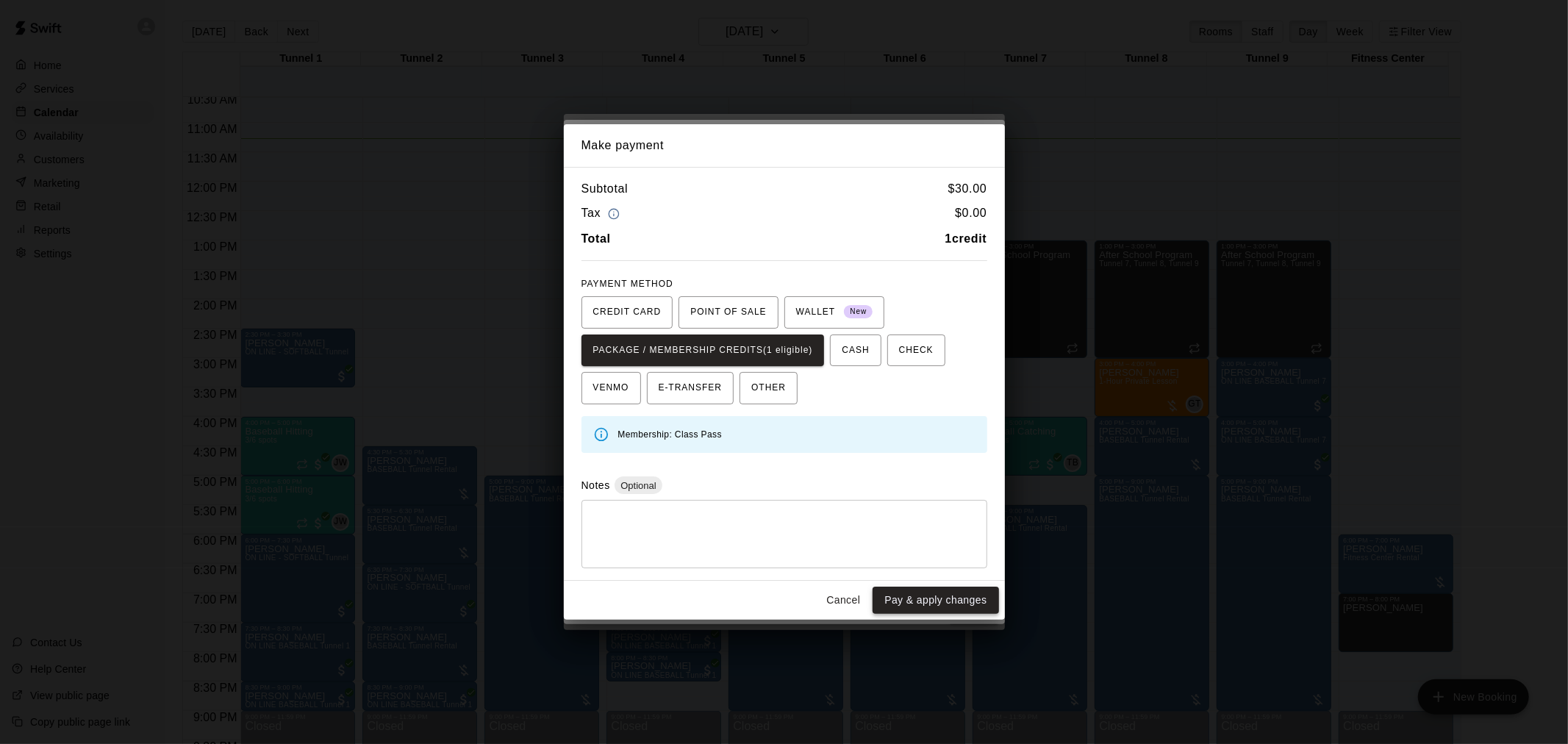
click at [942, 604] on button "Pay & apply changes" at bounding box center [936, 600] width 125 height 28
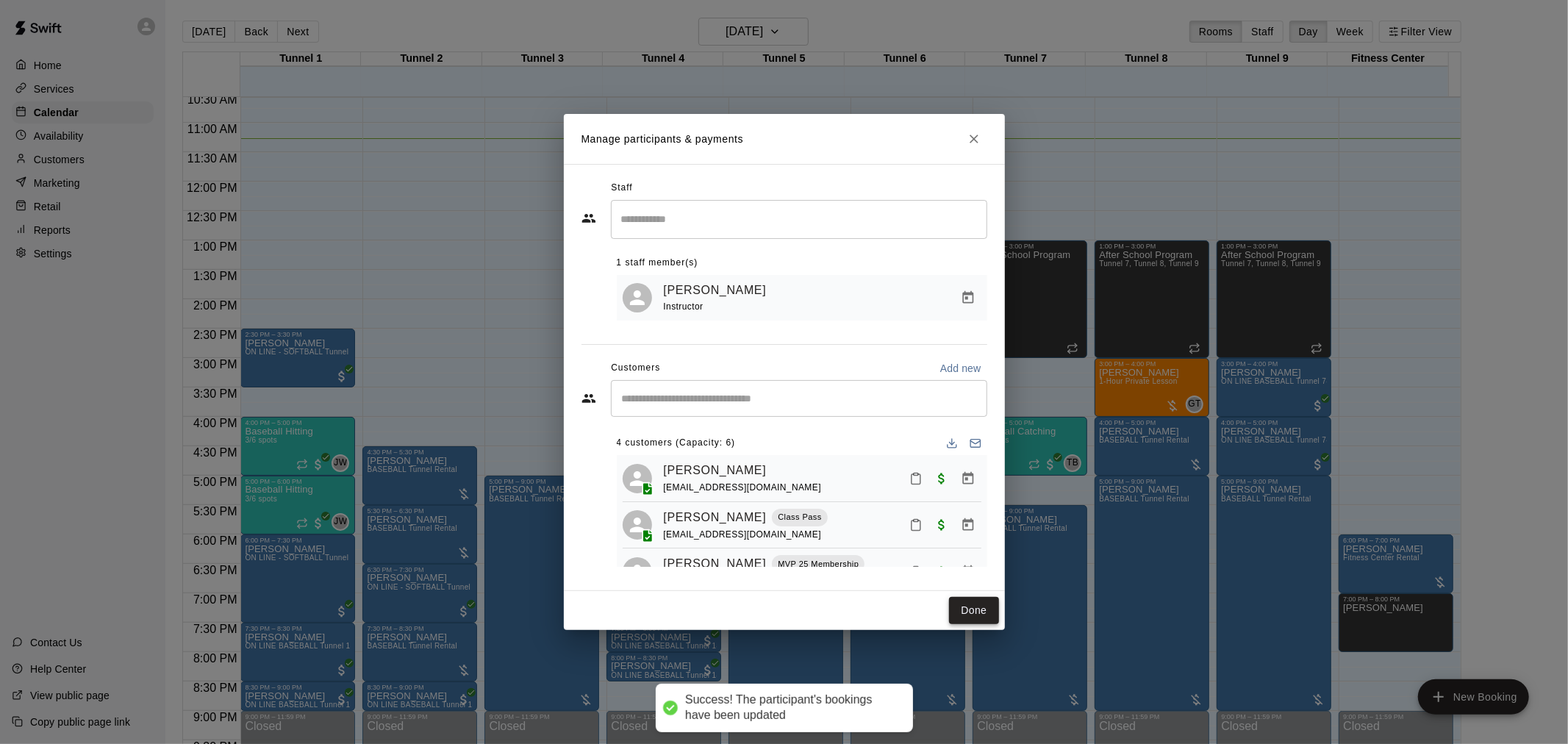
click at [964, 606] on button "Done" at bounding box center [973, 610] width 49 height 28
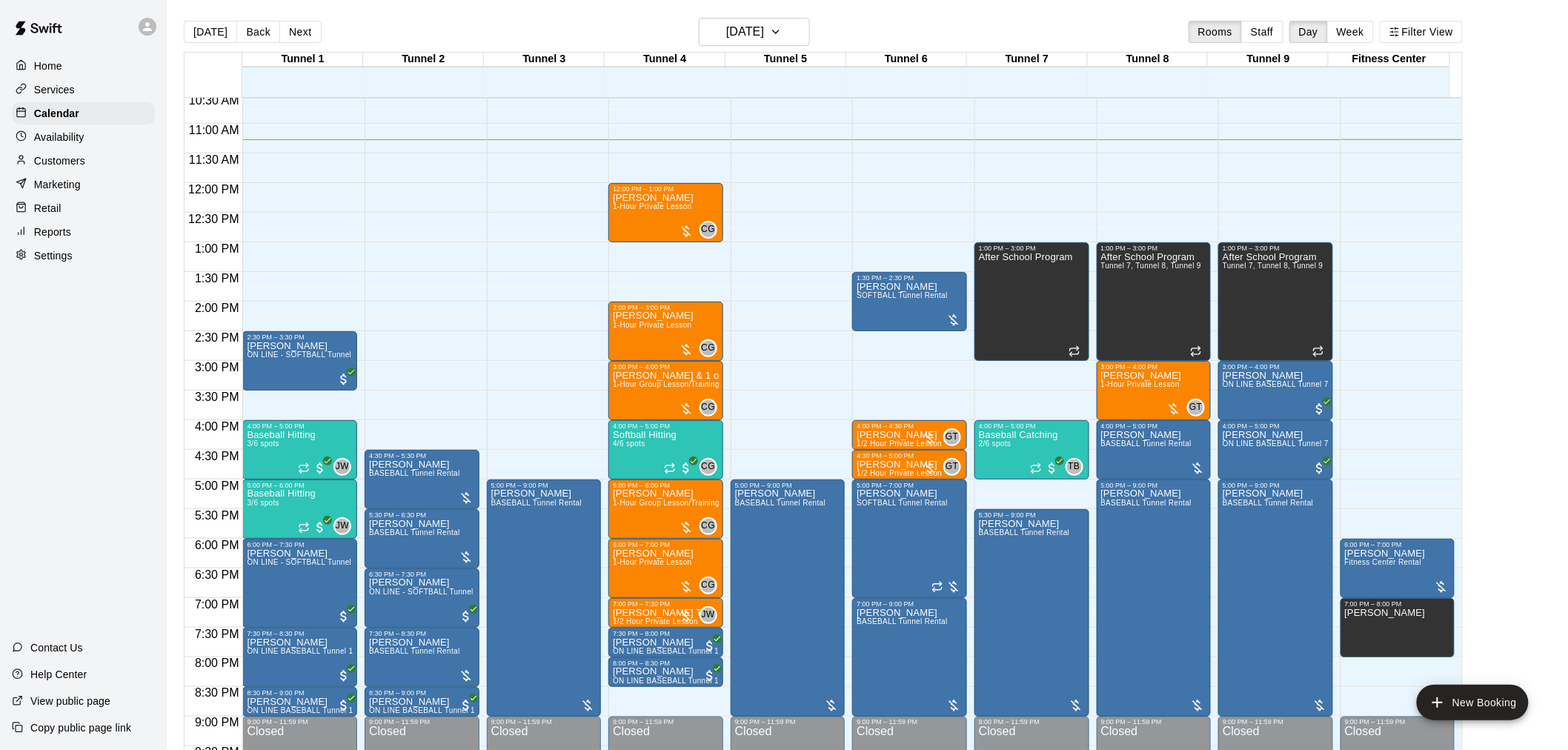
click at [781, 13] on main "Today Back Next Wednesday Sep 17 Rooms Staff Day Week Filter View Tunnel 1 17 W…" at bounding box center [867, 387] width 1401 height 774
click at [764, 28] on h6 "[DATE]" at bounding box center [745, 31] width 38 height 21
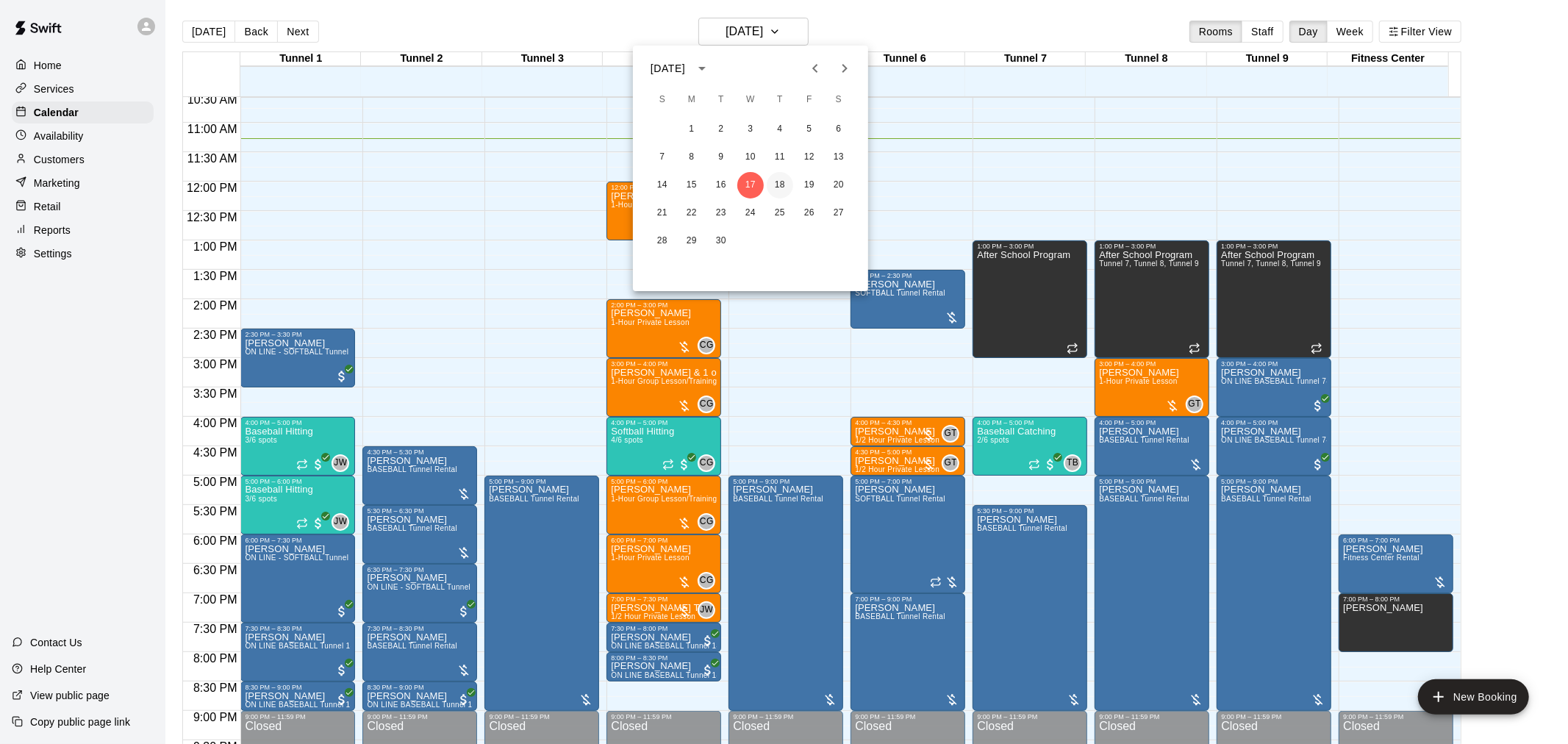
click at [774, 187] on button "18" at bounding box center [780, 186] width 27 height 27
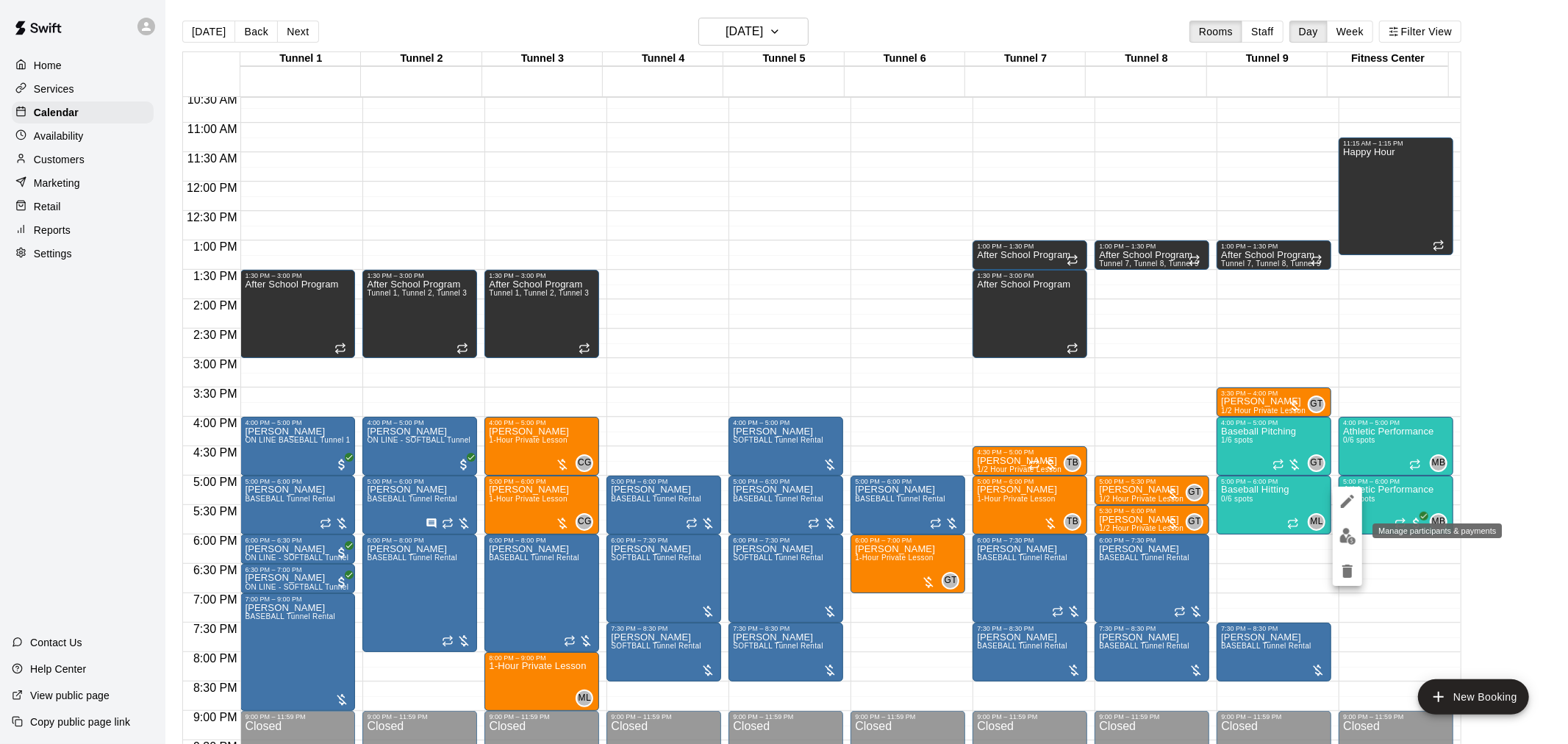
click at [1349, 533] on img "edit" at bounding box center [1348, 536] width 17 height 17
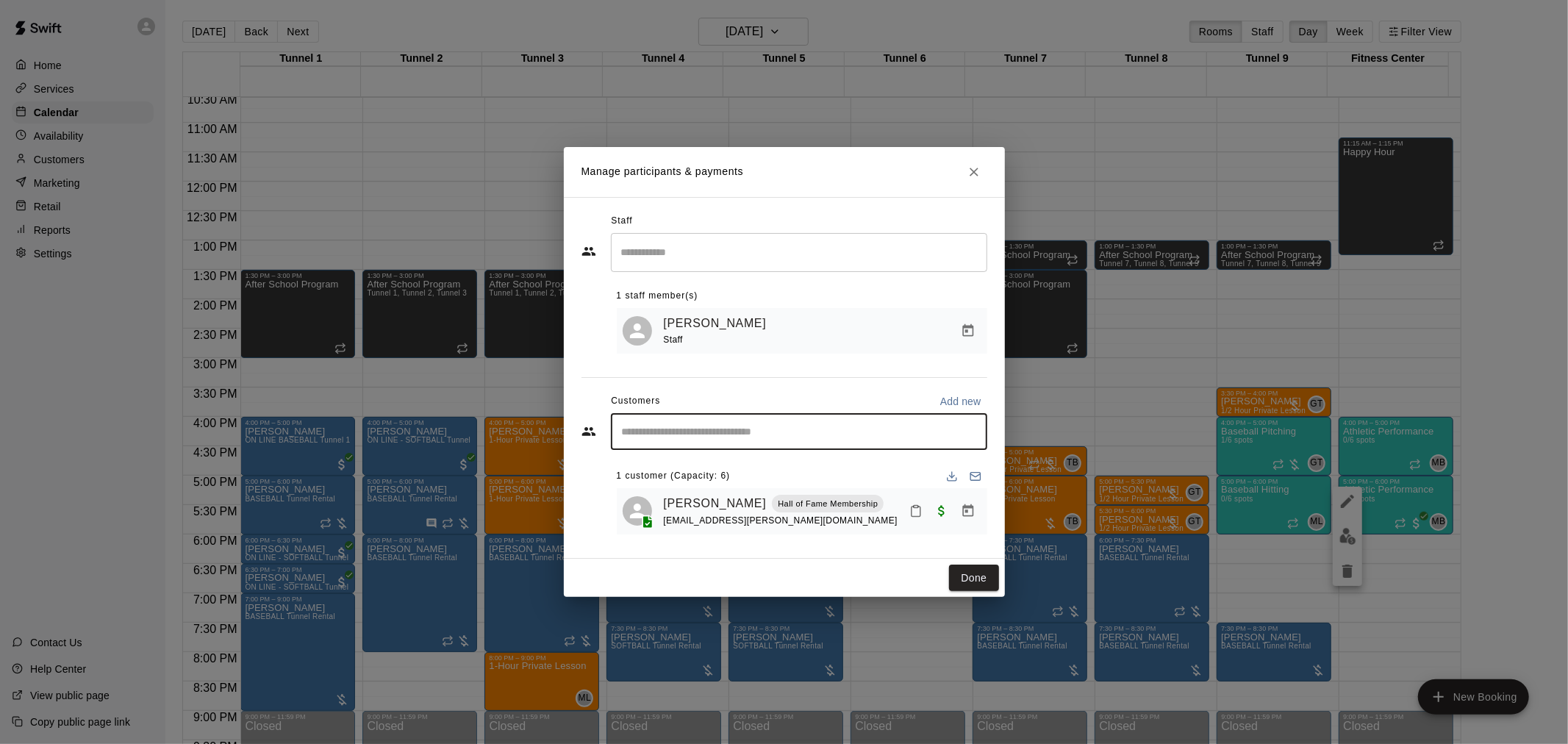
click at [723, 429] on input "Start typing to search customers..." at bounding box center [799, 431] width 363 height 15
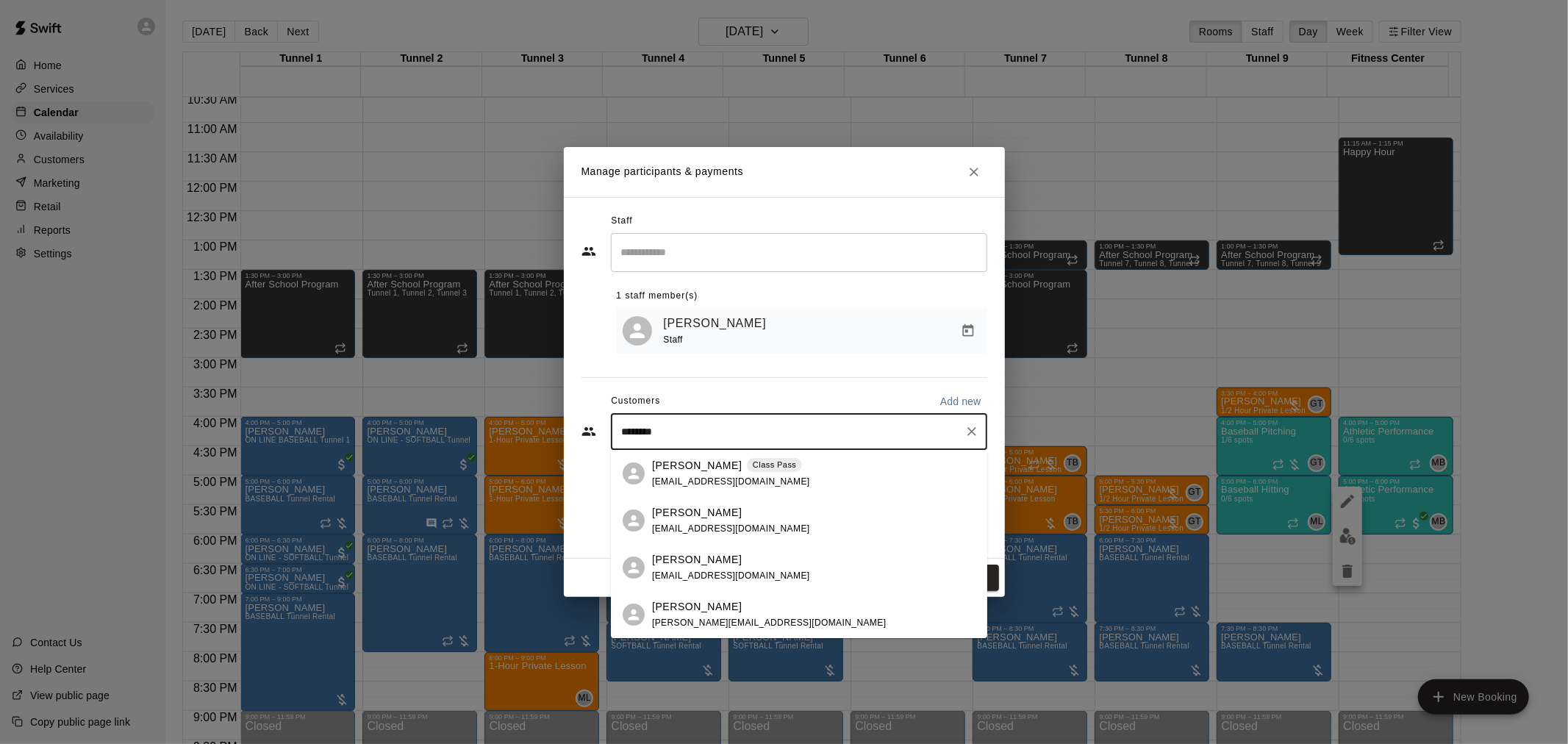
type input "*********"
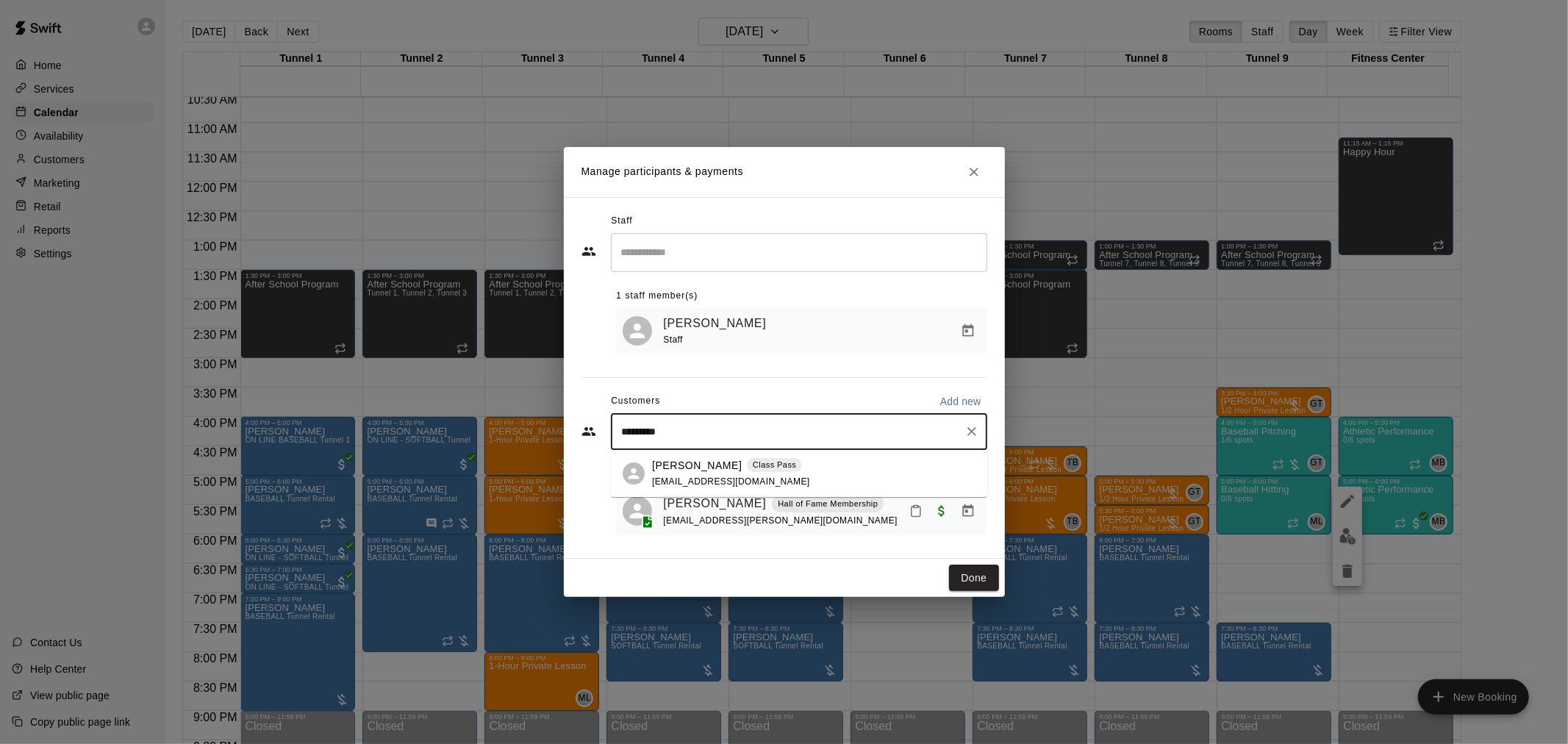
click at [716, 486] on div "James Ruhlen Class Pass jamesruhlen@gmail.com" at bounding box center [731, 474] width 158 height 32
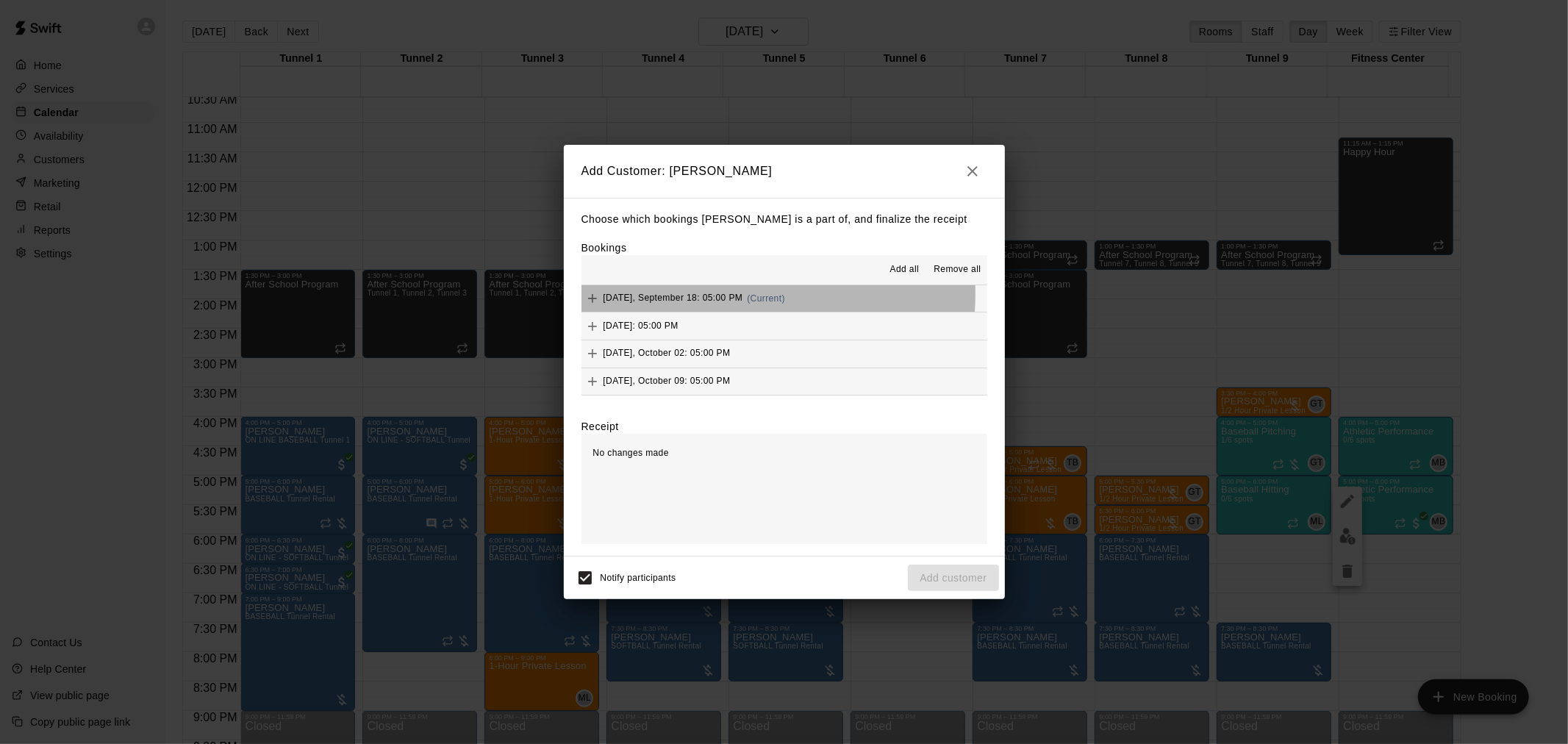
click at [657, 294] on span "Thursday, September 18: 05:00 PM" at bounding box center [673, 298] width 140 height 10
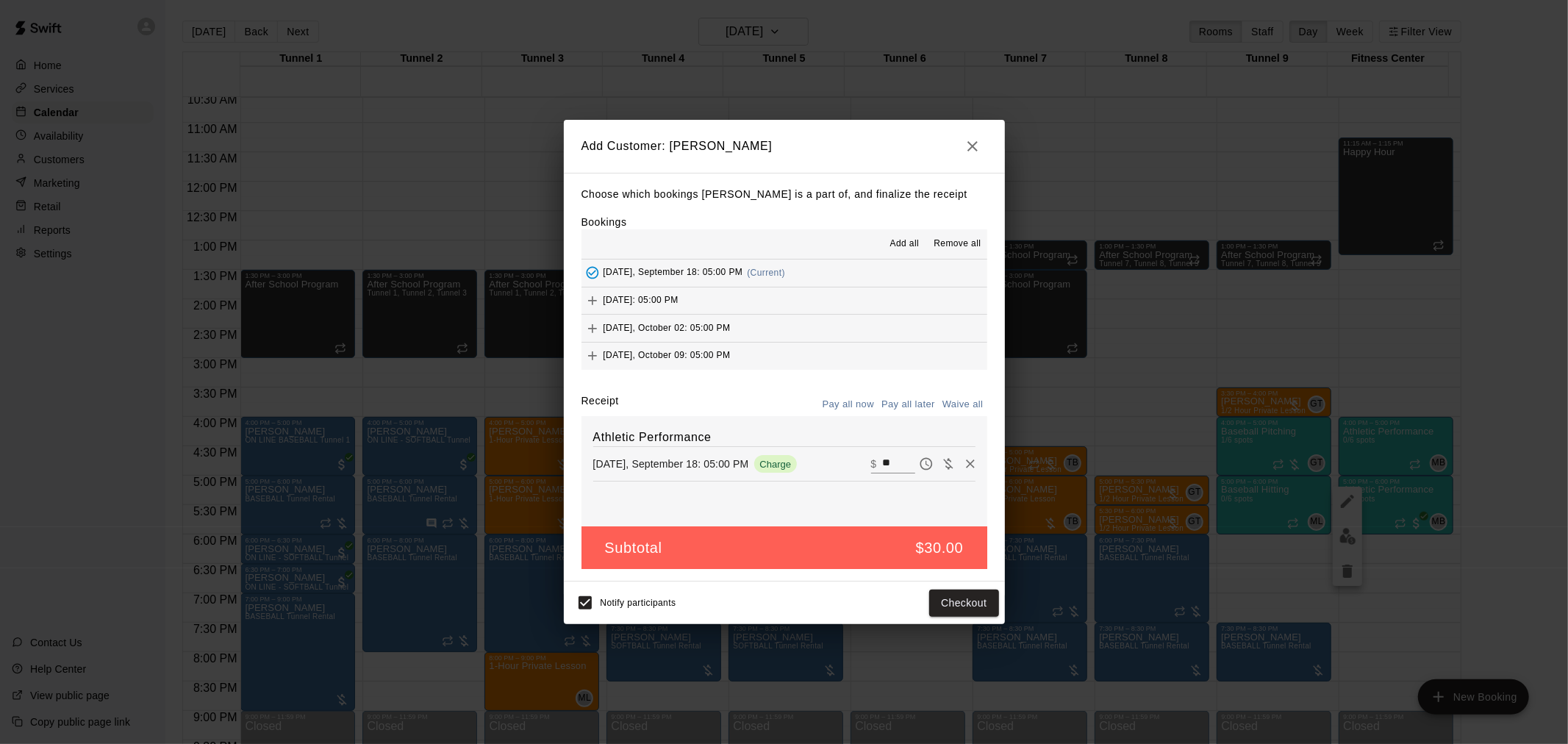
click at [897, 398] on button "Pay all later" at bounding box center [908, 404] width 61 height 23
click at [853, 403] on button "Pay all now" at bounding box center [848, 404] width 59 height 23
click at [962, 603] on button "Checkout" at bounding box center [963, 603] width 69 height 28
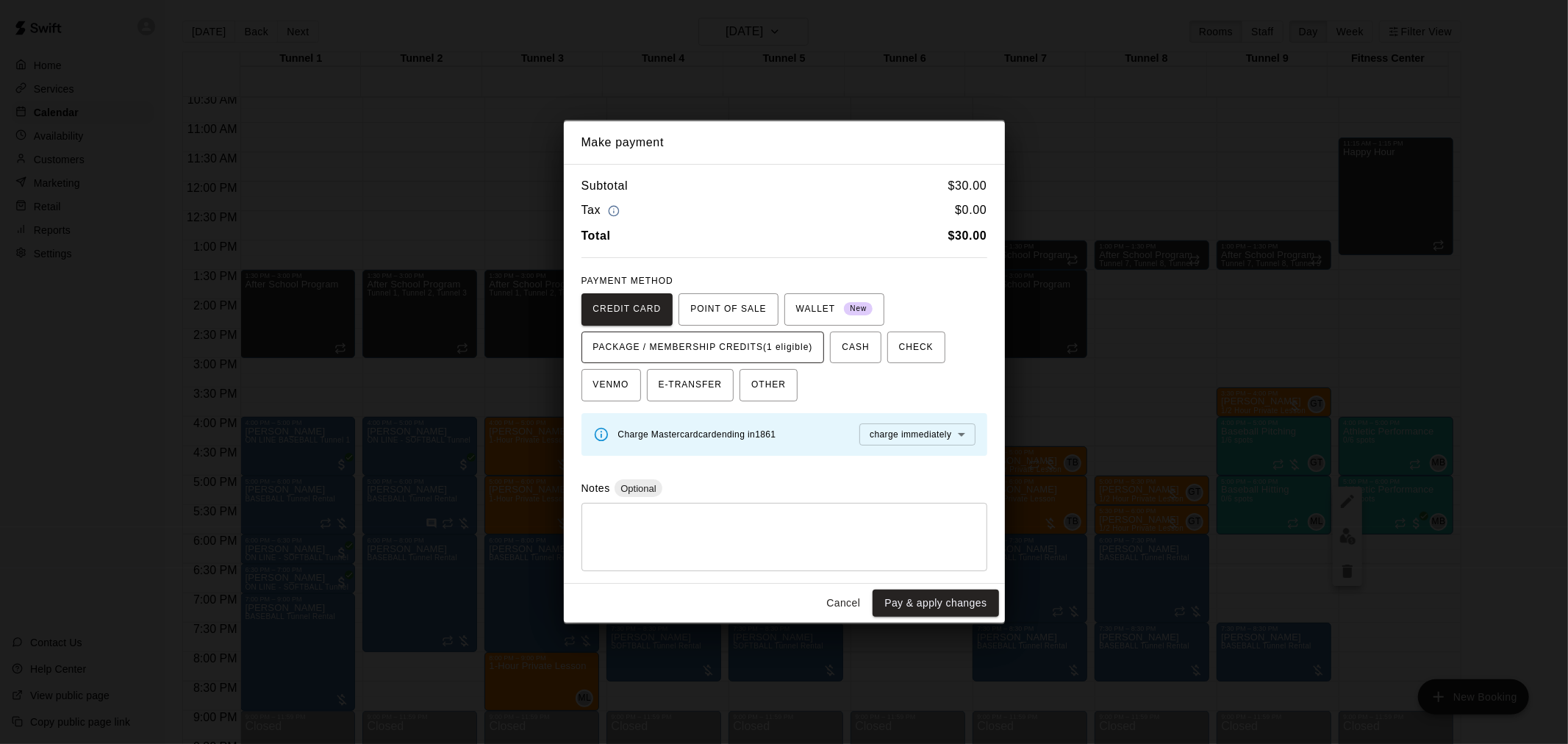
click at [700, 347] on span "PACKAGE / MEMBERSHIP CREDITS (1 eligible)" at bounding box center [702, 348] width 220 height 23
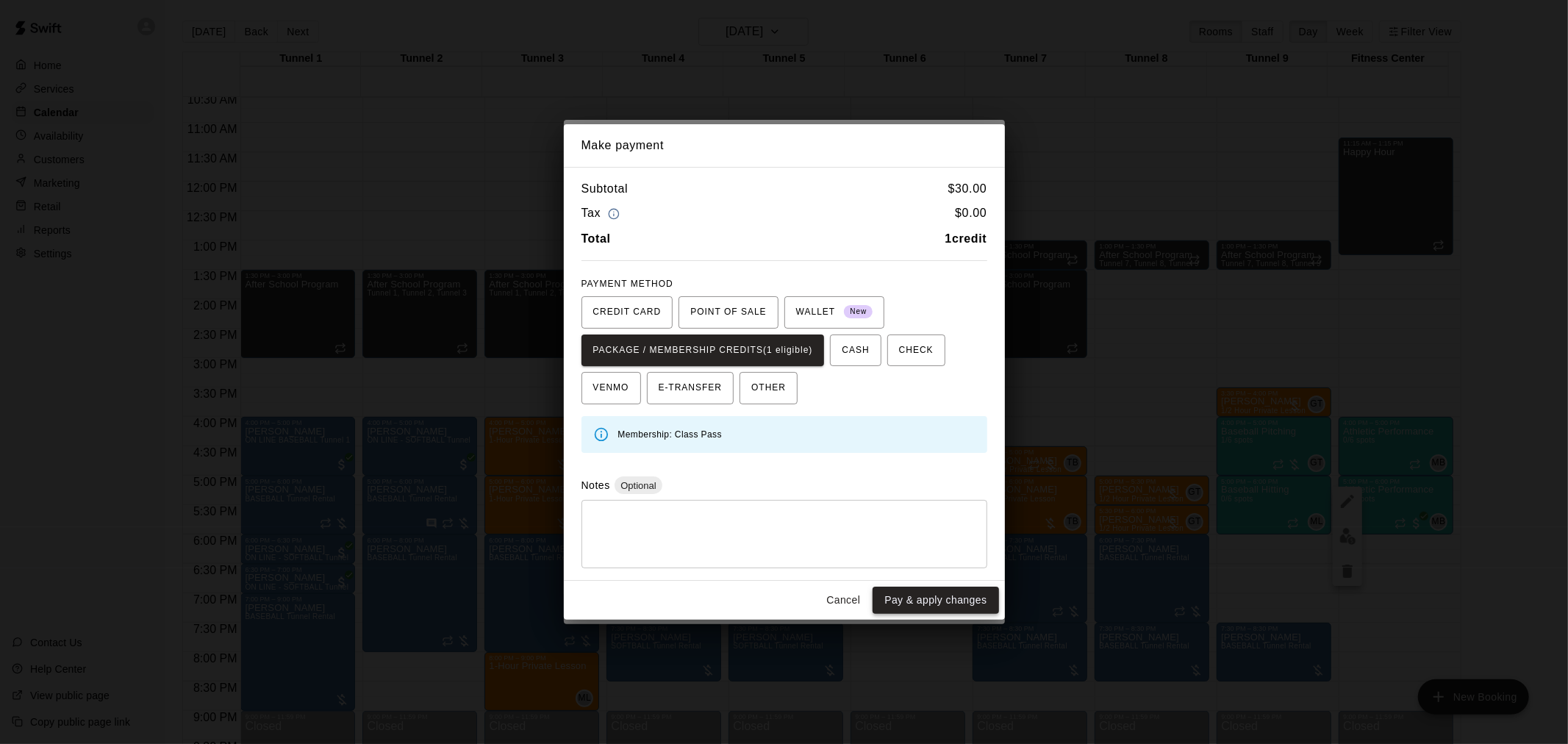
click at [907, 611] on button "Pay & apply changes" at bounding box center [936, 600] width 125 height 28
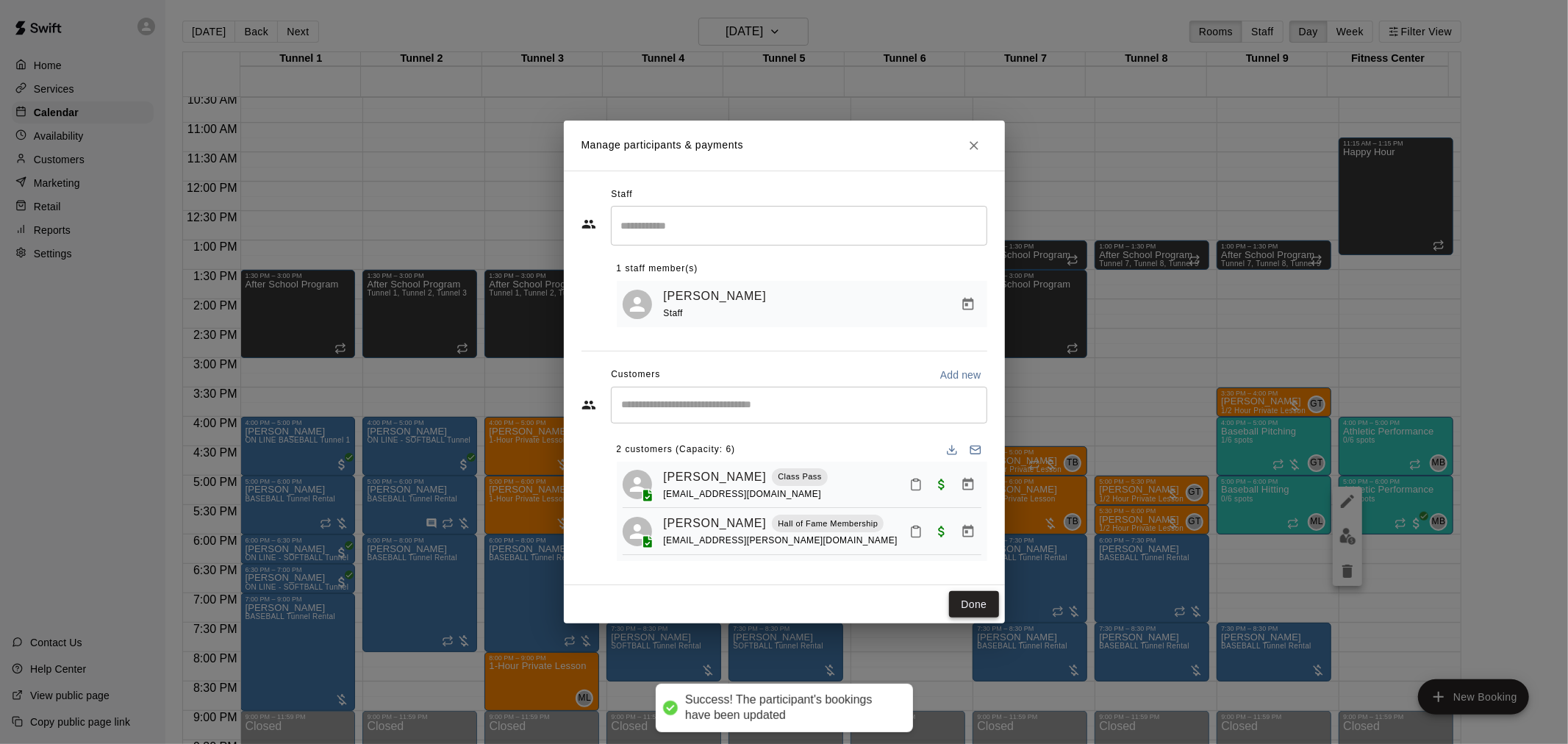
click at [983, 605] on button "Done" at bounding box center [973, 604] width 49 height 28
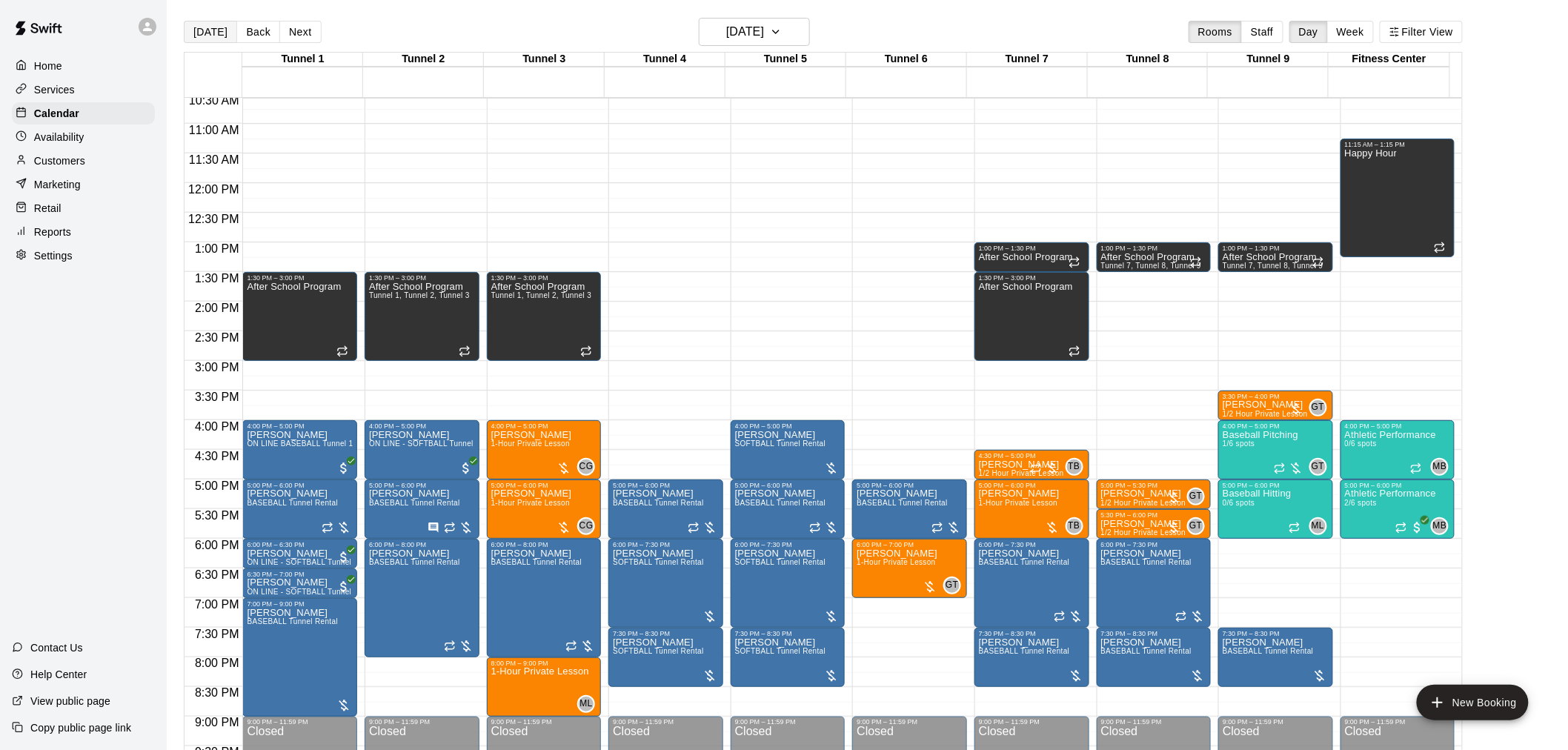
click at [197, 25] on button "[DATE]" at bounding box center [210, 32] width 53 height 22
